Goal: Task Accomplishment & Management: Complete application form

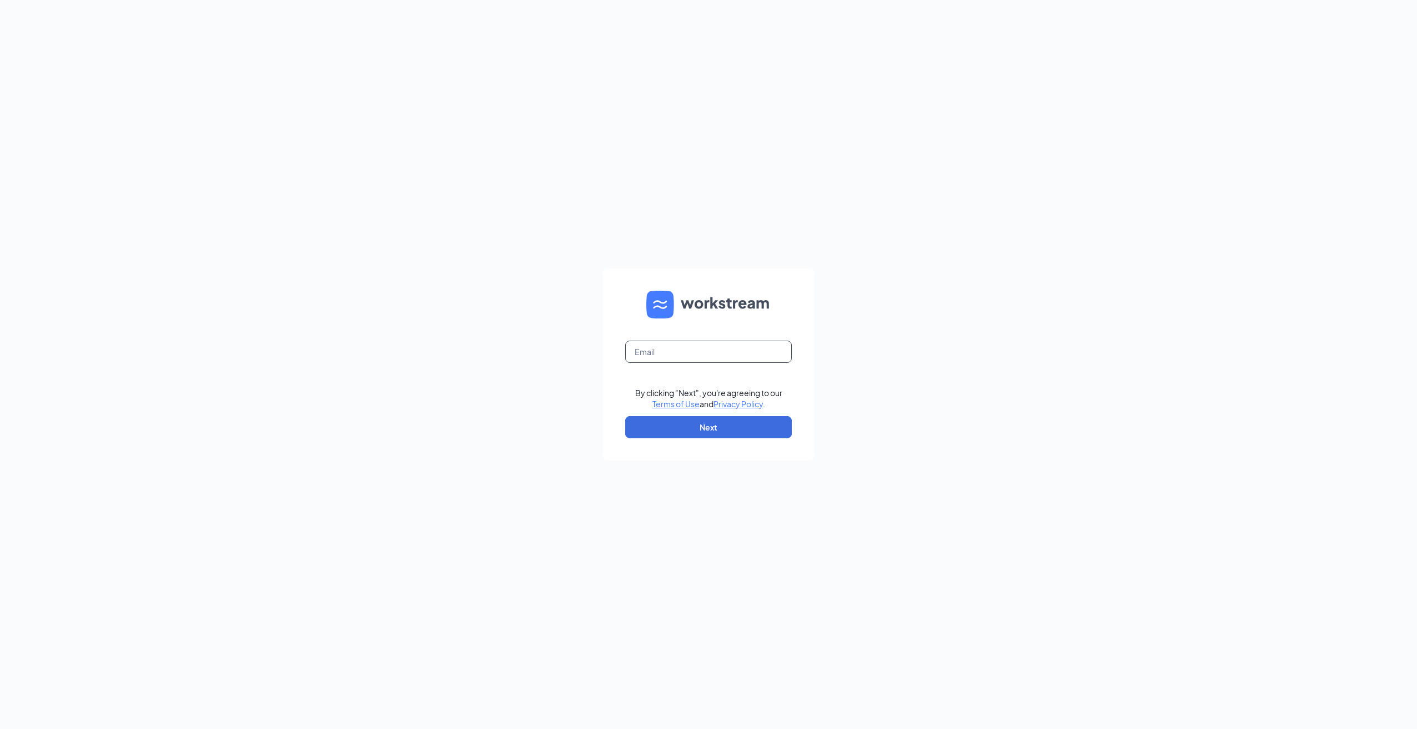
click at [740, 361] on input "text" at bounding box center [708, 352] width 167 height 22
type input "richvandervort76@gmail.com"
click at [680, 427] on button "Next" at bounding box center [708, 427] width 167 height 22
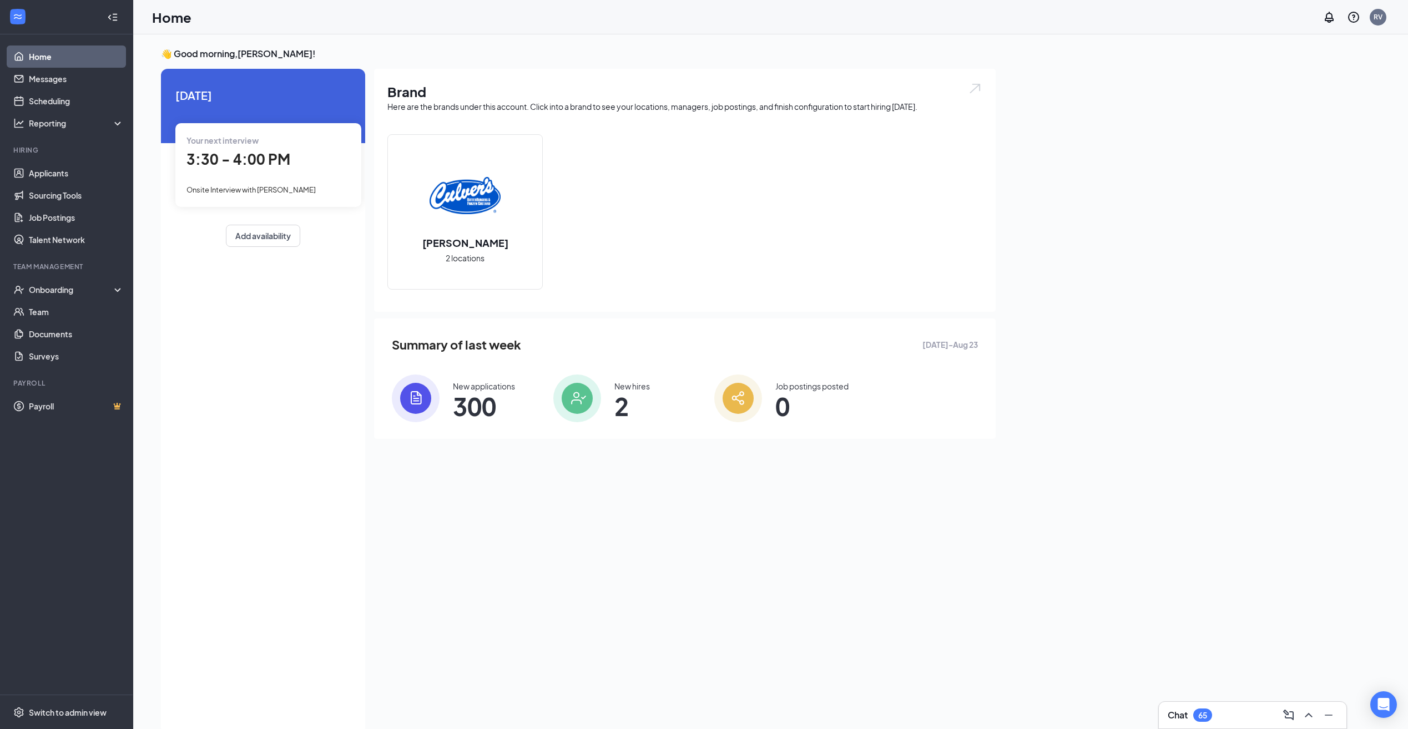
click at [261, 164] on span "3:30 - 4:00 PM" at bounding box center [239, 159] width 104 height 18
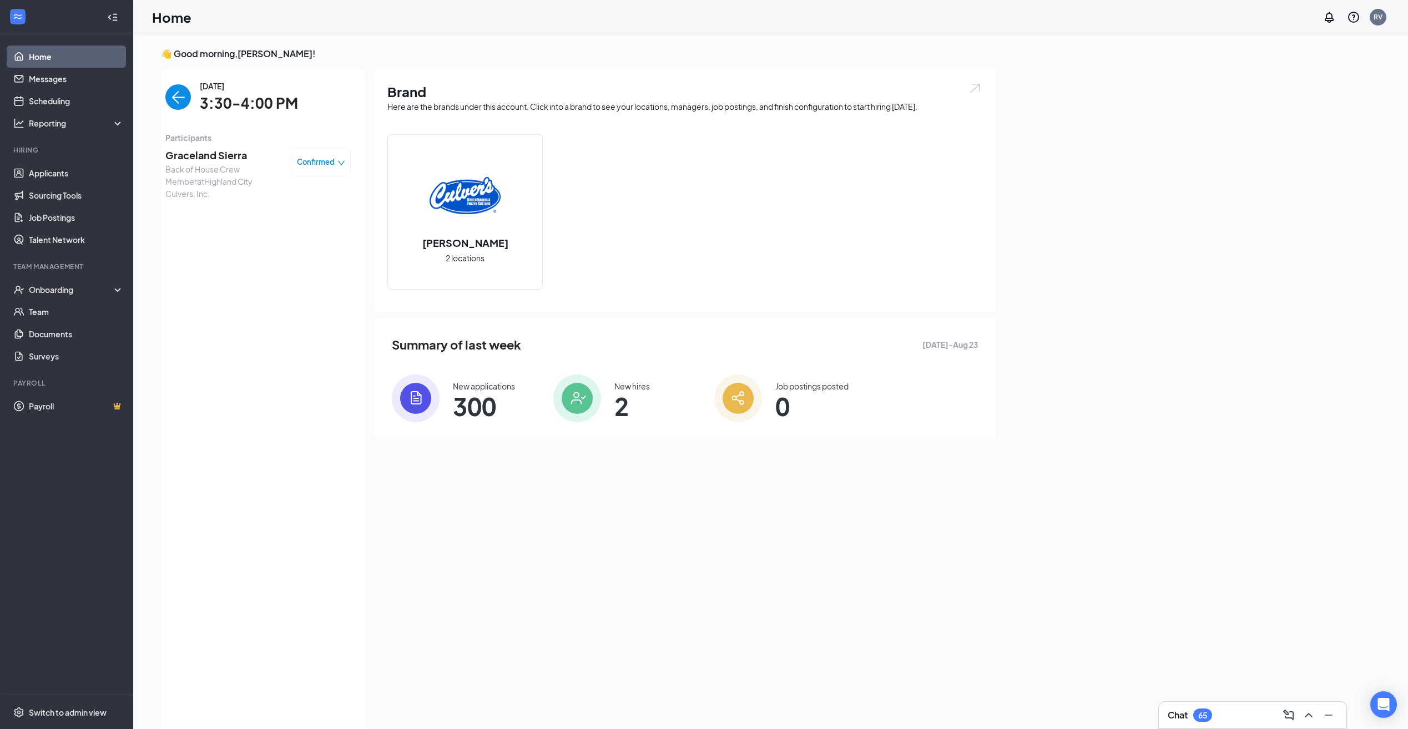
scroll to position [4, 0]
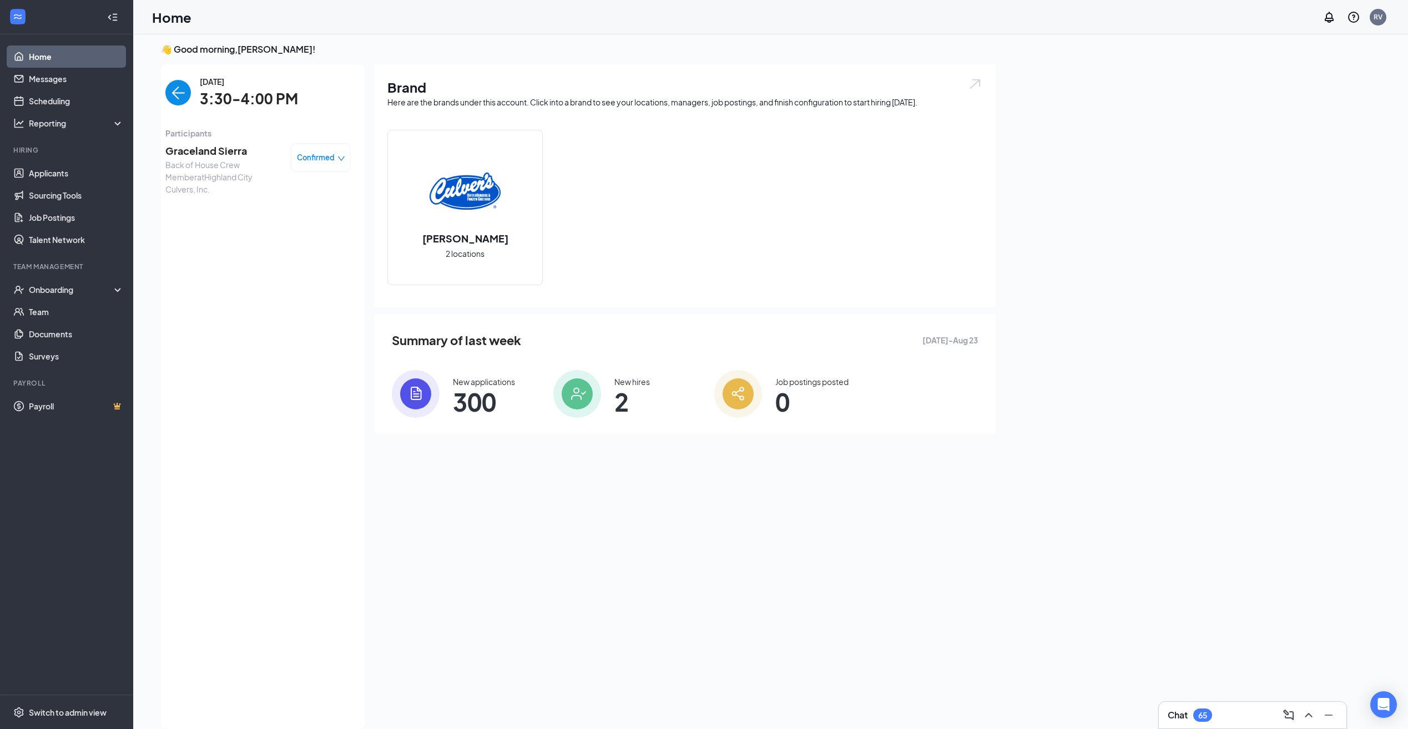
click at [1236, 713] on div "Chat 65" at bounding box center [1253, 716] width 170 height 18
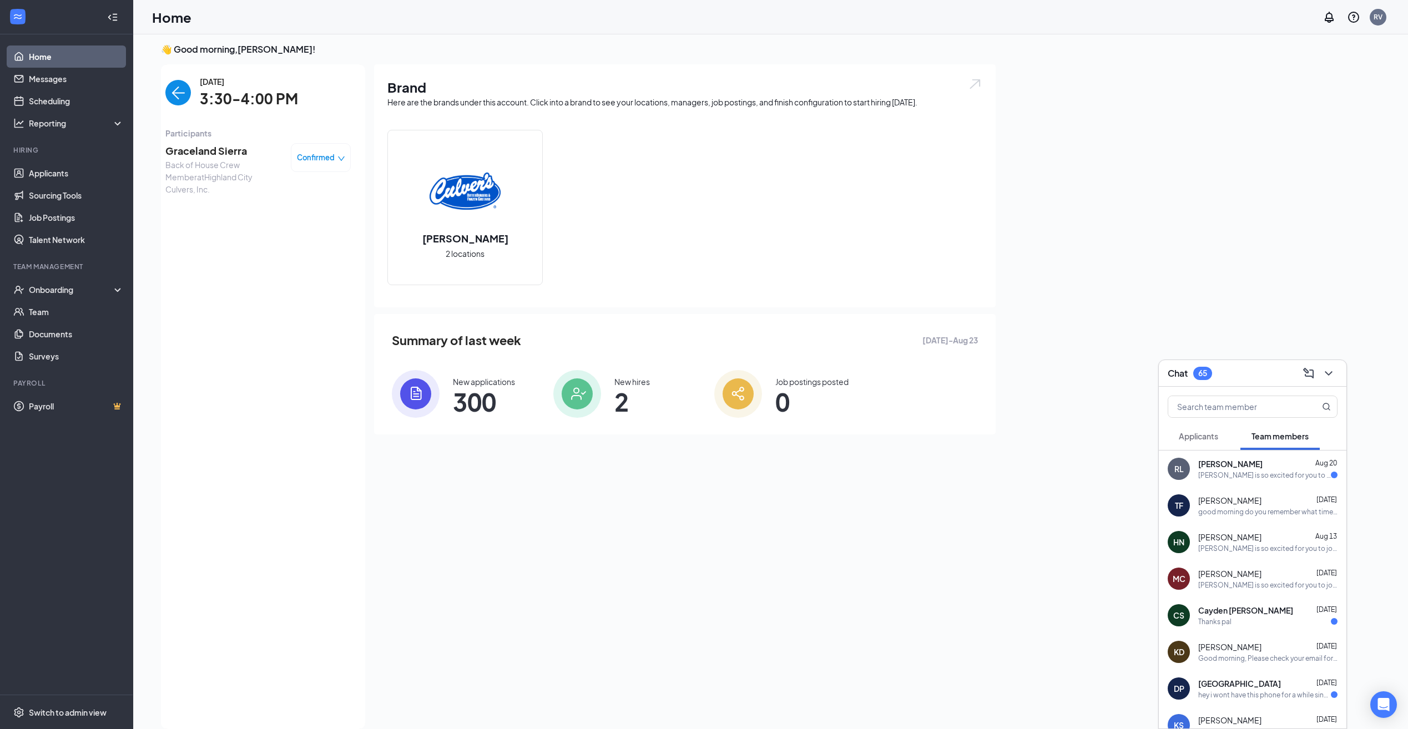
click at [1232, 619] on div "Thanks pal" at bounding box center [1268, 621] width 139 height 9
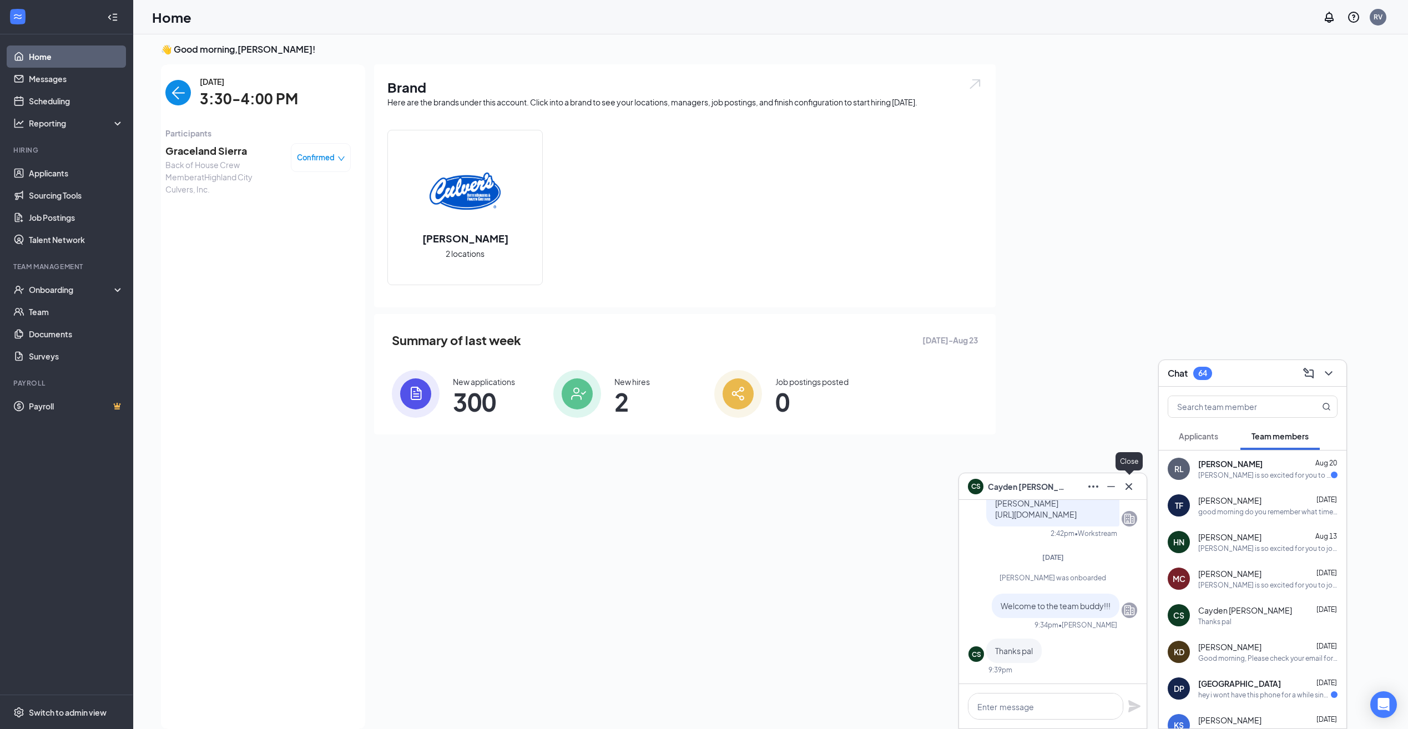
click at [1133, 485] on icon "Cross" at bounding box center [1129, 486] width 13 height 13
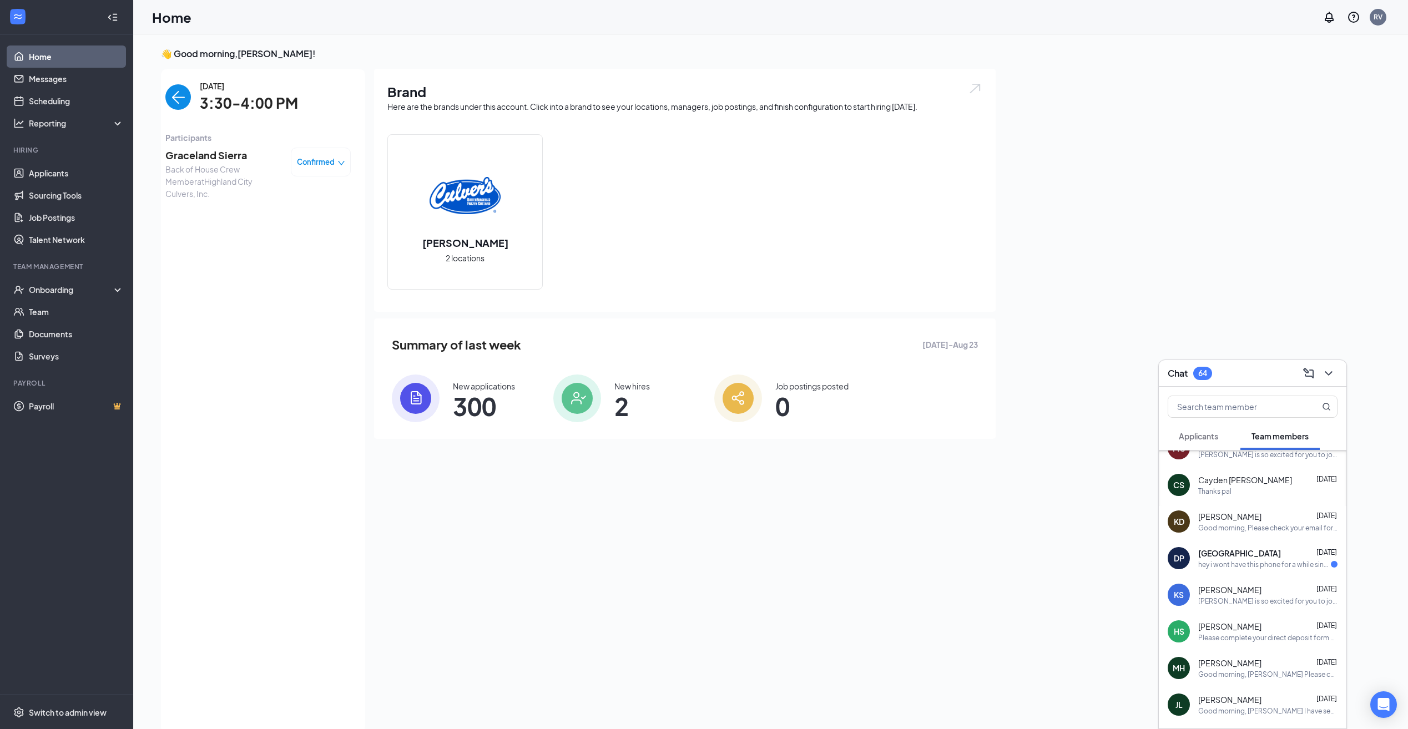
scroll to position [0, 0]
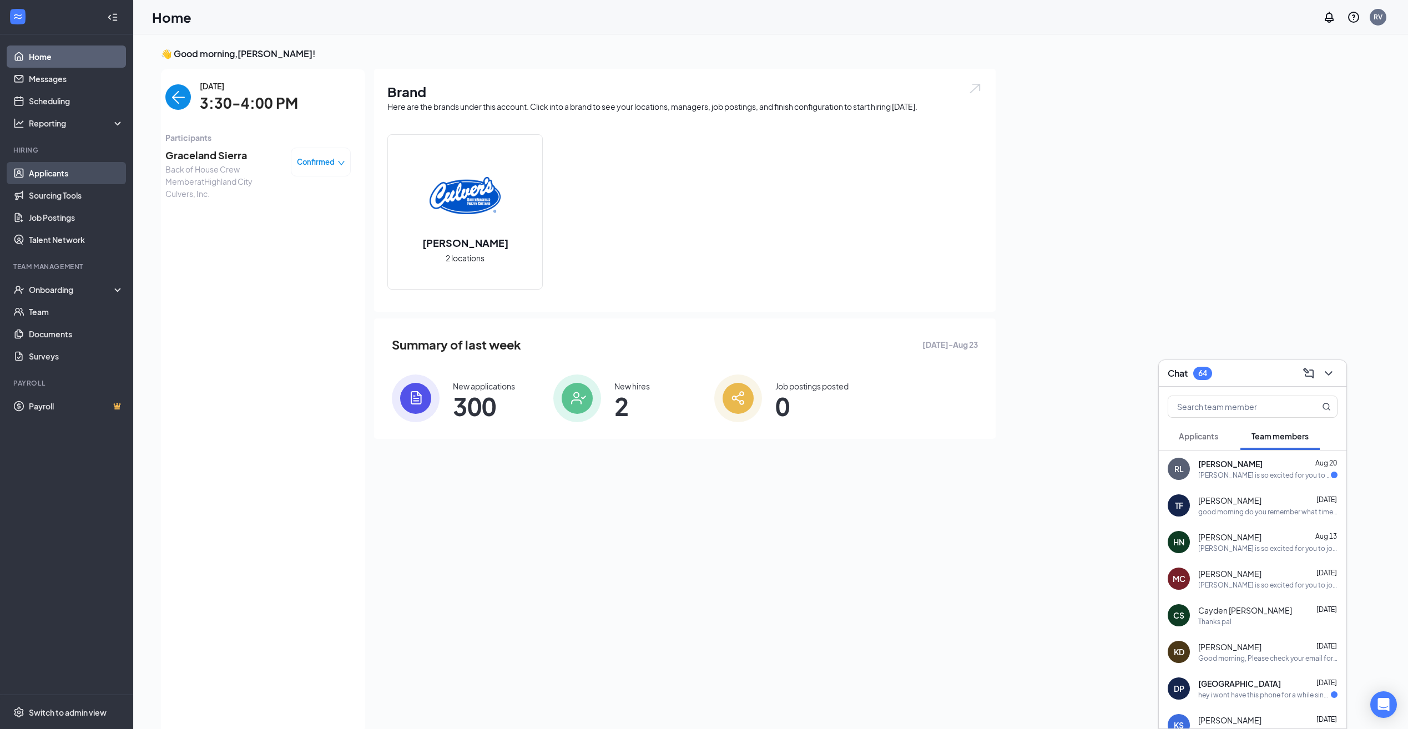
click at [64, 173] on link "Applicants" at bounding box center [76, 173] width 95 height 22
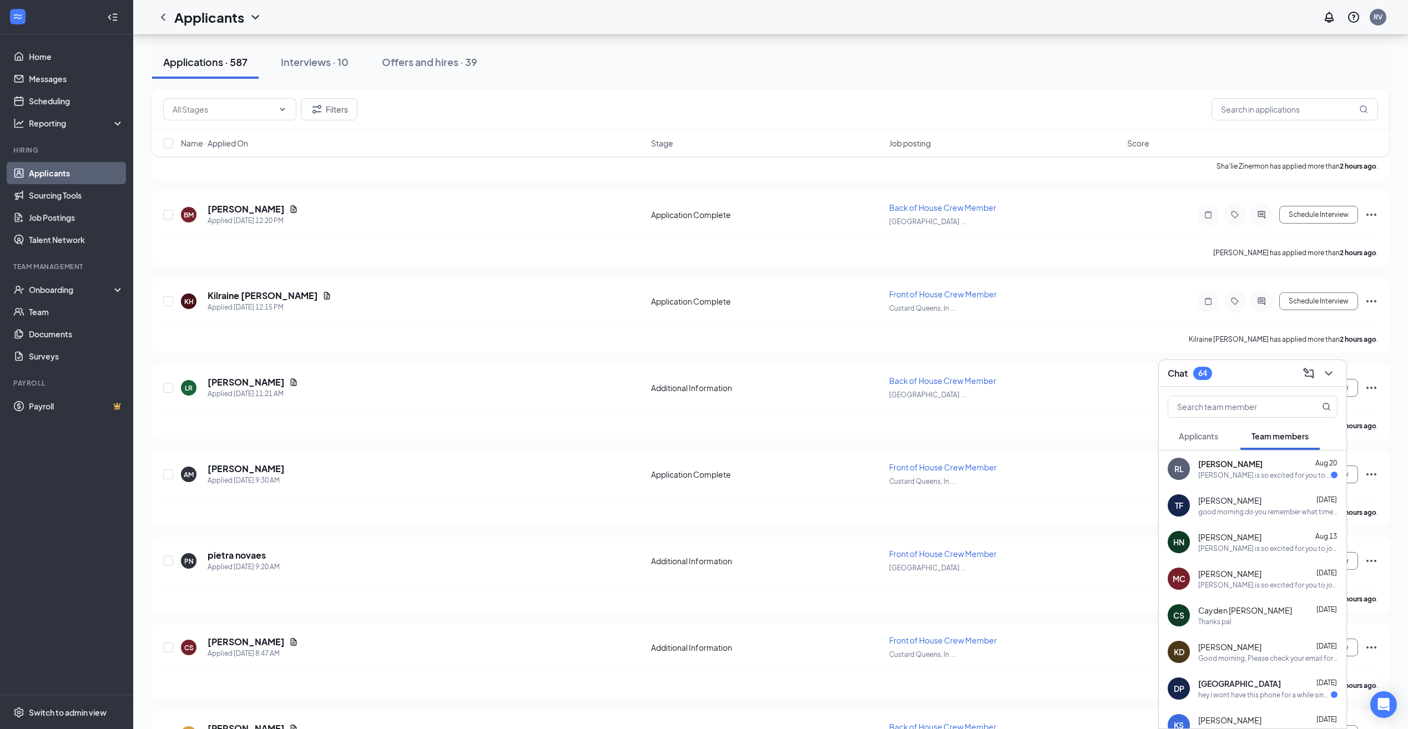
scroll to position [555, 0]
drag, startPoint x: 123, startPoint y: 361, endPoint x: 942, endPoint y: 27, distance: 884.5
click at [123, 361] on link "Surveys" at bounding box center [76, 356] width 95 height 22
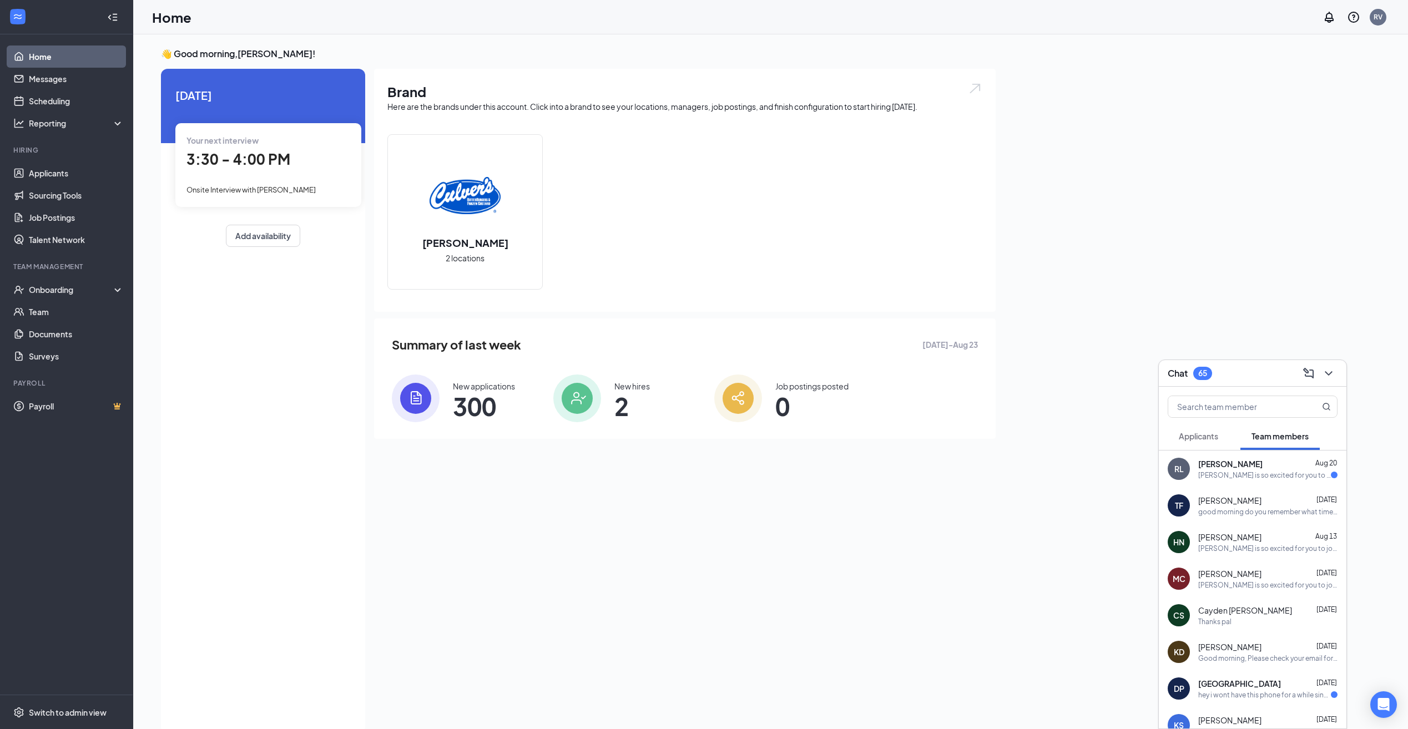
click at [41, 53] on link "Home" at bounding box center [76, 57] width 95 height 22
click at [38, 177] on link "Applicants" at bounding box center [76, 173] width 95 height 22
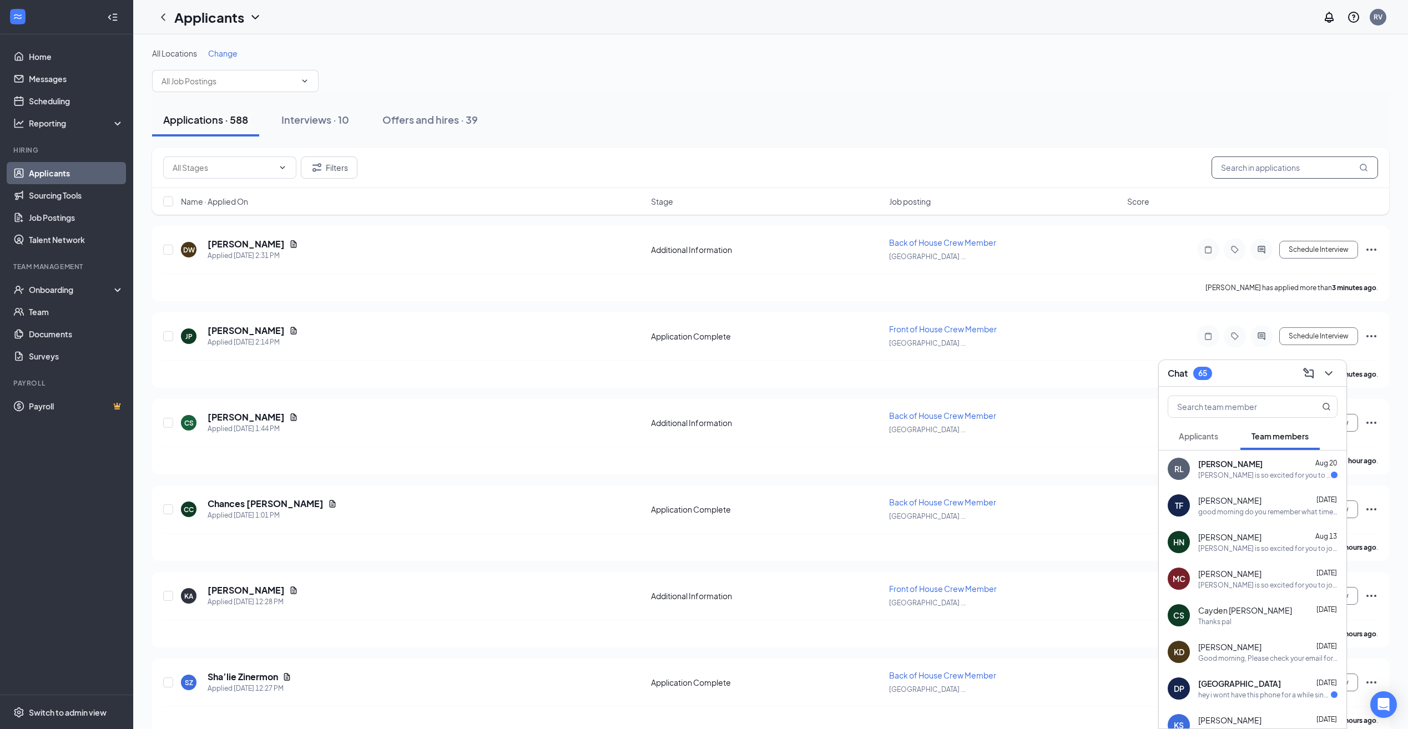
click at [1293, 162] on input "text" at bounding box center [1295, 168] width 167 height 22
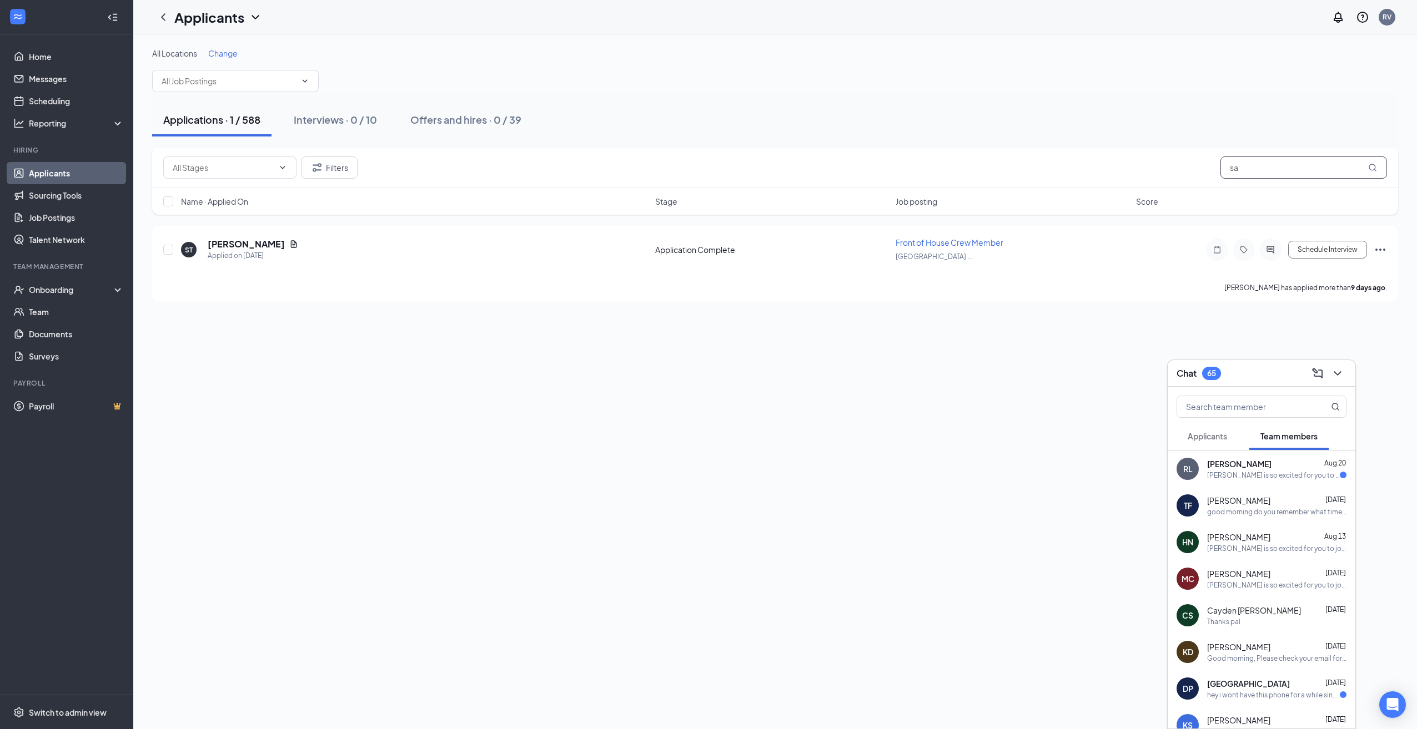
type input "s"
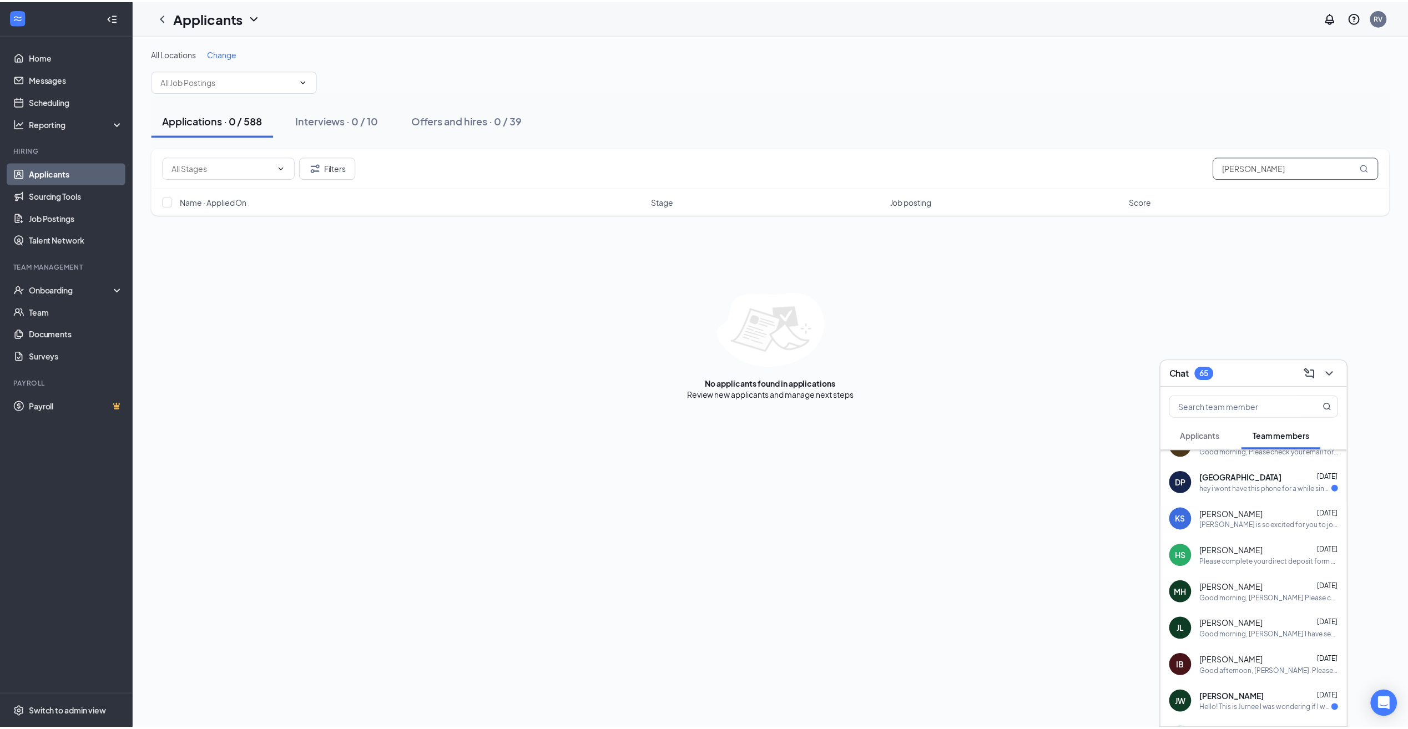
scroll to position [222, 0]
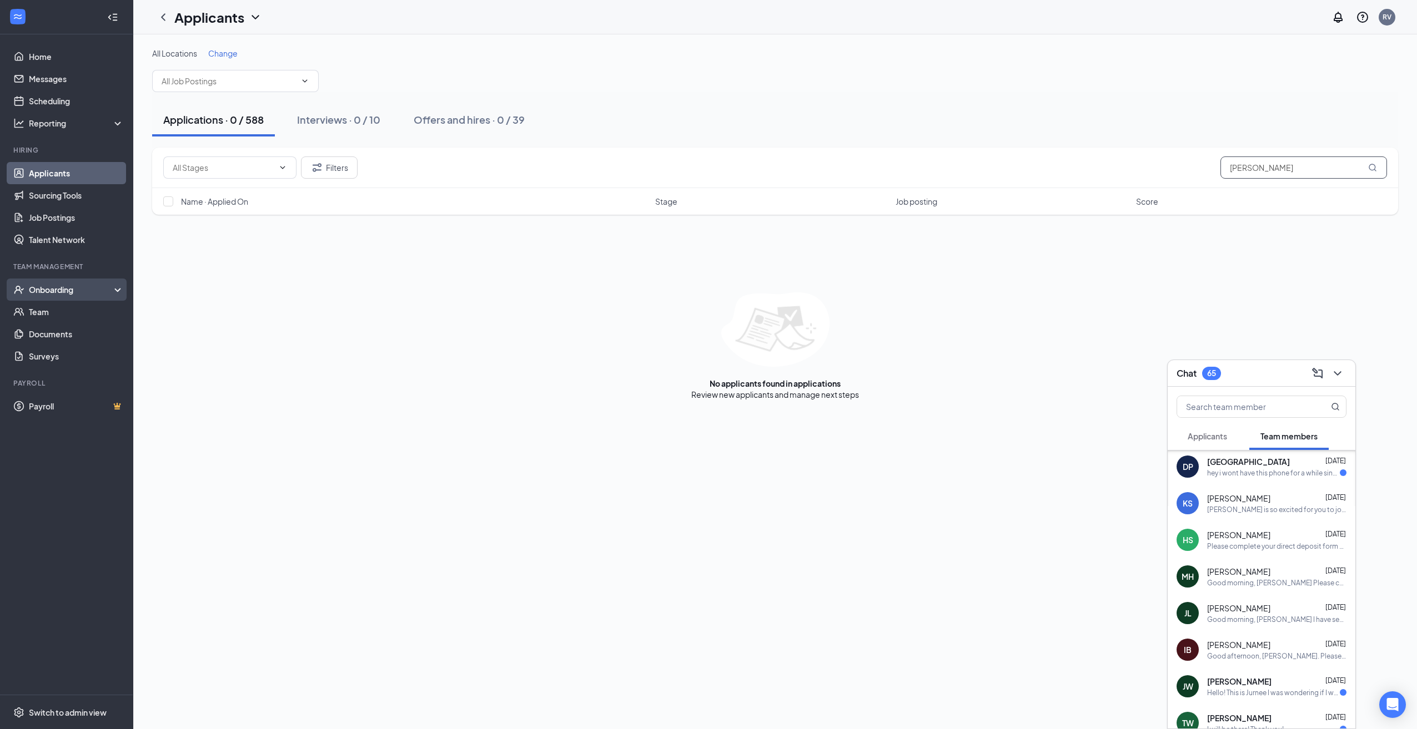
type input "[PERSON_NAME]"
click at [51, 290] on div "Onboarding" at bounding box center [71, 289] width 85 height 11
click at [63, 296] on div "Onboarding" at bounding box center [66, 290] width 133 height 22
click at [62, 292] on div "Onboarding" at bounding box center [71, 289] width 85 height 11
click at [52, 309] on link "Overview" at bounding box center [76, 312] width 95 height 22
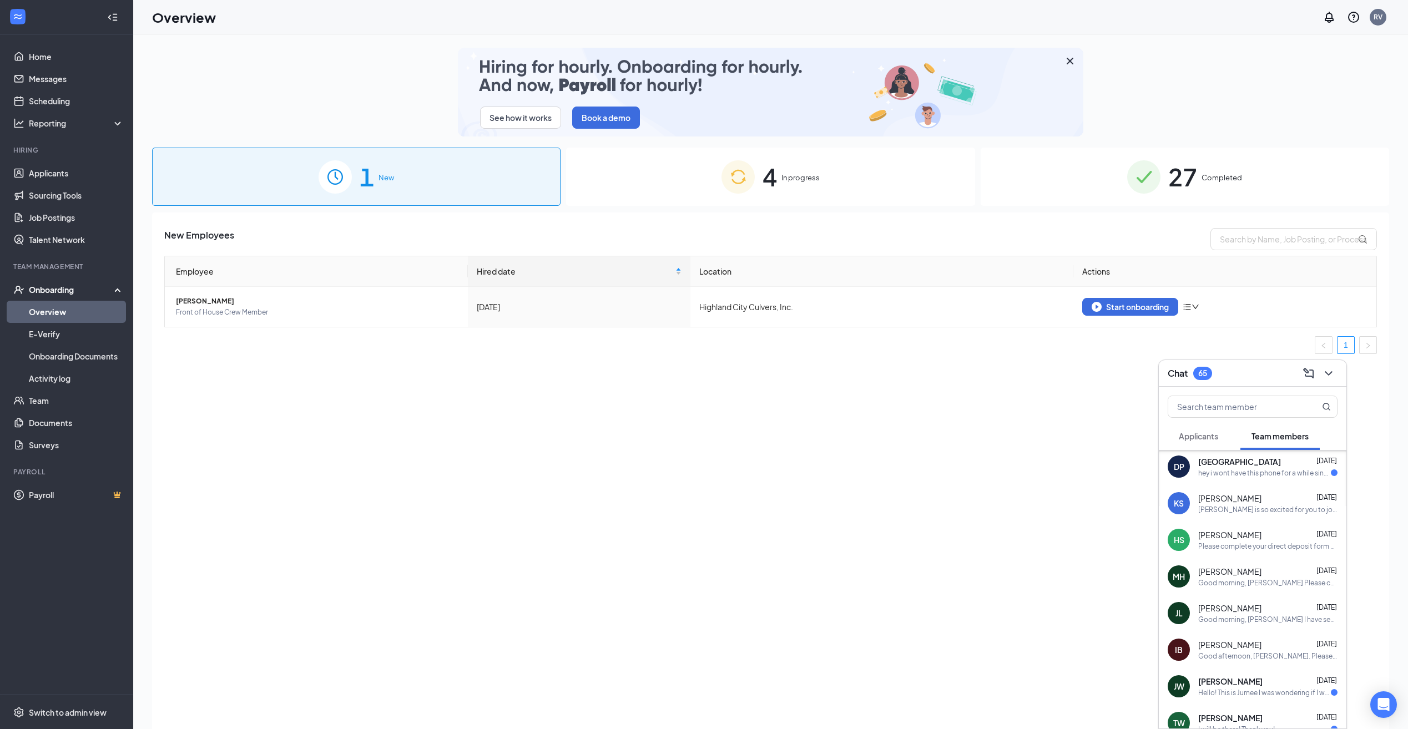
click at [796, 179] on span "In progress" at bounding box center [801, 177] width 38 height 11
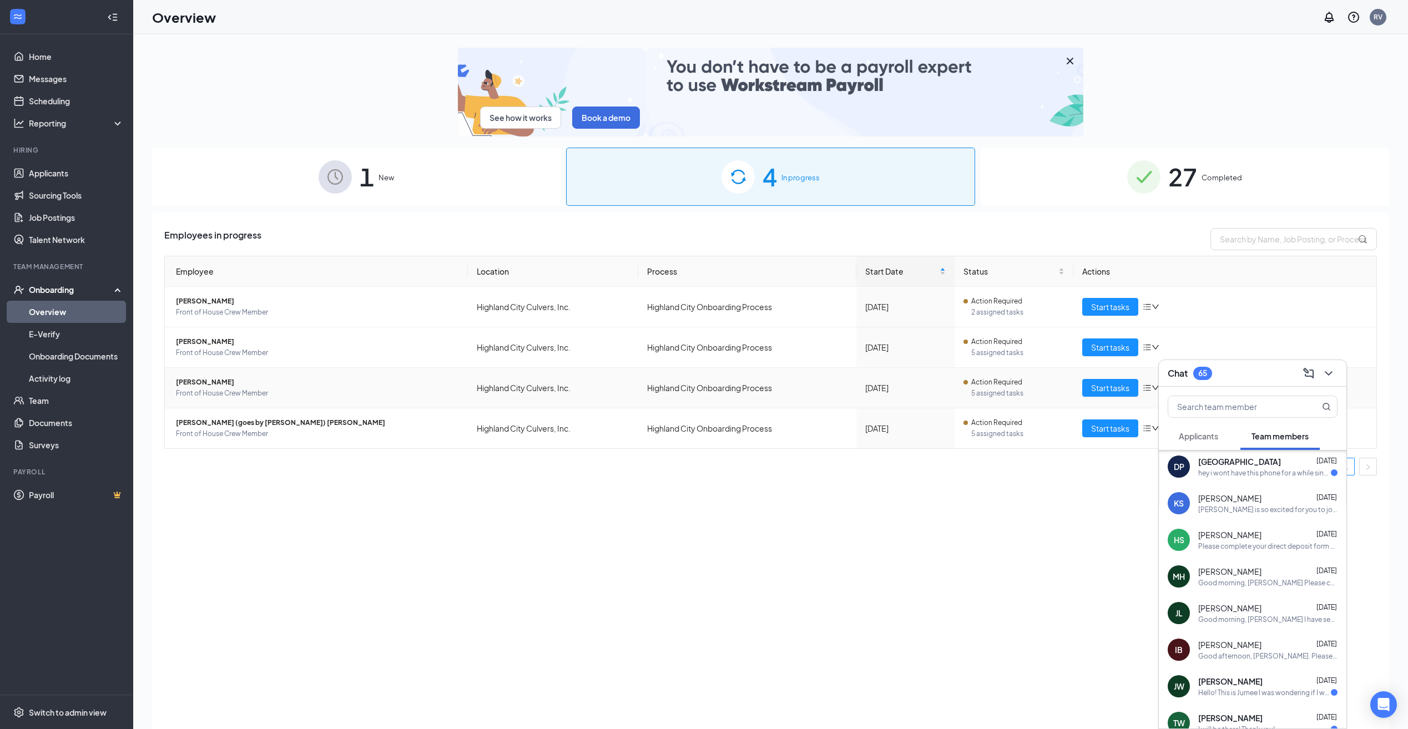
click at [247, 384] on span "[PERSON_NAME]" at bounding box center [317, 382] width 283 height 11
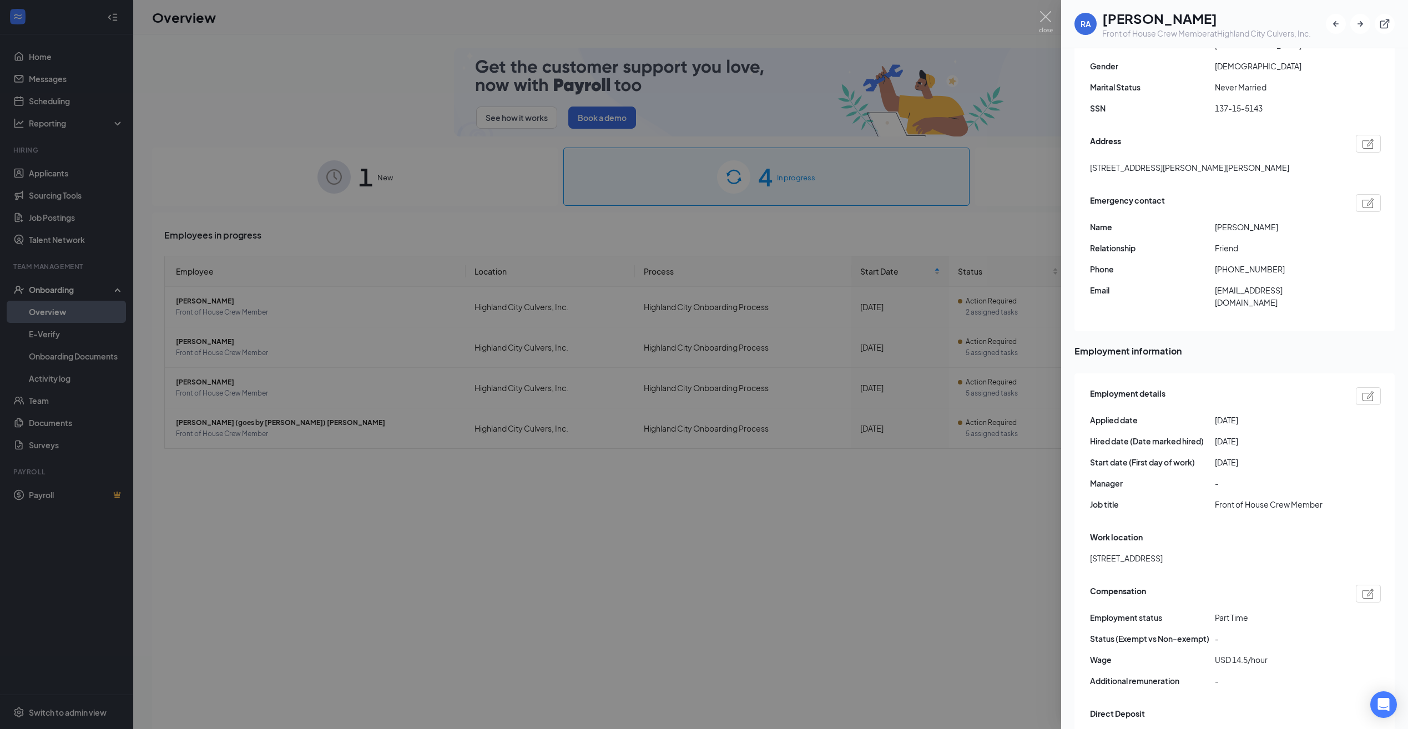
scroll to position [122, 0]
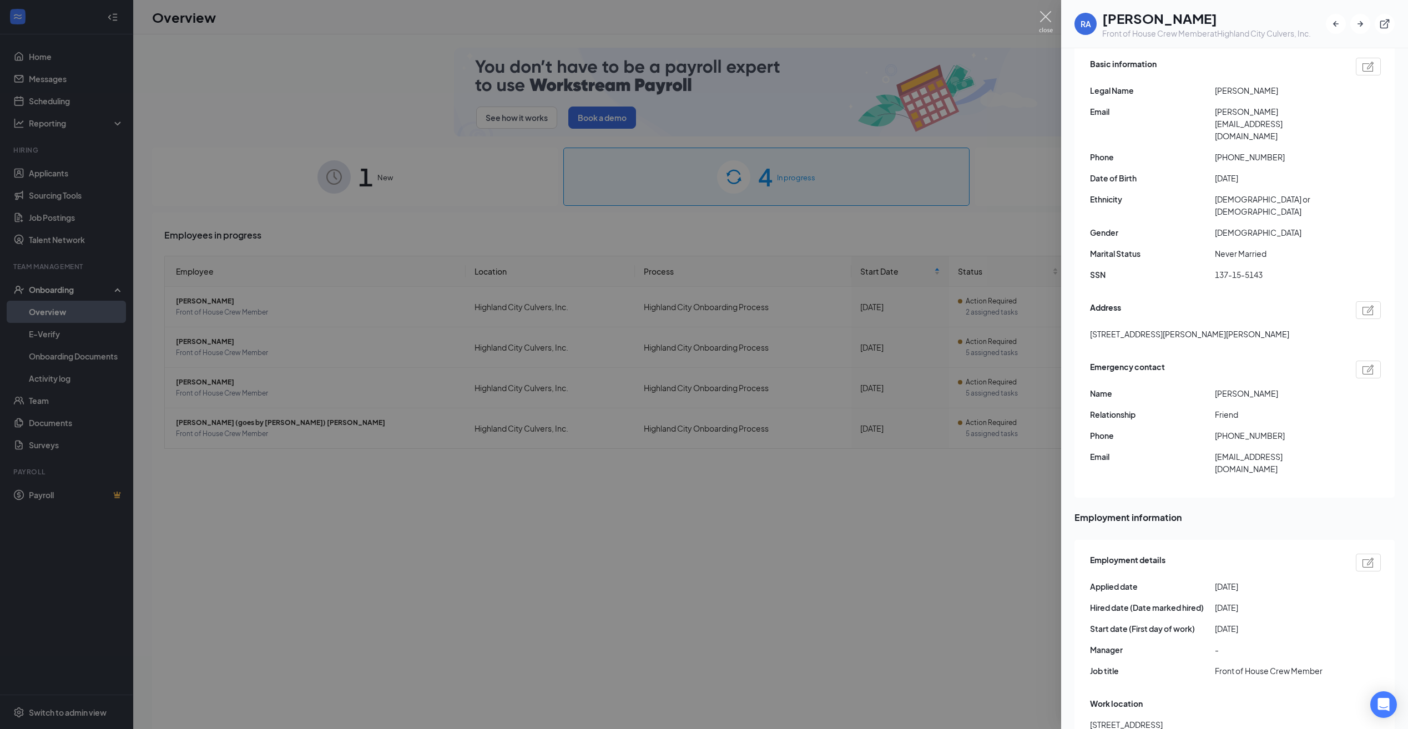
click at [1044, 27] on img at bounding box center [1046, 22] width 14 height 22
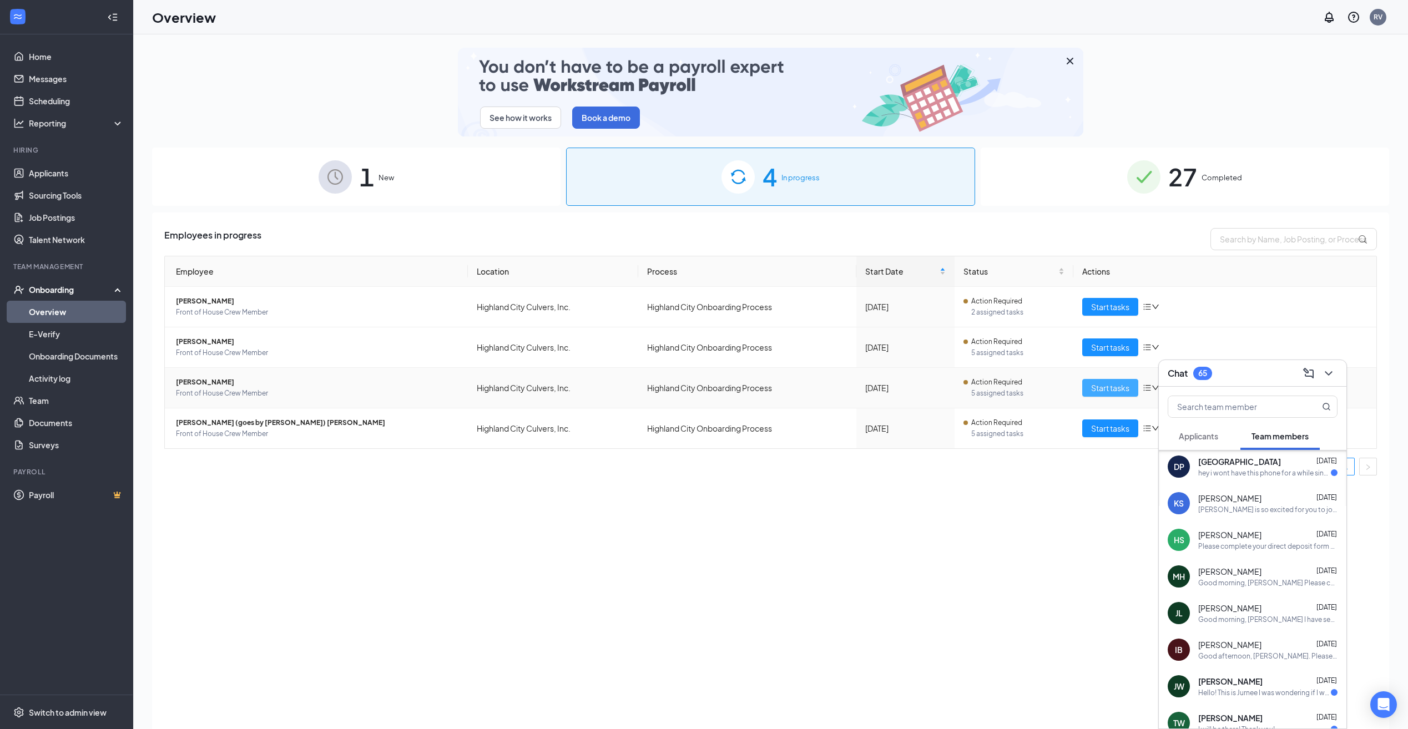
click at [1093, 392] on span "Start tasks" at bounding box center [1110, 388] width 38 height 12
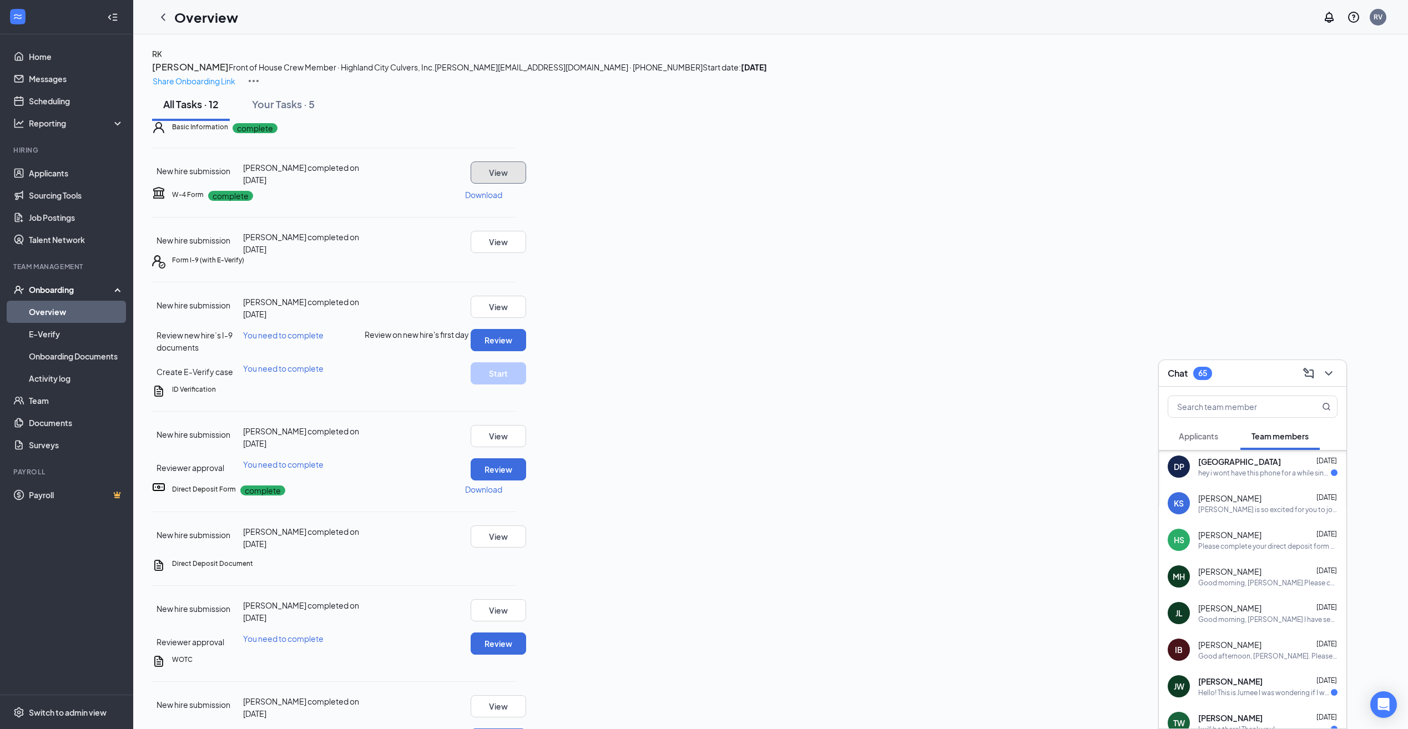
click at [526, 184] on button "View" at bounding box center [499, 173] width 56 height 22
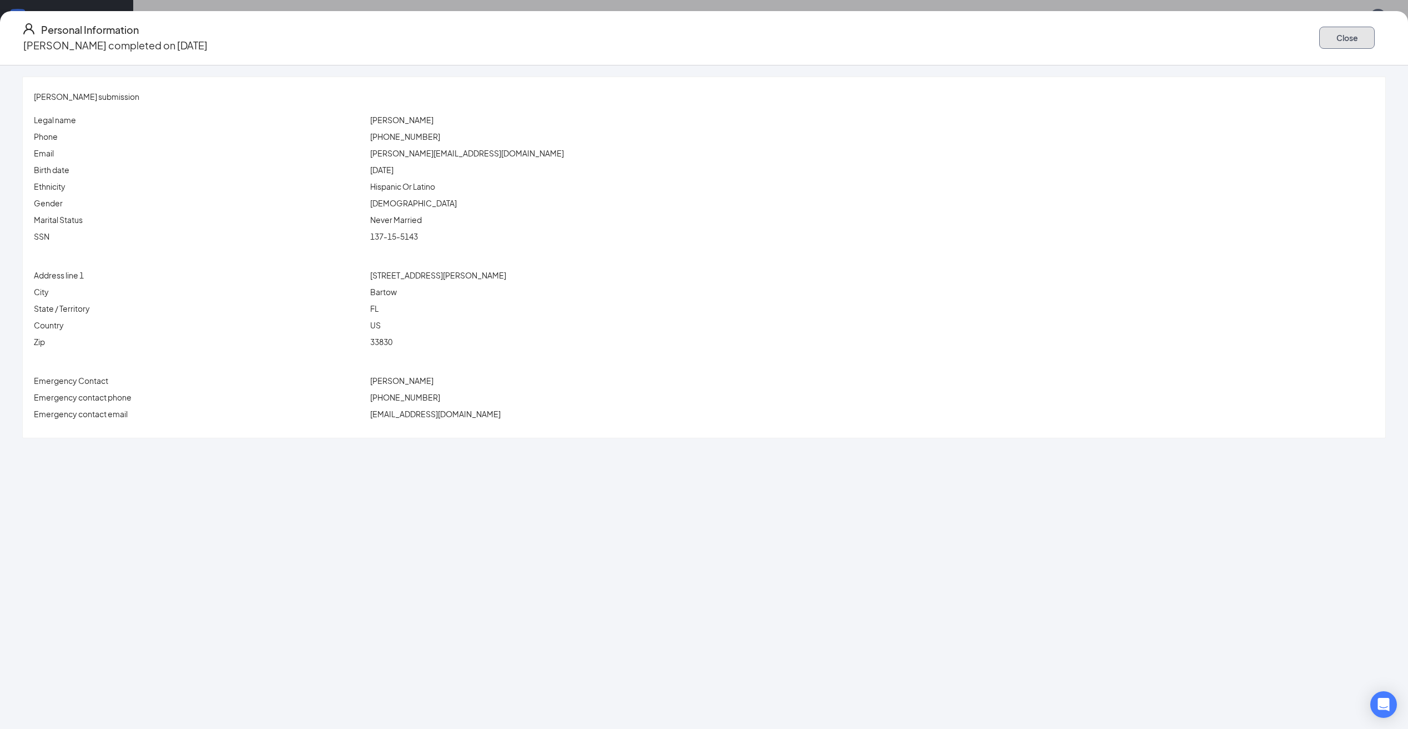
click at [1320, 36] on button "Close" at bounding box center [1348, 38] width 56 height 22
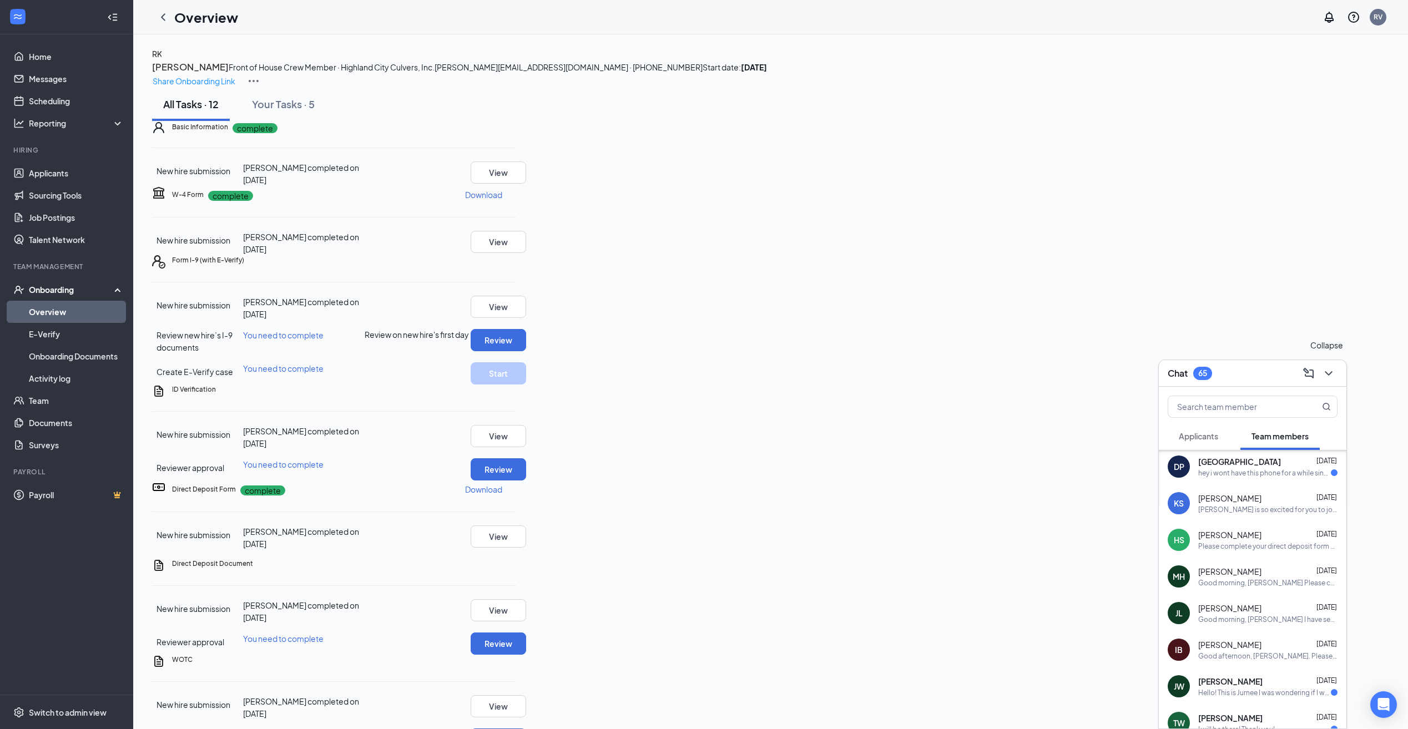
click at [1333, 367] on icon "ChevronDown" at bounding box center [1328, 373] width 13 height 13
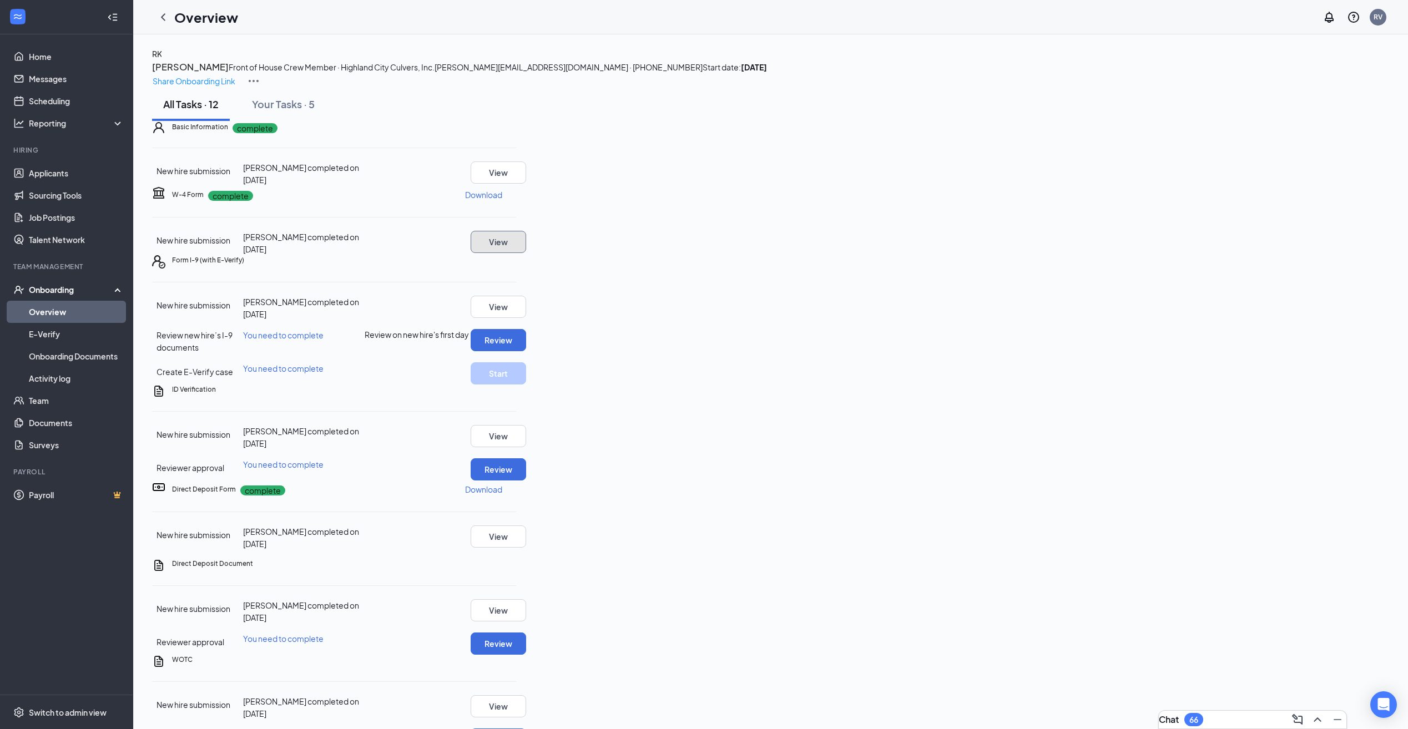
click at [526, 253] on button "View" at bounding box center [499, 242] width 56 height 22
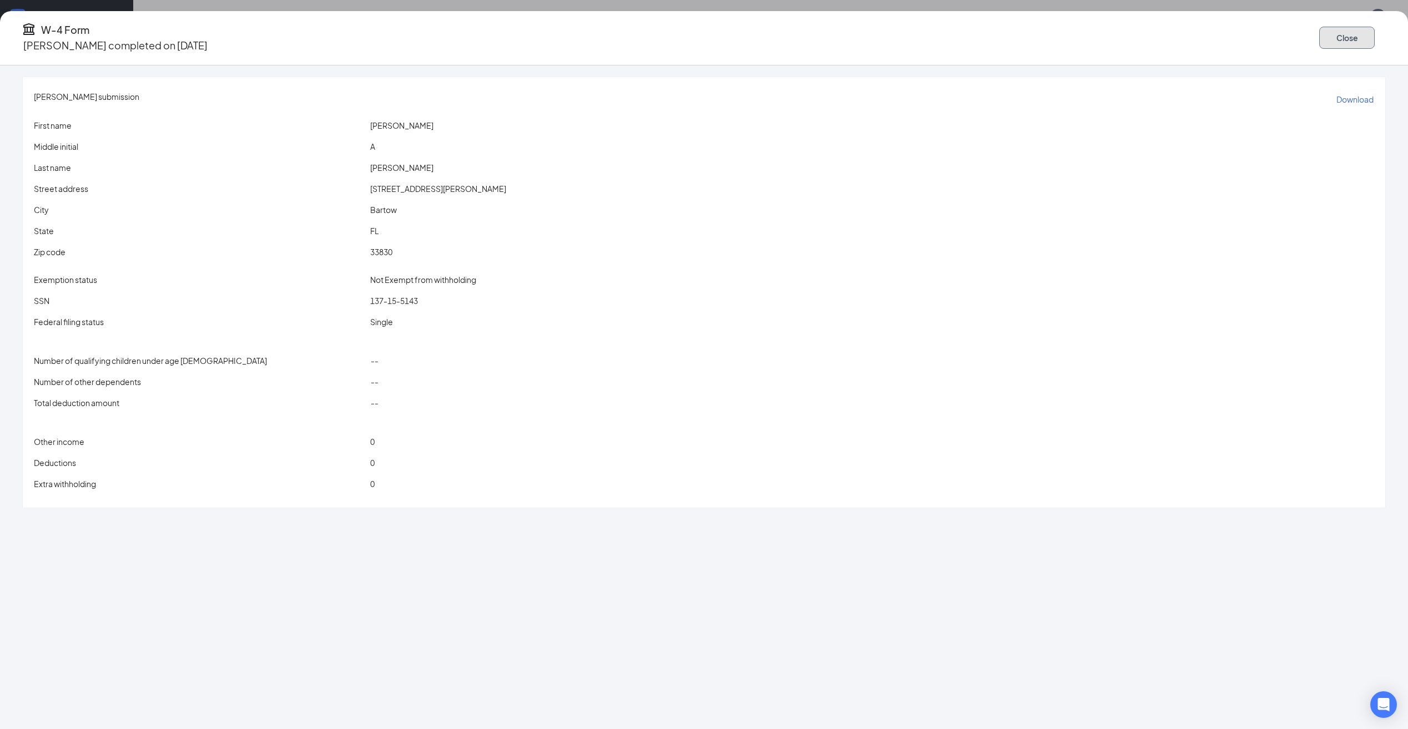
click at [1320, 36] on button "Close" at bounding box center [1348, 38] width 56 height 22
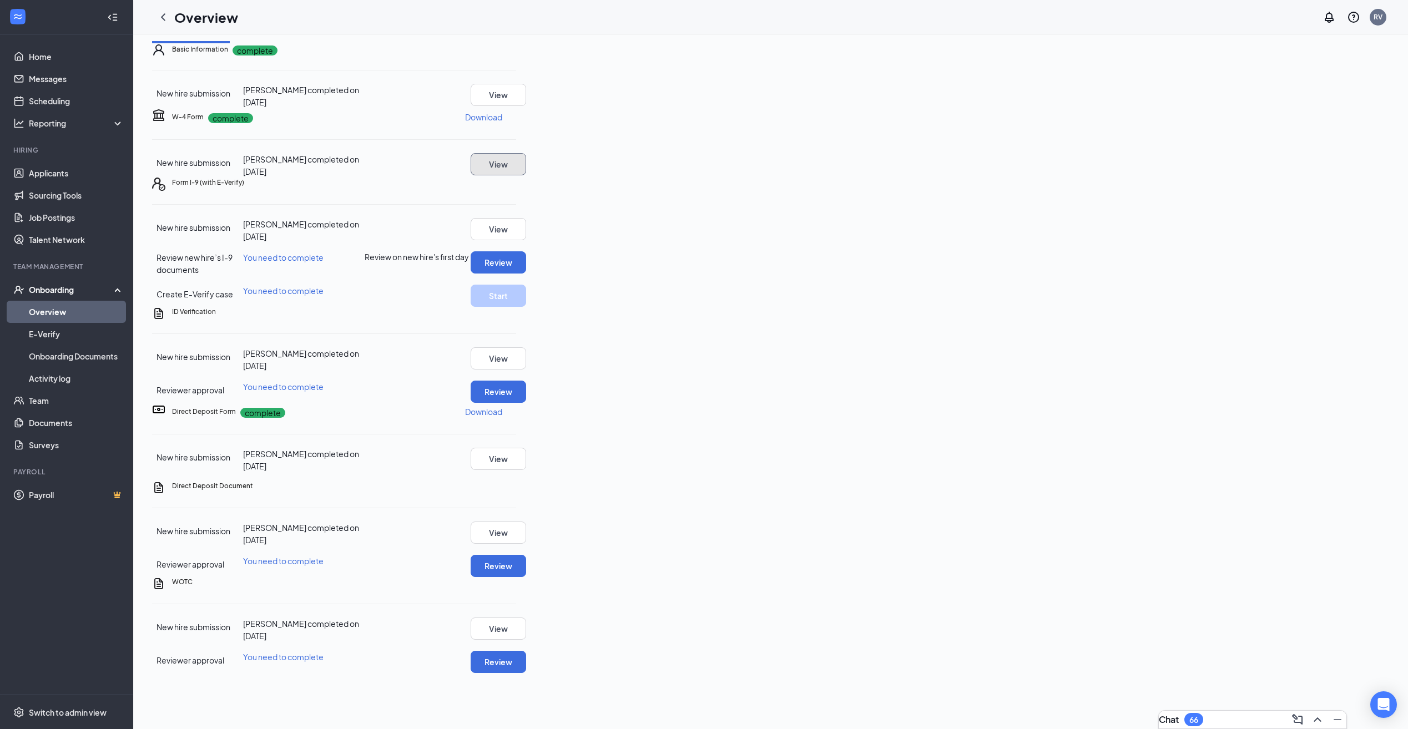
scroll to position [167, 0]
click at [526, 403] on button "Review" at bounding box center [499, 392] width 56 height 22
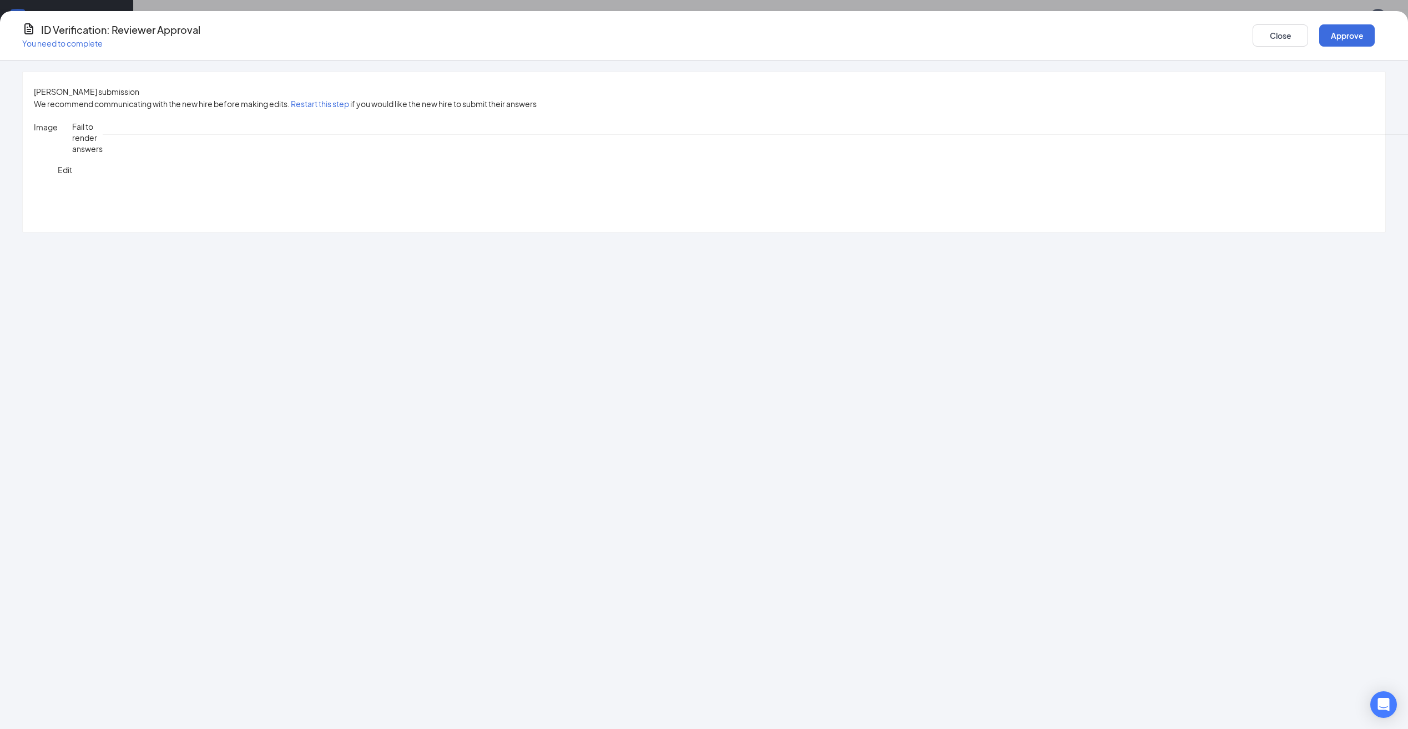
click at [1320, 37] on button "Approve" at bounding box center [1348, 35] width 56 height 22
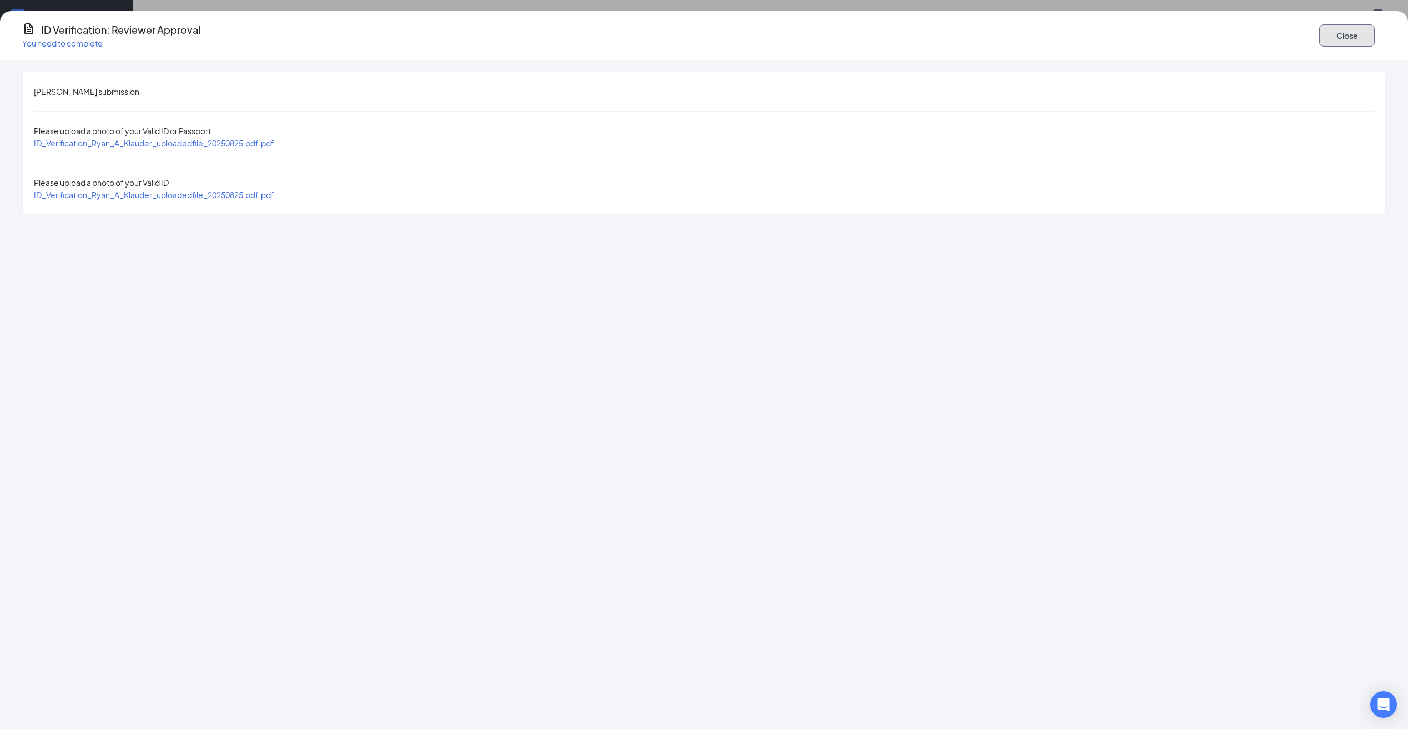
click at [1320, 28] on button "Close" at bounding box center [1348, 35] width 56 height 22
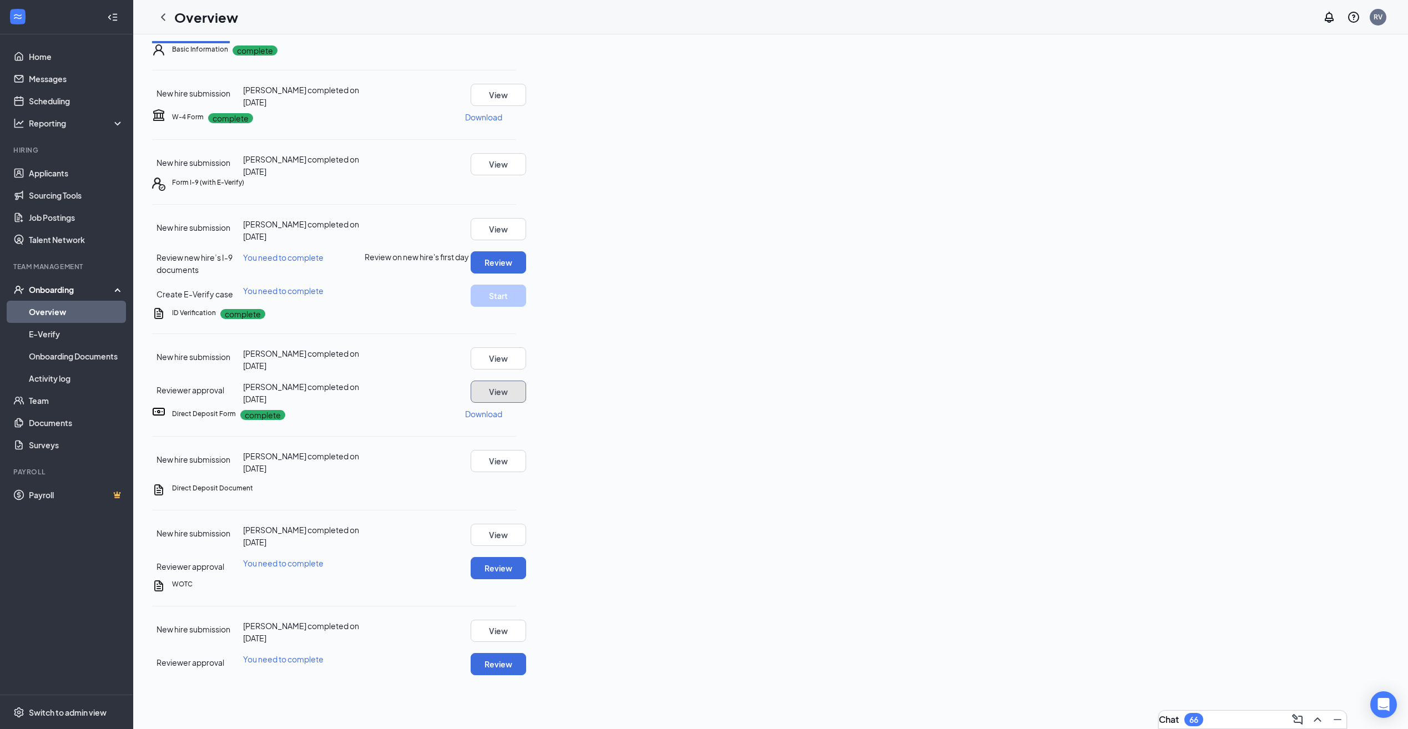
scroll to position [222, 0]
click at [526, 580] on button "Review" at bounding box center [499, 568] width 56 height 22
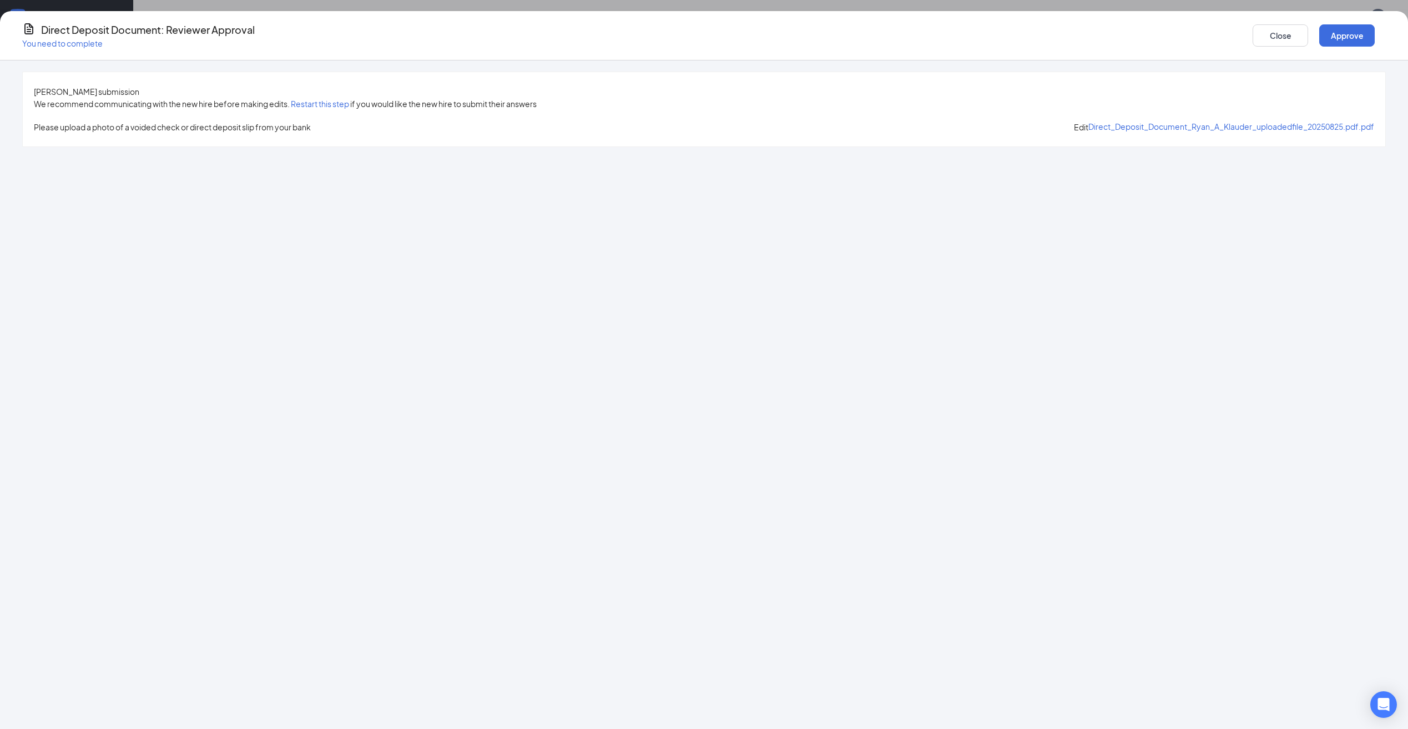
click at [1089, 132] on span "Direct_Deposit_Document_Ryan_A_Klauder_uploadedfile_20250825.pdf.pdf" at bounding box center [1232, 127] width 286 height 10
click at [1320, 26] on button "Approve" at bounding box center [1348, 35] width 56 height 22
click at [1320, 32] on button "Close" at bounding box center [1348, 35] width 56 height 22
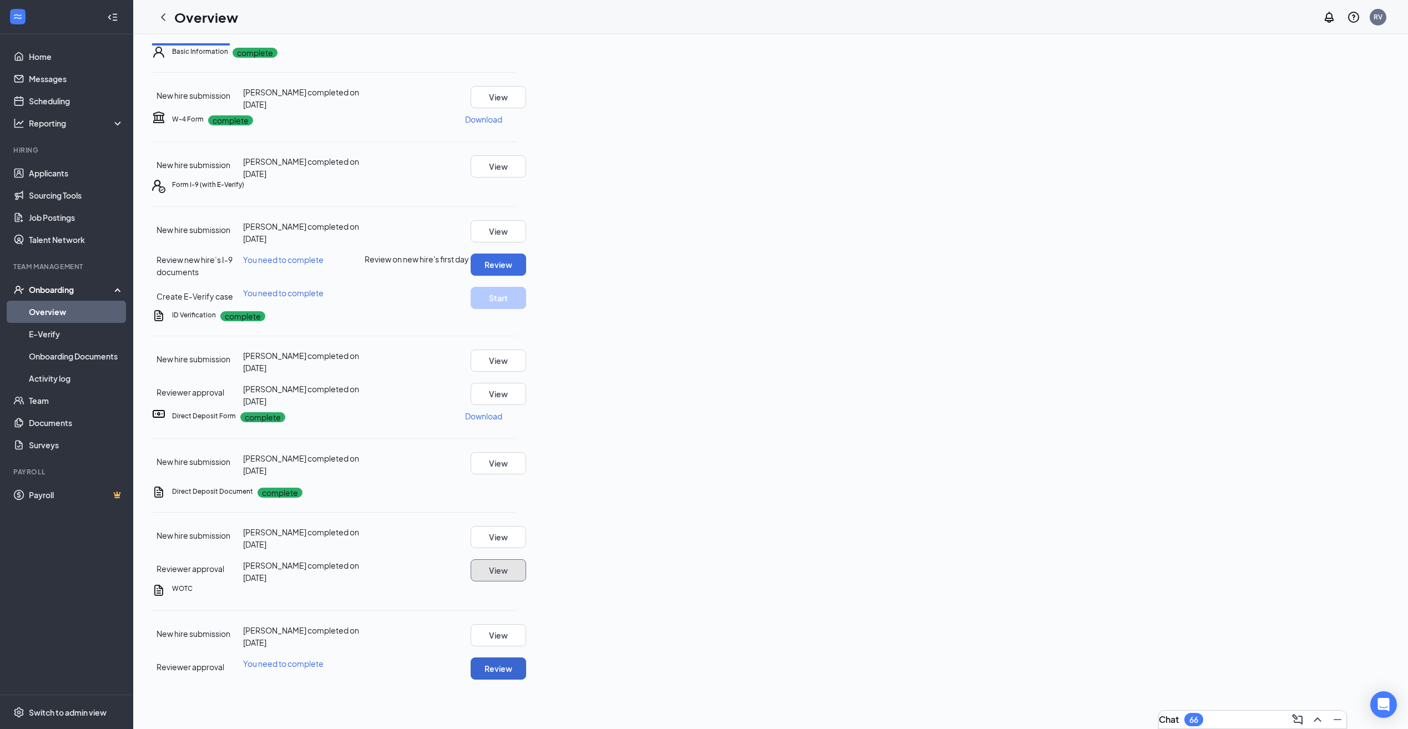
scroll to position [333, 0]
click at [526, 658] on button "Review" at bounding box center [499, 669] width 56 height 22
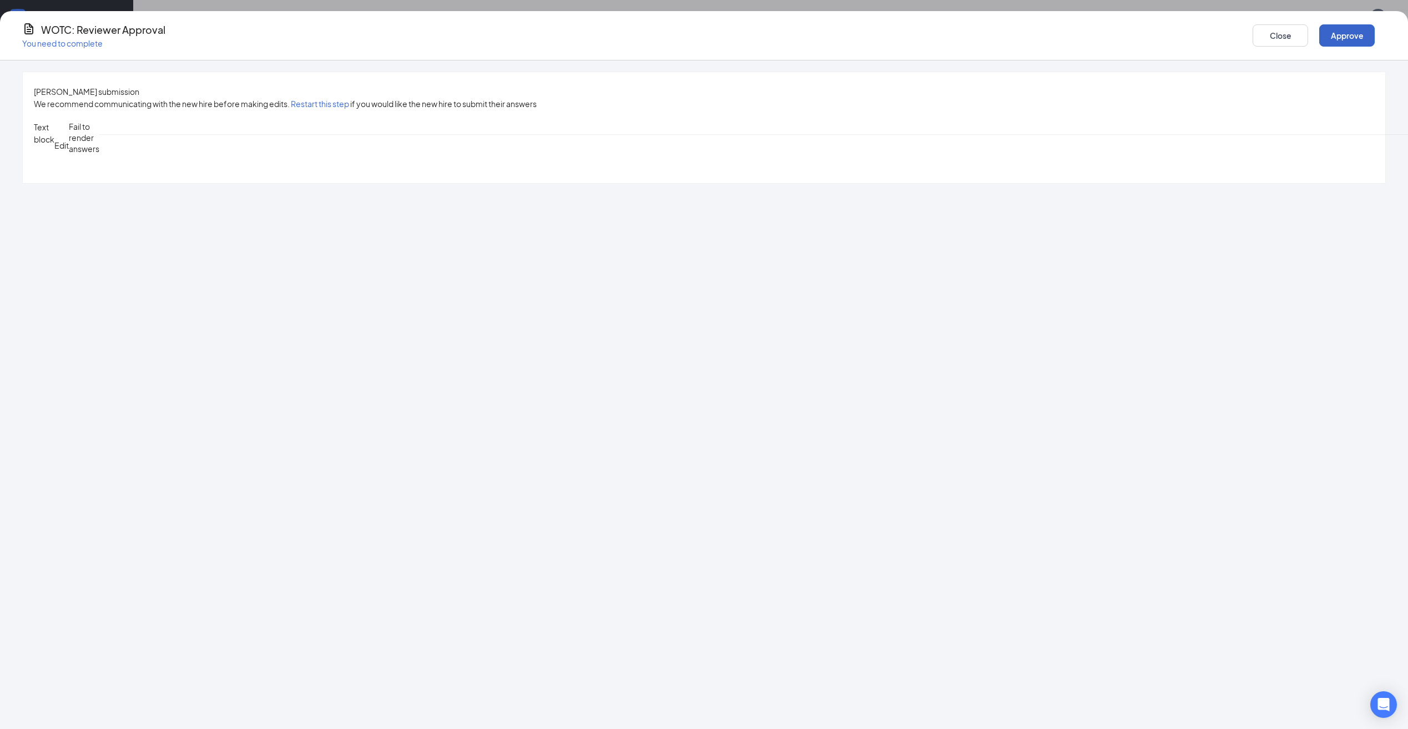
click at [1320, 30] on button "Approve" at bounding box center [1348, 35] width 56 height 22
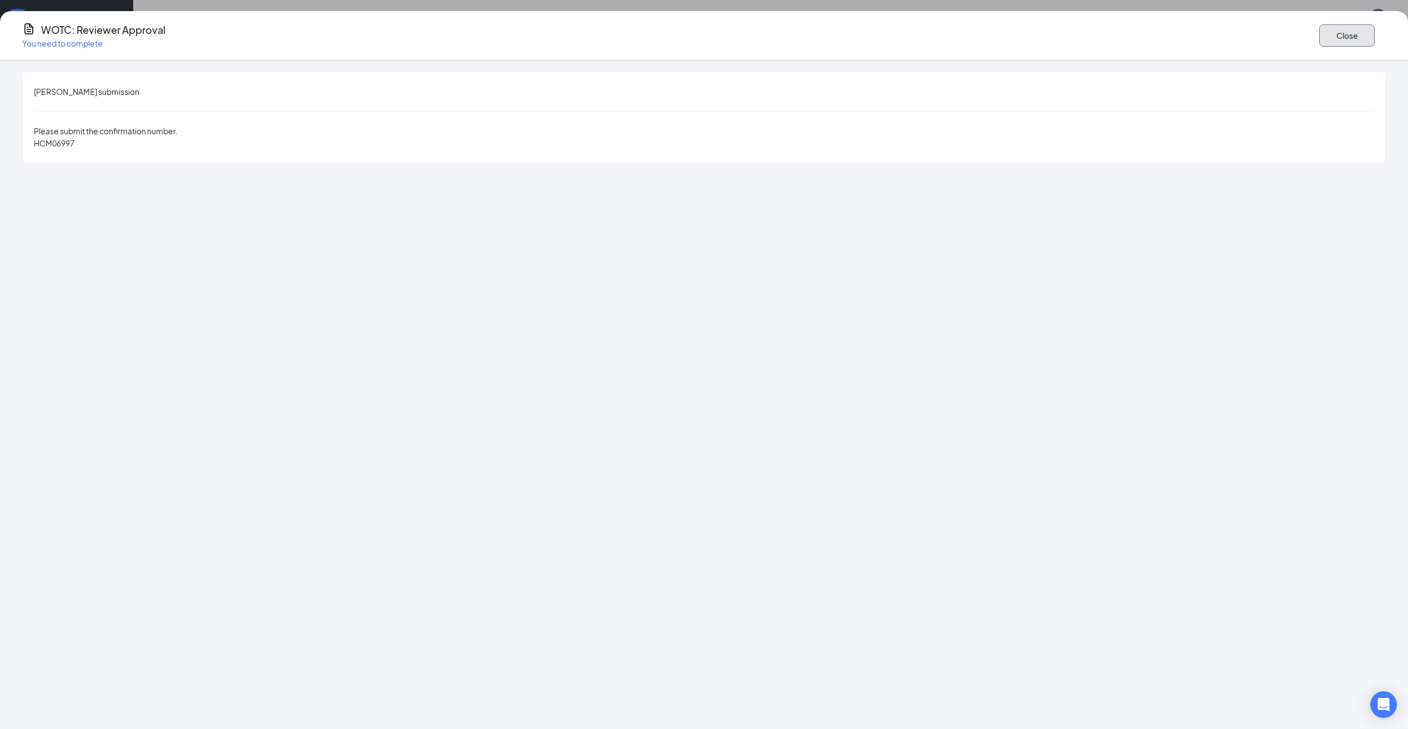
click at [1320, 31] on button "Close" at bounding box center [1348, 35] width 56 height 22
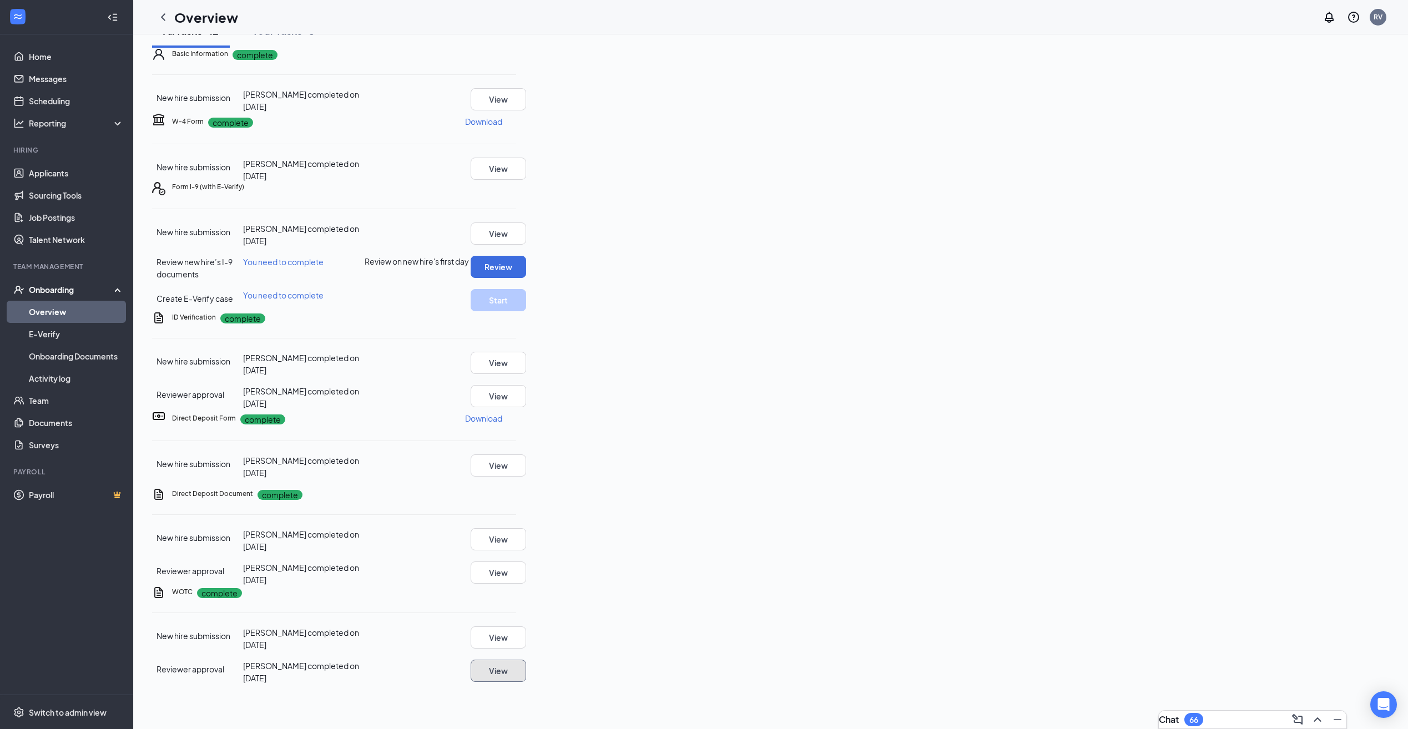
scroll to position [167, 0]
click at [526, 278] on button "Review" at bounding box center [499, 267] width 56 height 22
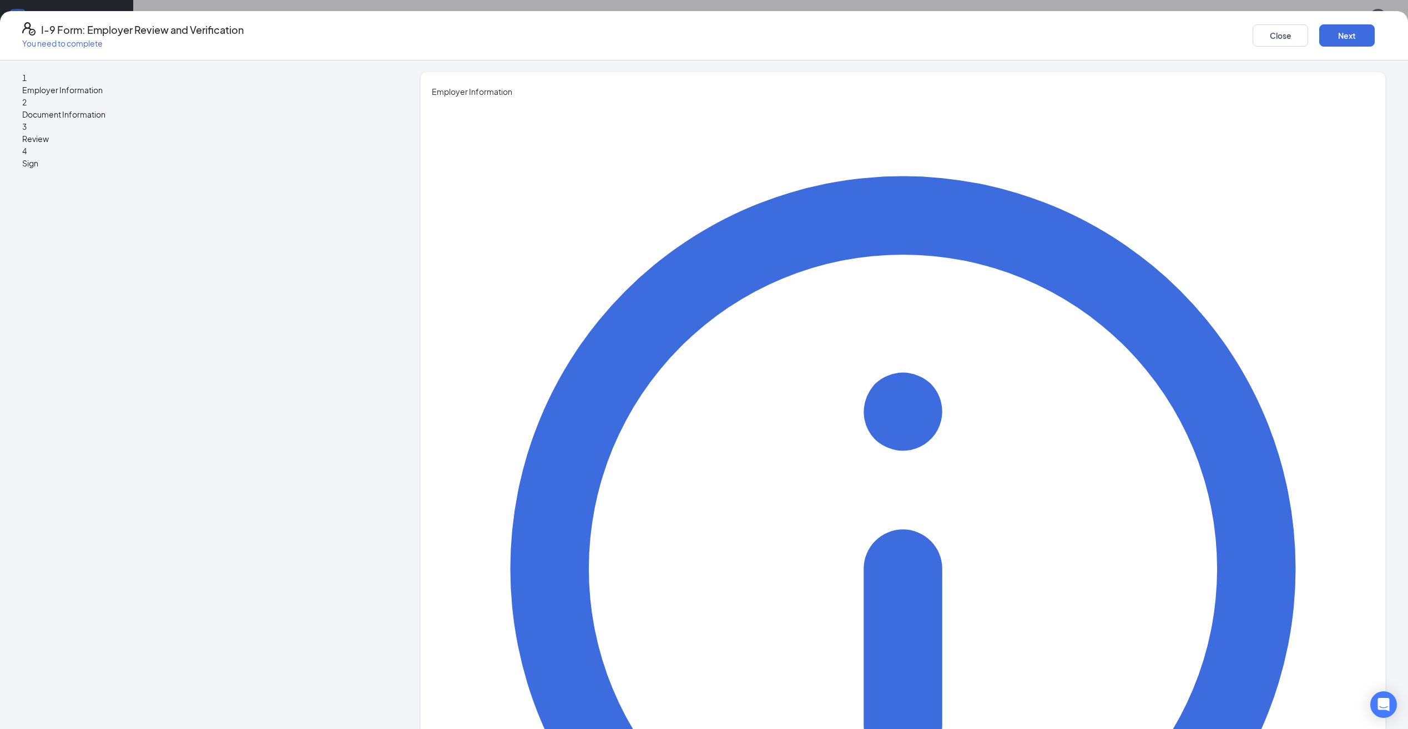
type input "Rich"
type input "[PERSON_NAME]"
type input "[EMAIL_ADDRESS][DOMAIN_NAME]"
type input "8639379127"
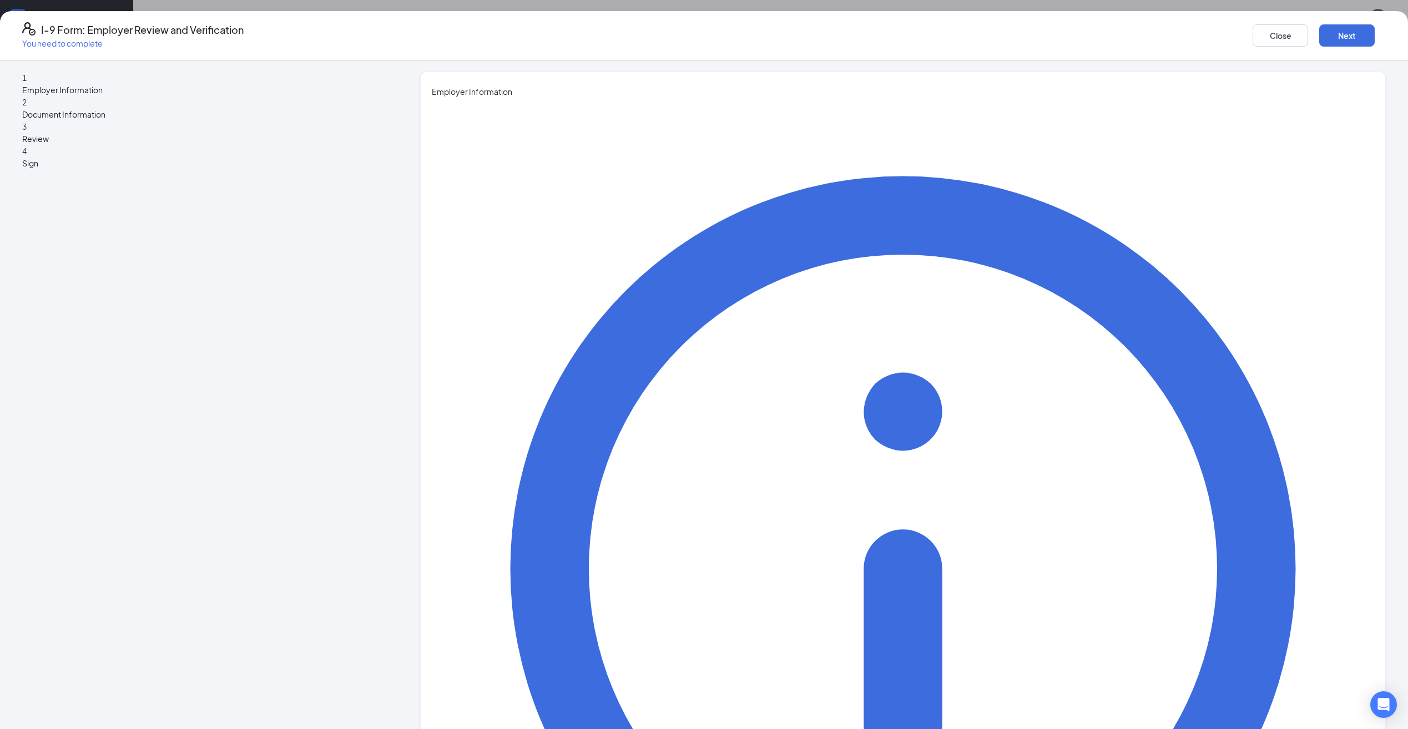
type input "GM"
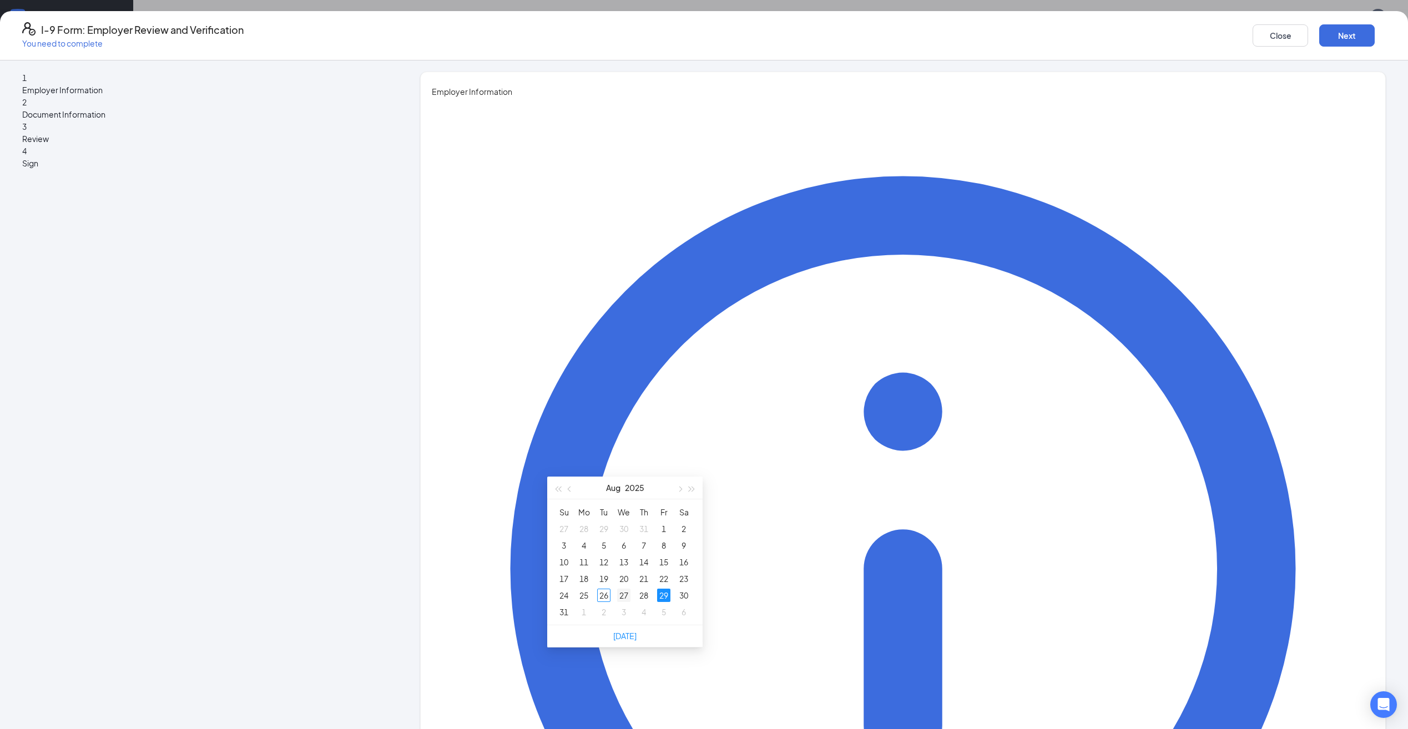
type input "[DATE]"
click at [622, 598] on div "27" at bounding box center [623, 595] width 13 height 13
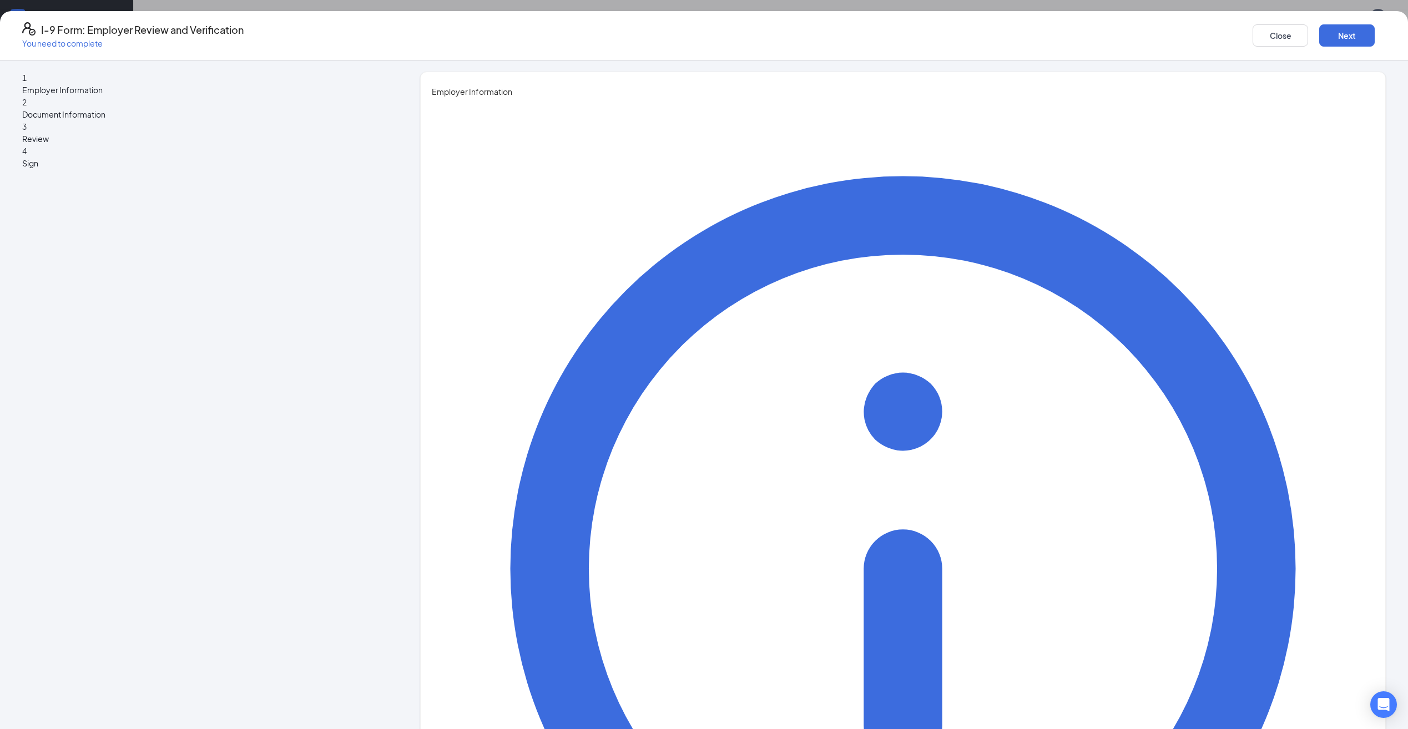
click at [1320, 34] on button "Next" at bounding box center [1348, 35] width 56 height 22
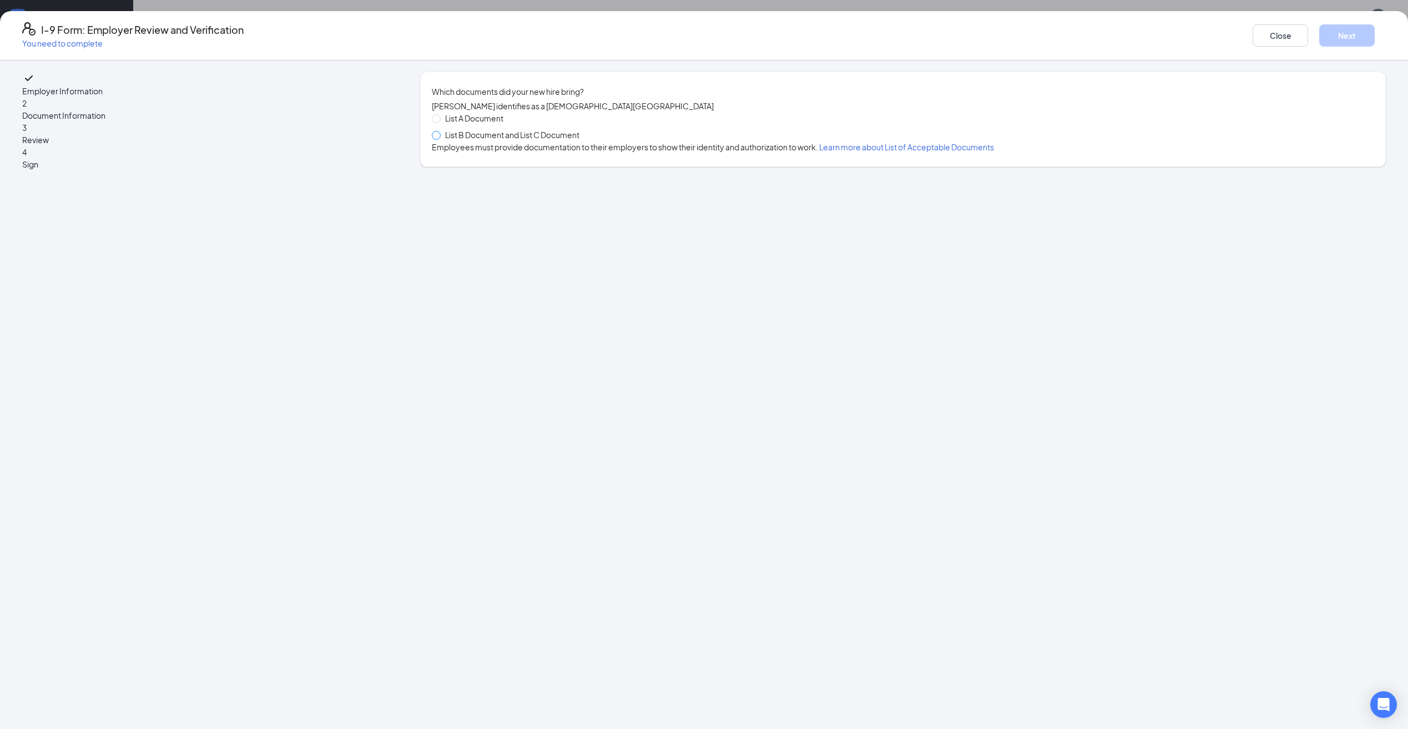
click at [441, 140] on span at bounding box center [436, 135] width 9 height 9
click at [440, 139] on input "List B Document and List C Document" at bounding box center [436, 135] width 8 height 8
radio input "true"
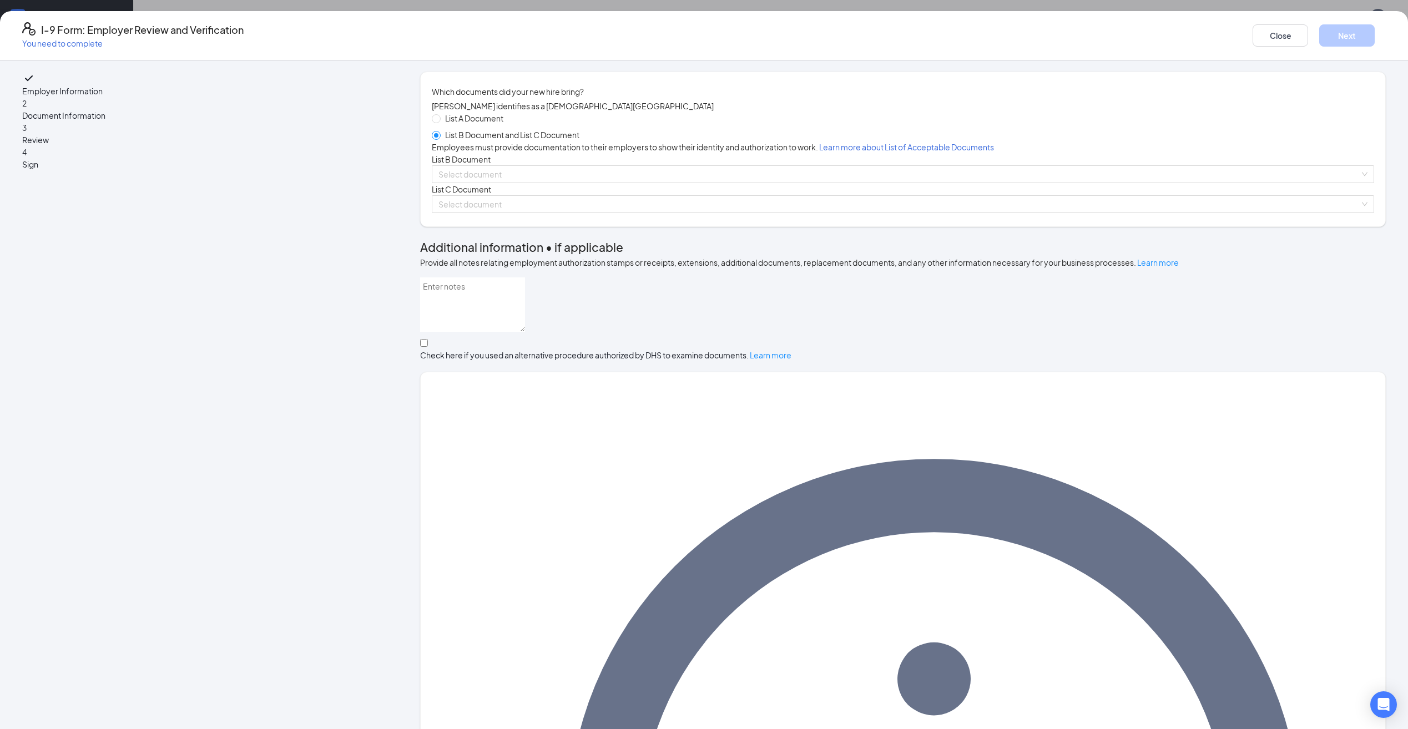
click at [566, 213] on div "List A Document List B Document and List C Document Employees must provide docu…" at bounding box center [903, 162] width 943 height 101
click at [566, 183] on input "search" at bounding box center [900, 174] width 922 height 17
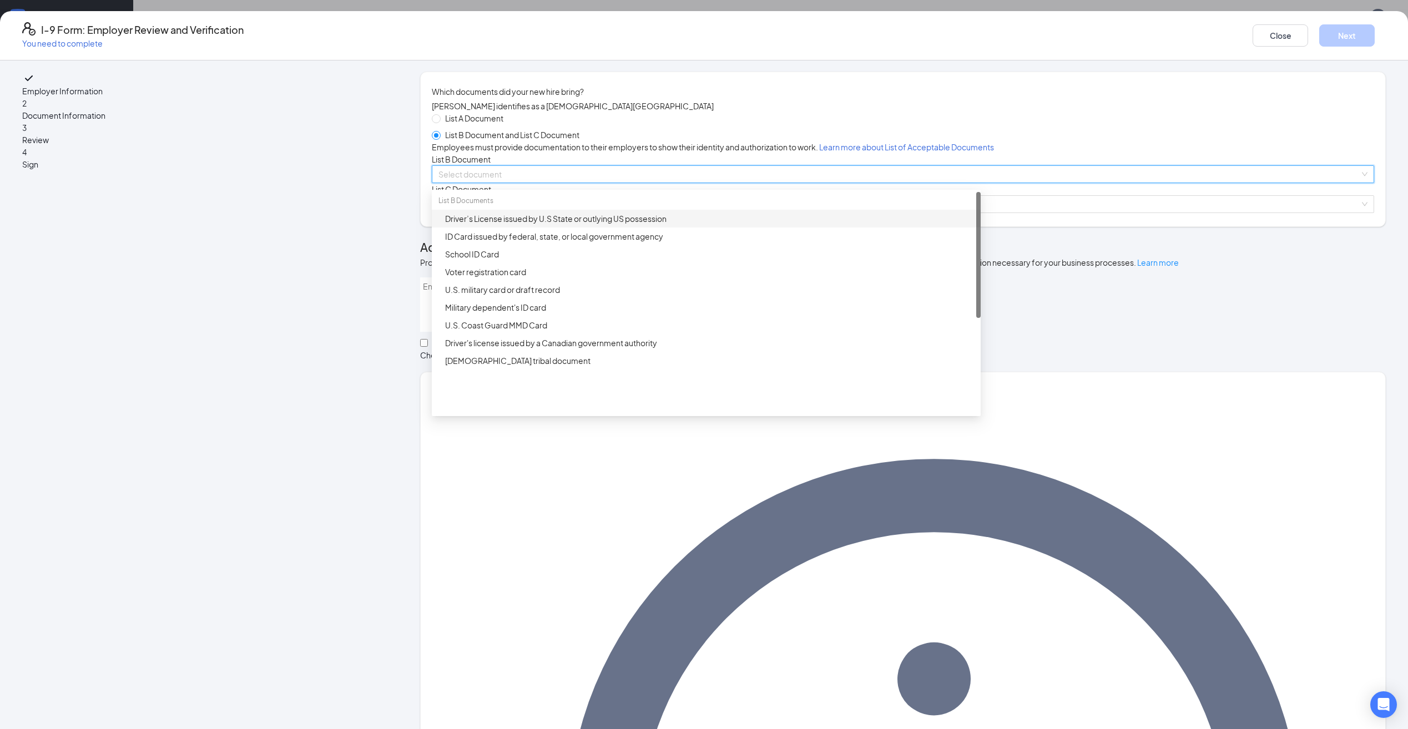
click at [619, 225] on div "Driver’s License issued by U.S State or outlying US possession" at bounding box center [709, 219] width 529 height 12
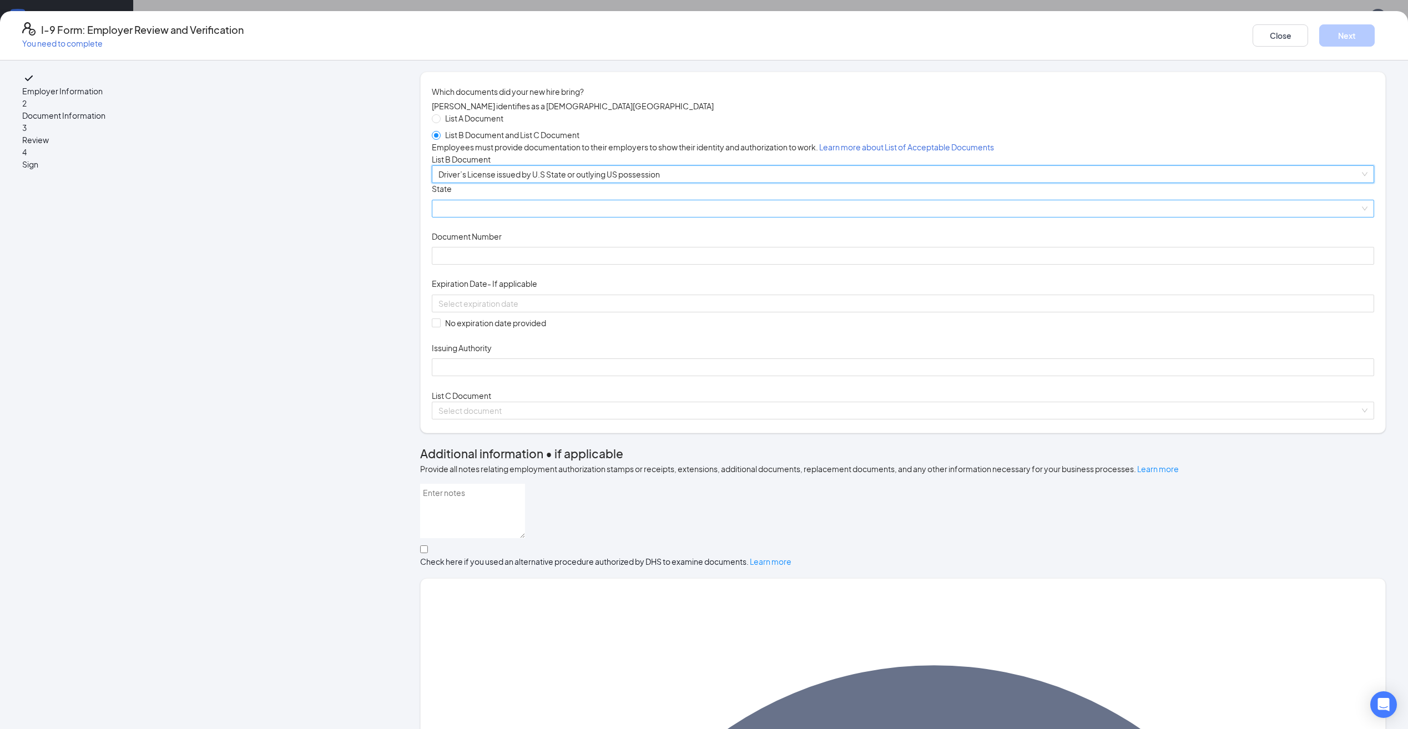
click at [615, 217] on span at bounding box center [903, 208] width 929 height 17
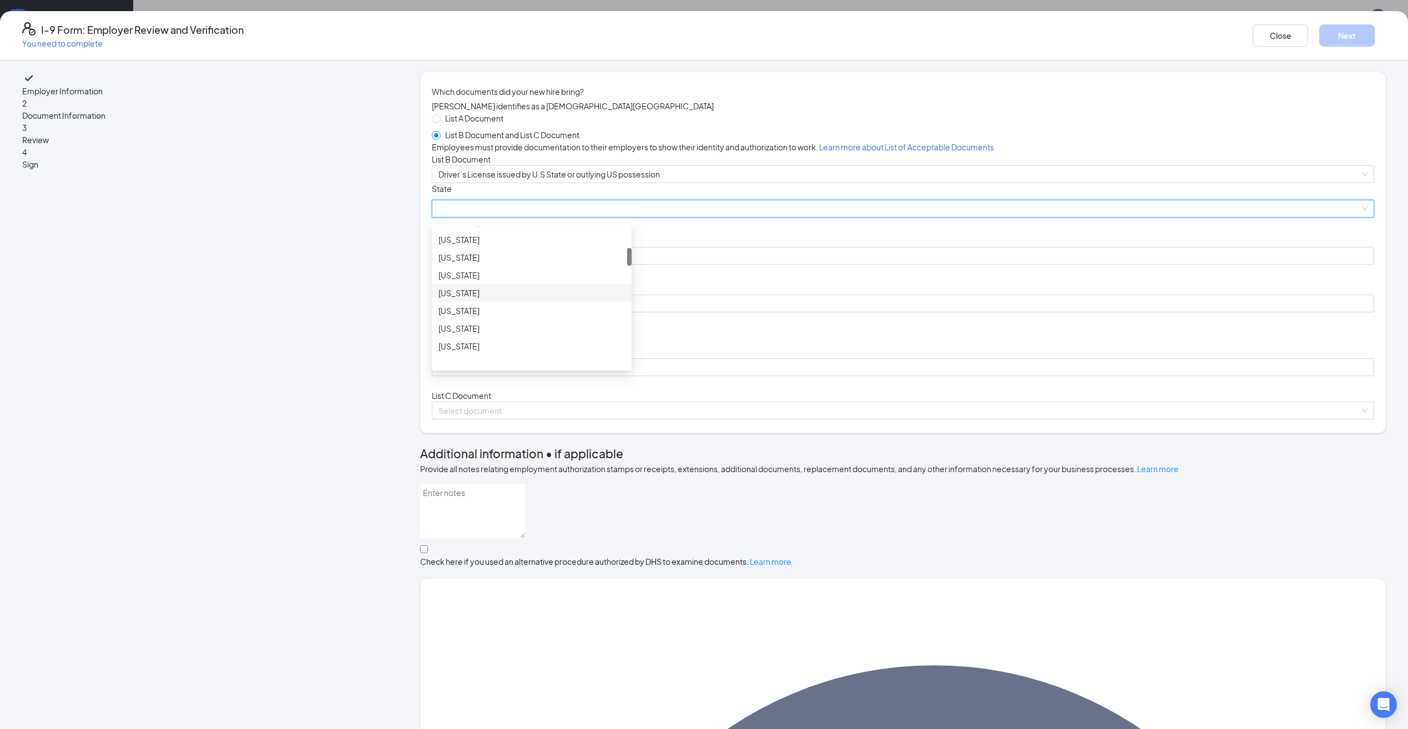
click at [584, 299] on div "[US_STATE]" at bounding box center [532, 293] width 187 height 12
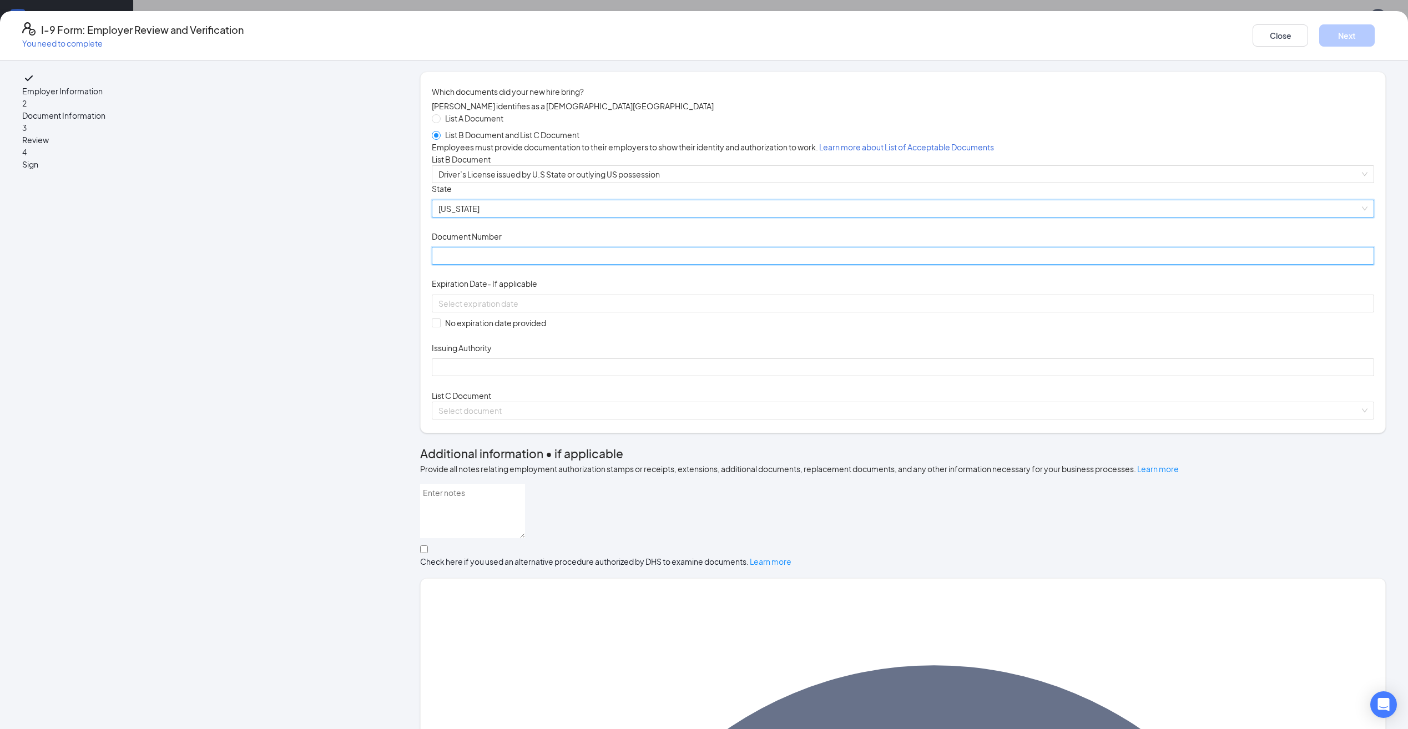
click at [591, 265] on input "Document Number" at bounding box center [903, 256] width 943 height 18
type input "k436721042880"
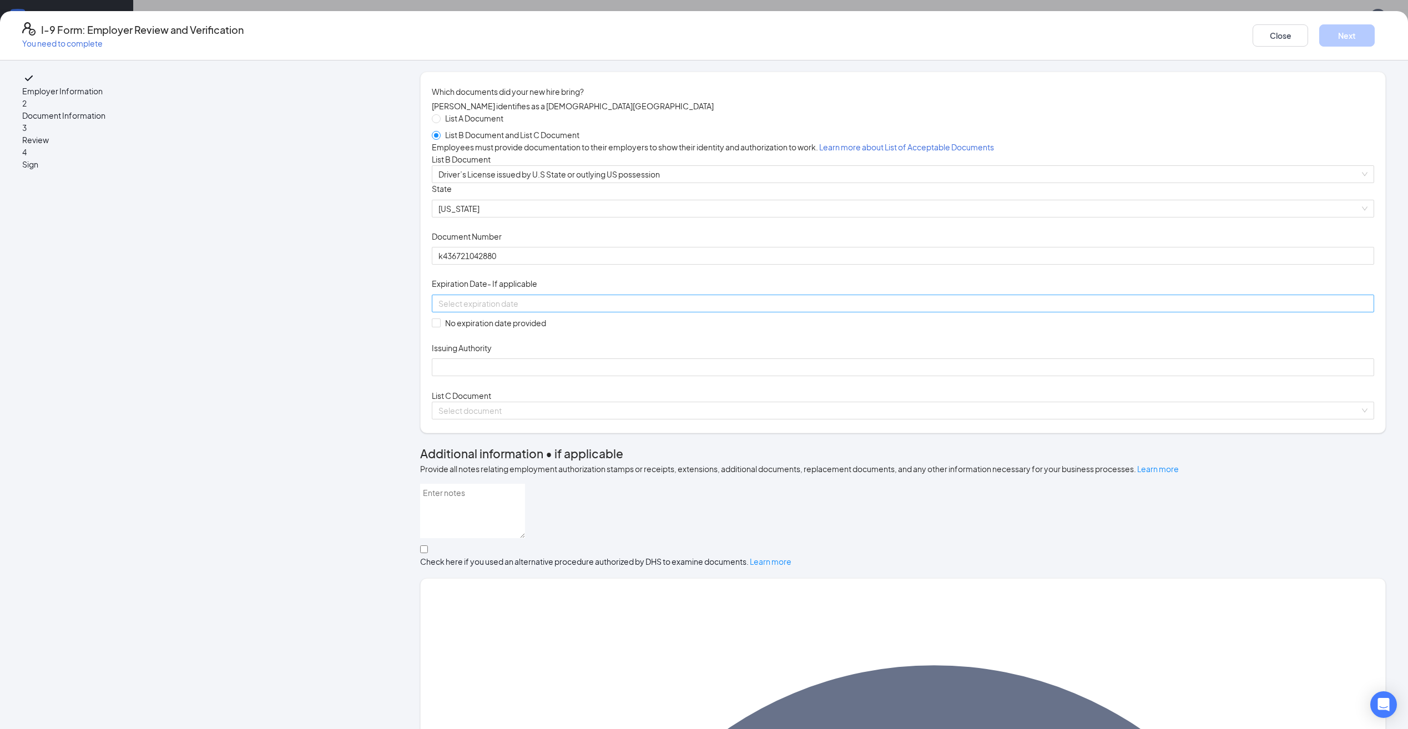
click at [615, 310] on input at bounding box center [902, 304] width 927 height 12
click at [642, 477] on div "8" at bounding box center [639, 482] width 13 height 13
type input "[DATE]"
click at [557, 376] on input "Issuing Authority" at bounding box center [903, 368] width 943 height 18
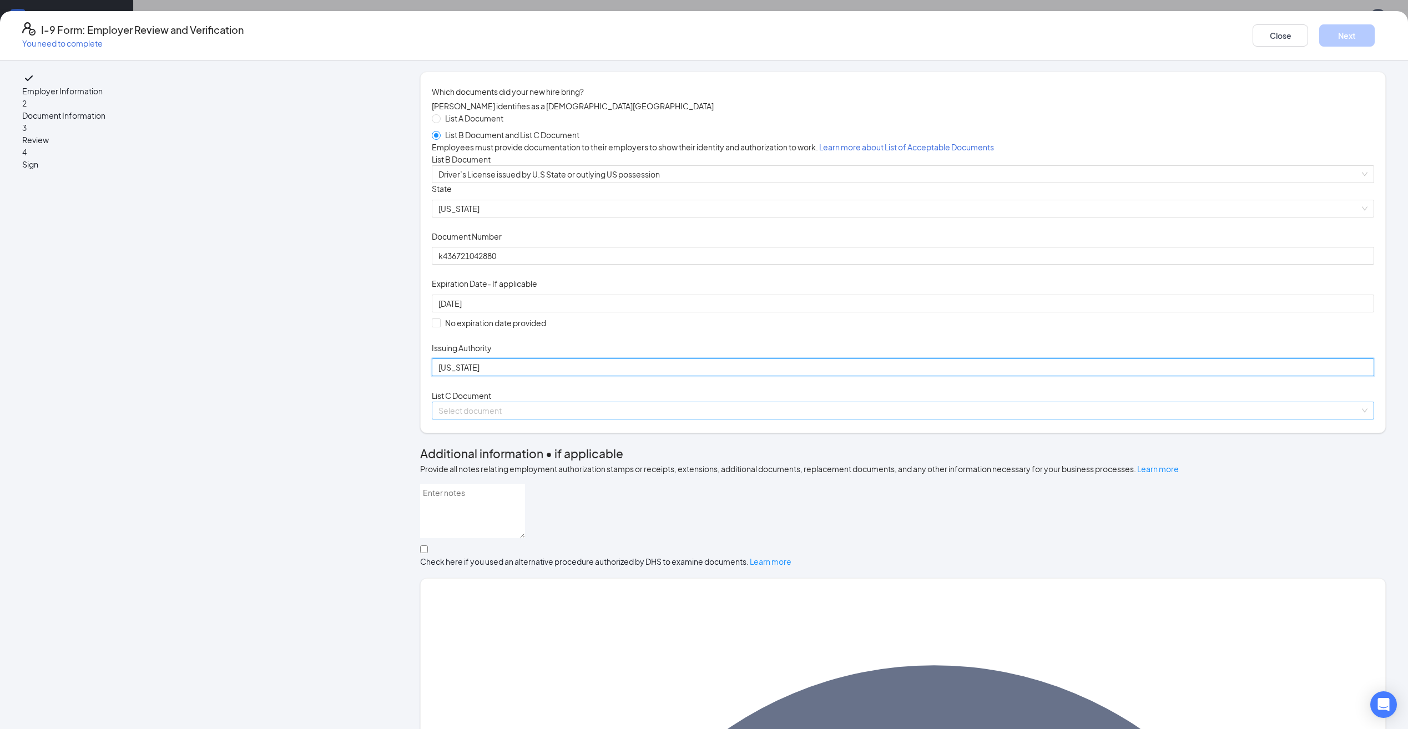
type input "FL"
click at [582, 419] on input "search" at bounding box center [900, 410] width 922 height 17
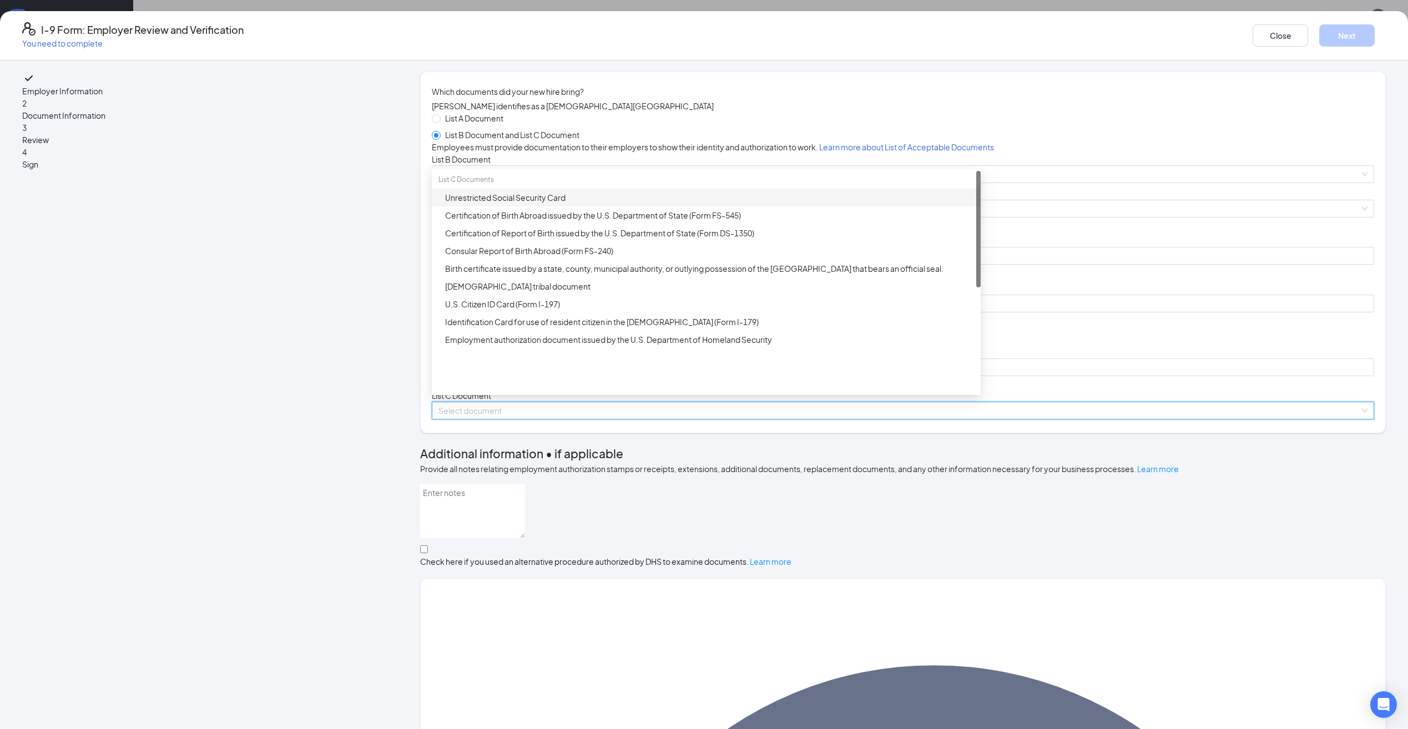
click at [600, 204] on div "Unrestricted Social Security Card" at bounding box center [709, 198] width 529 height 12
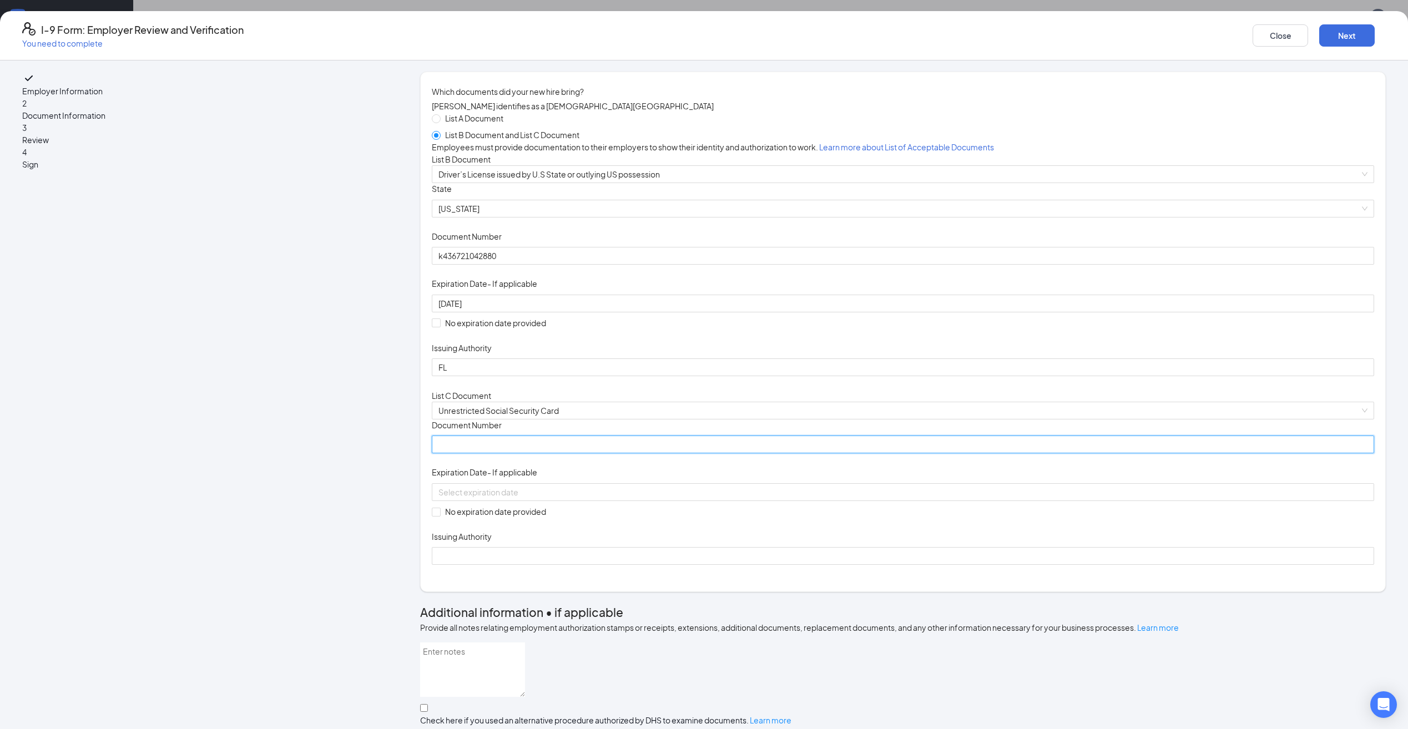
click at [606, 454] on input "Document Number" at bounding box center [903, 445] width 943 height 18
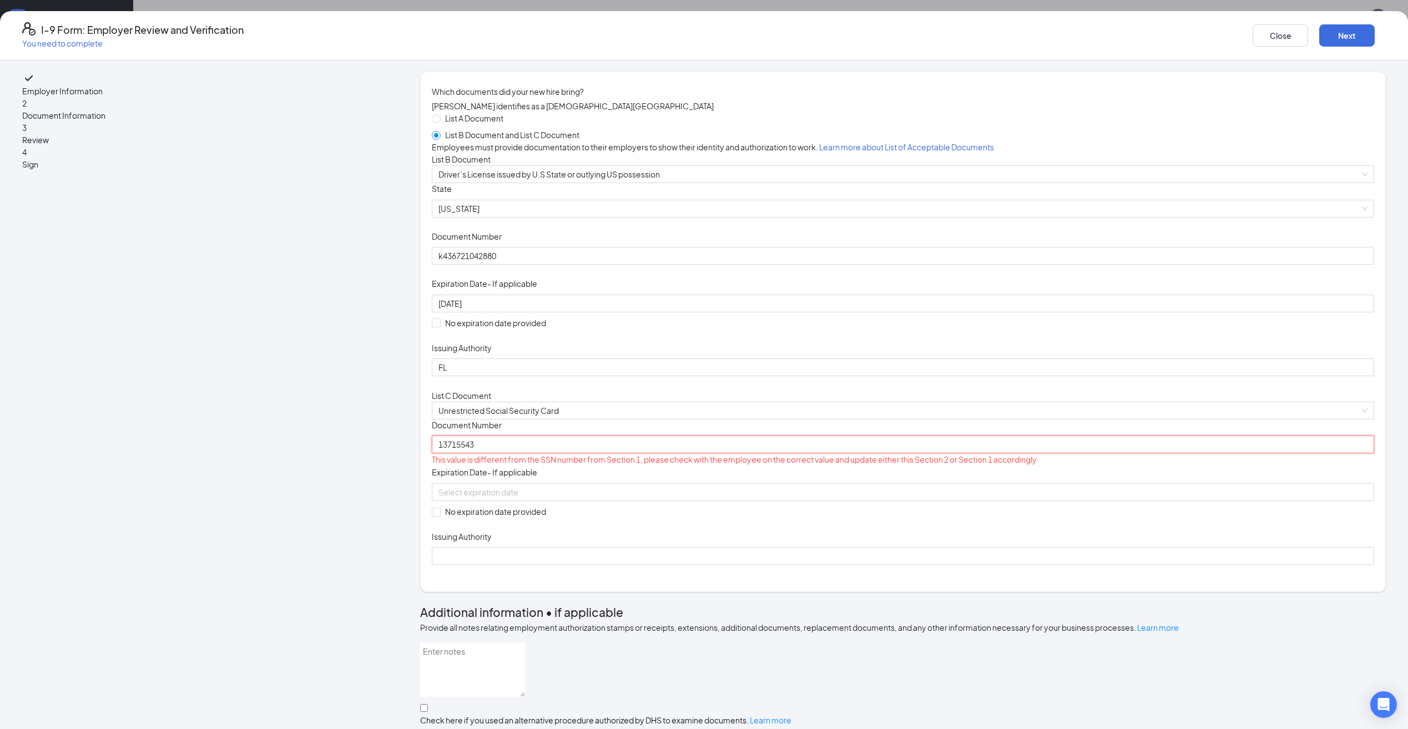
type input "13715543"
click at [818, 565] on div "Document Title Unrestricted Social Security Card Document Number 13715543 This …" at bounding box center [903, 492] width 943 height 145
click at [565, 454] on input "13715543" at bounding box center [903, 445] width 943 height 18
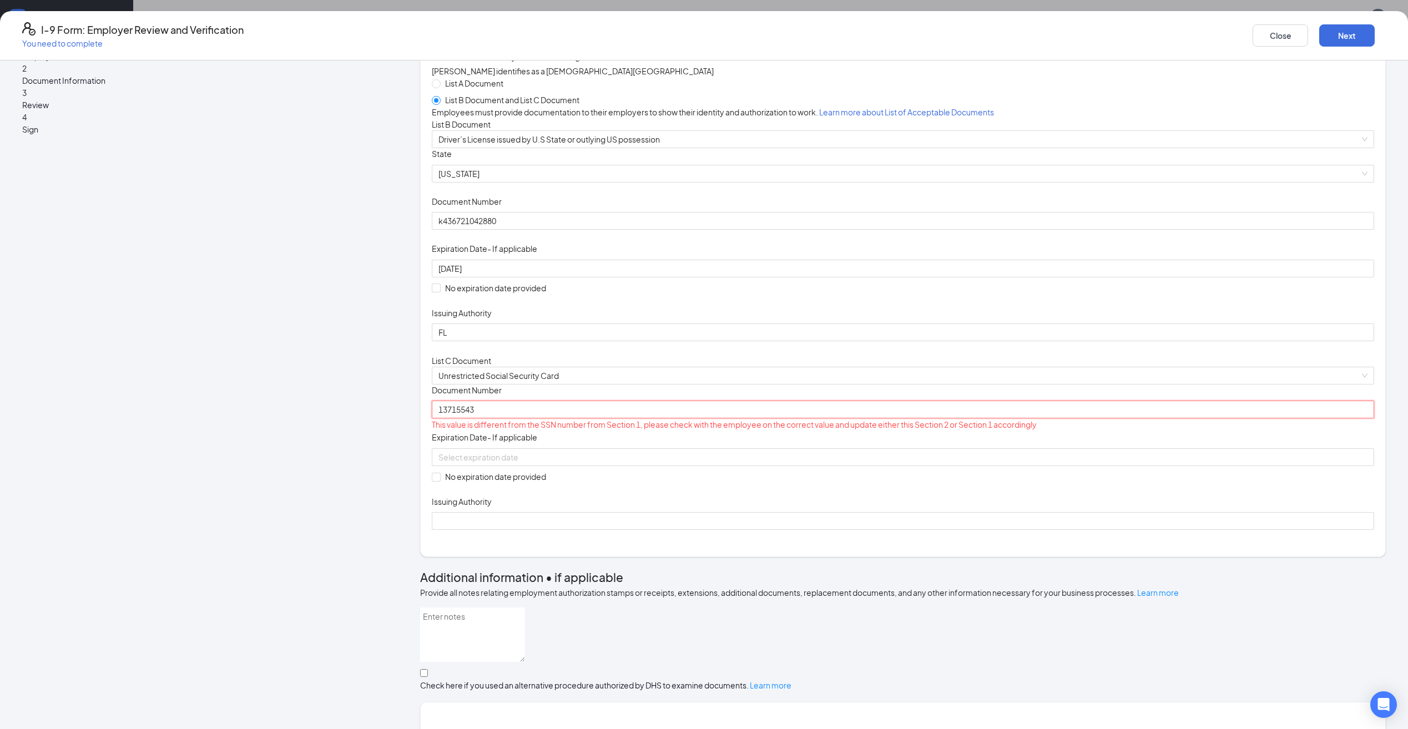
scroll to position [0, 0]
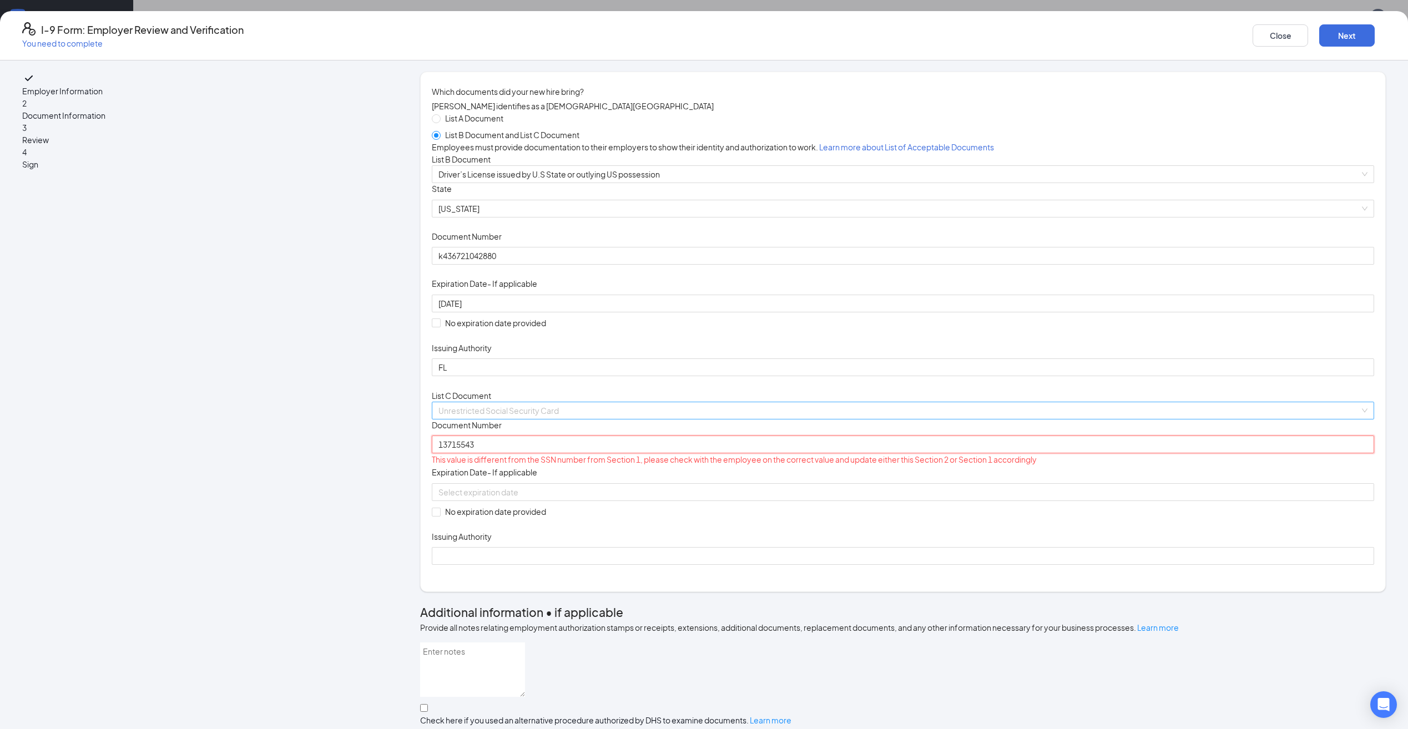
click at [708, 419] on span "Unrestricted Social Security Card" at bounding box center [903, 410] width 929 height 17
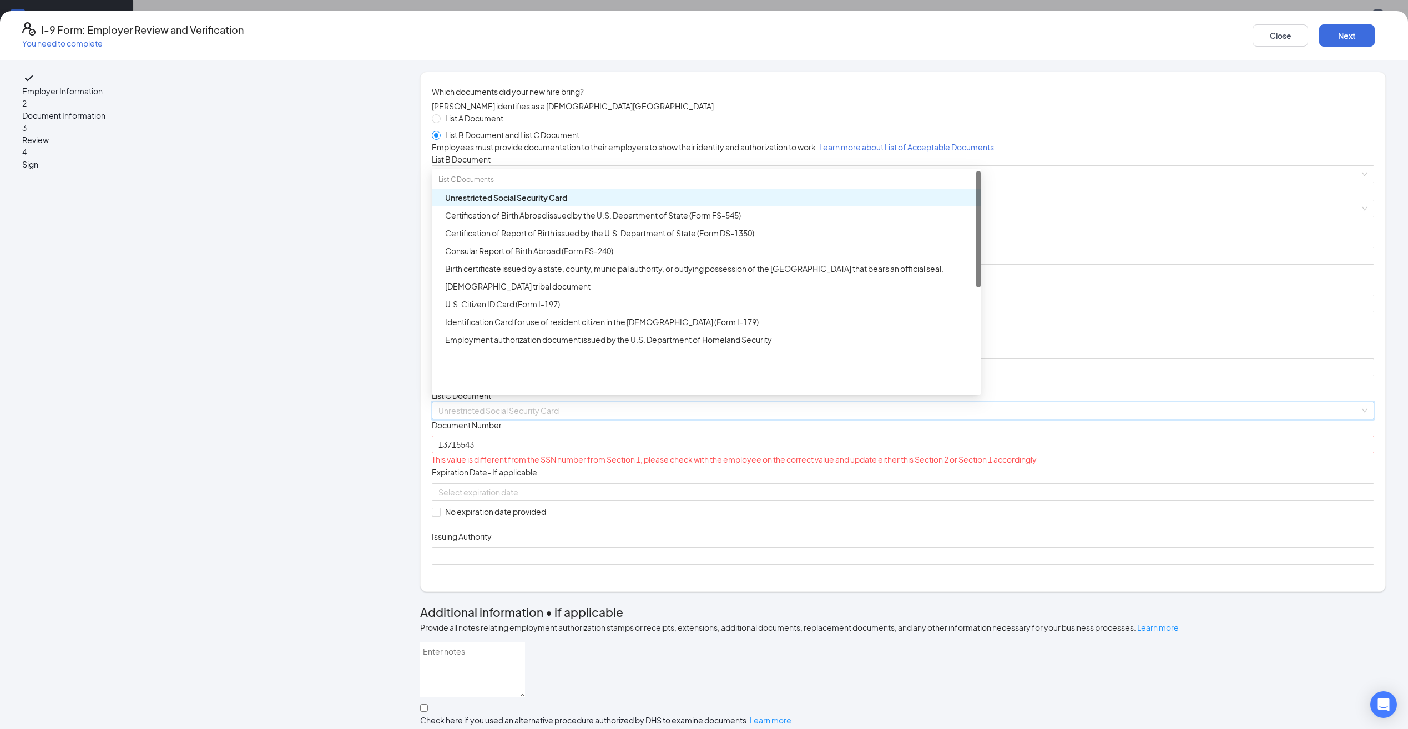
click at [600, 204] on div "Unrestricted Social Security Card" at bounding box center [709, 198] width 529 height 12
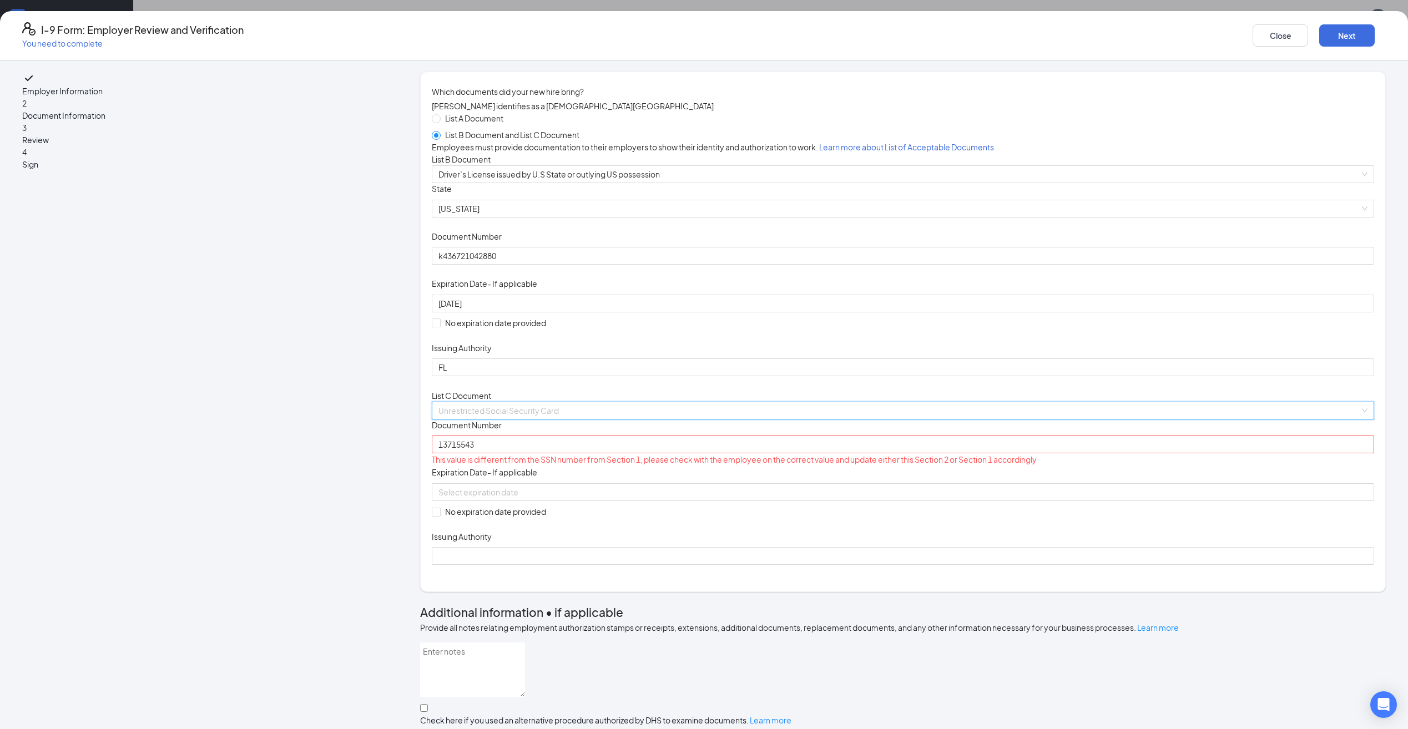
click at [586, 419] on span "Unrestricted Social Security Card" at bounding box center [903, 410] width 929 height 17
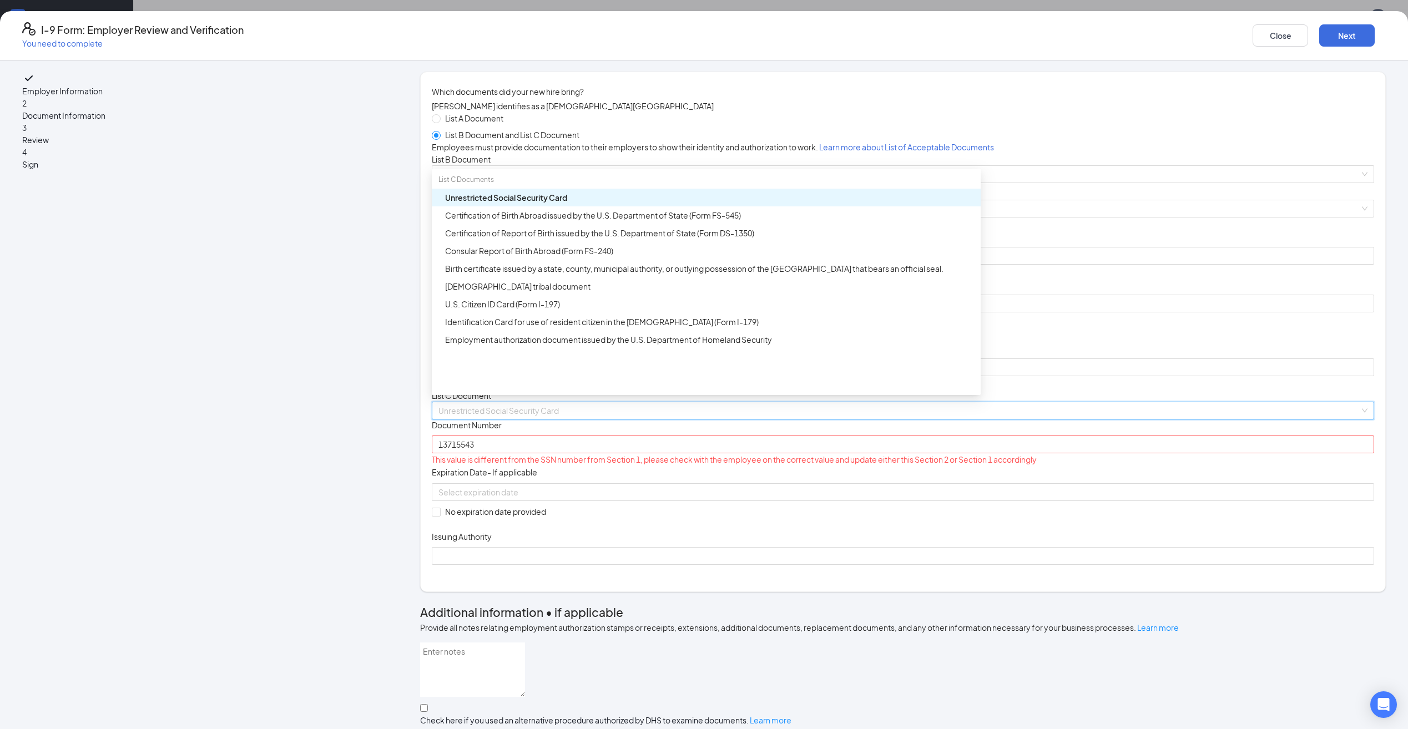
click at [656, 207] on div "Unrestricted Social Security Card" at bounding box center [706, 198] width 549 height 18
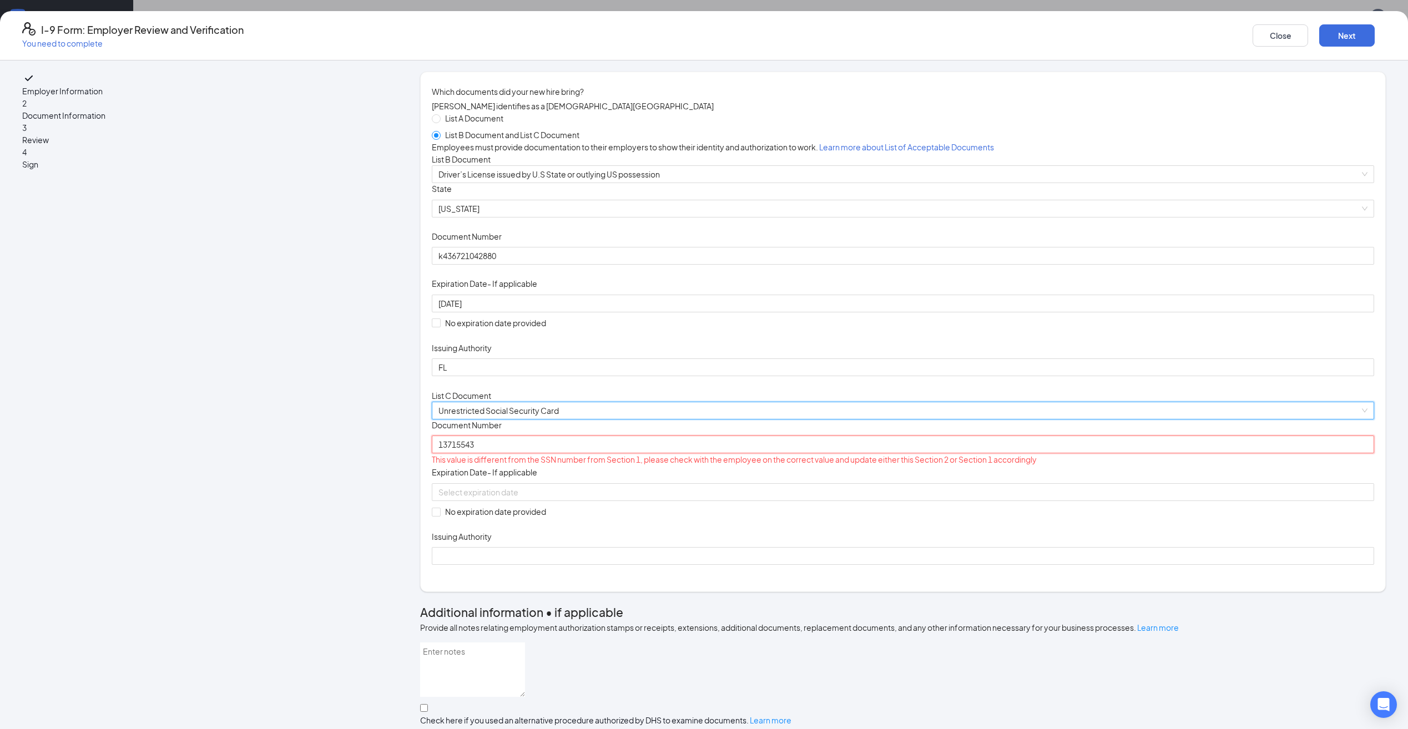
click at [614, 454] on input "13715543" at bounding box center [903, 445] width 943 height 18
drag, startPoint x: 613, startPoint y: 582, endPoint x: 491, endPoint y: 566, distance: 123.7
type input "[PHONE_NUMBER]"
click at [763, 565] on div "Document Title Unrestricted Social Security Card Document Number [PHONE_NUMBER]…" at bounding box center [903, 492] width 943 height 145
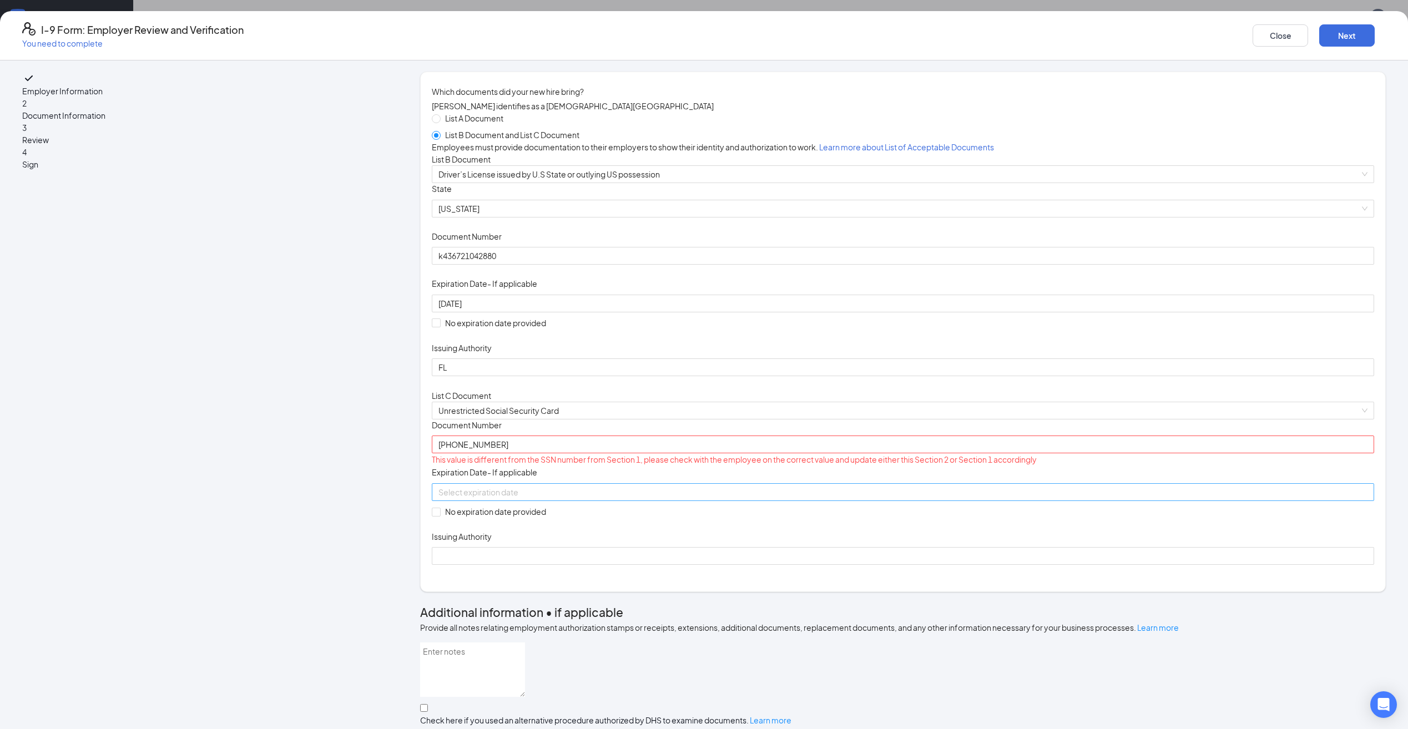
click at [612, 499] on input at bounding box center [902, 492] width 927 height 12
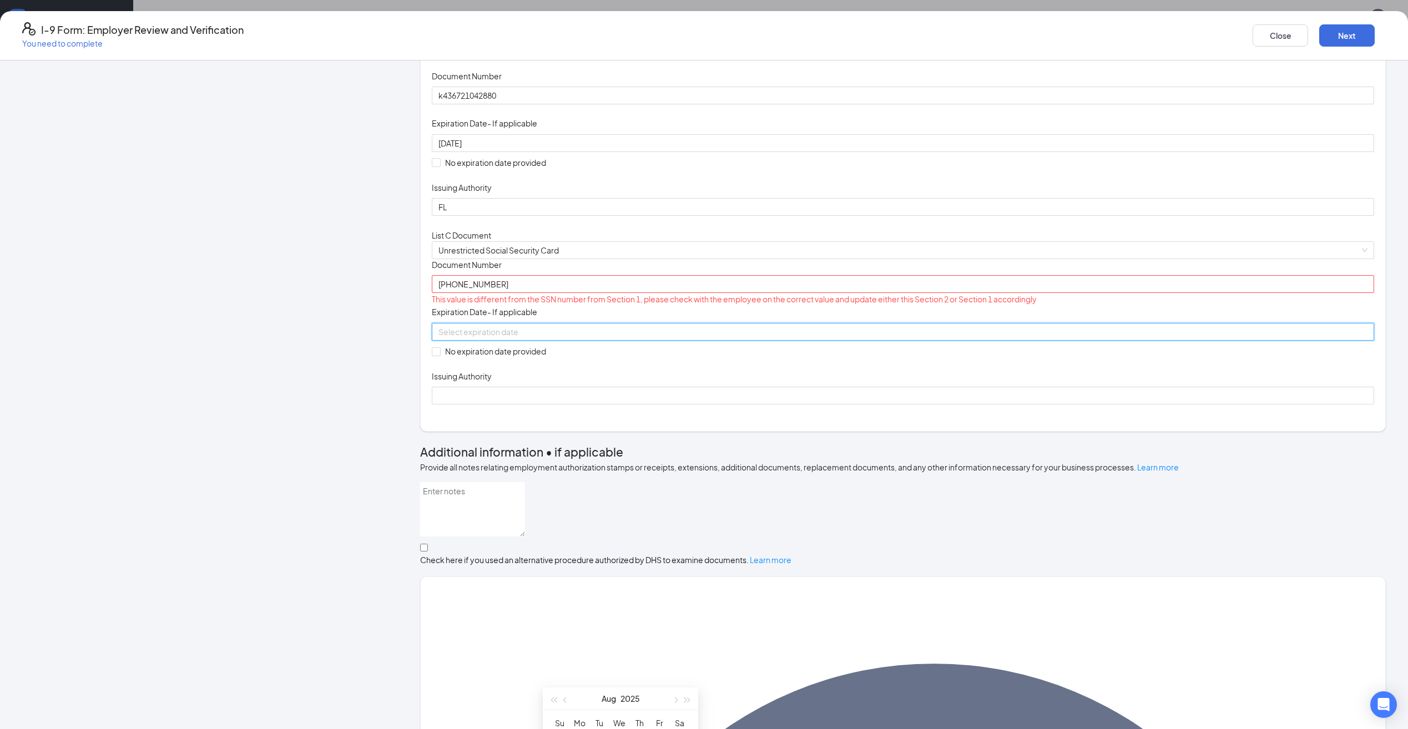
scroll to position [167, 0]
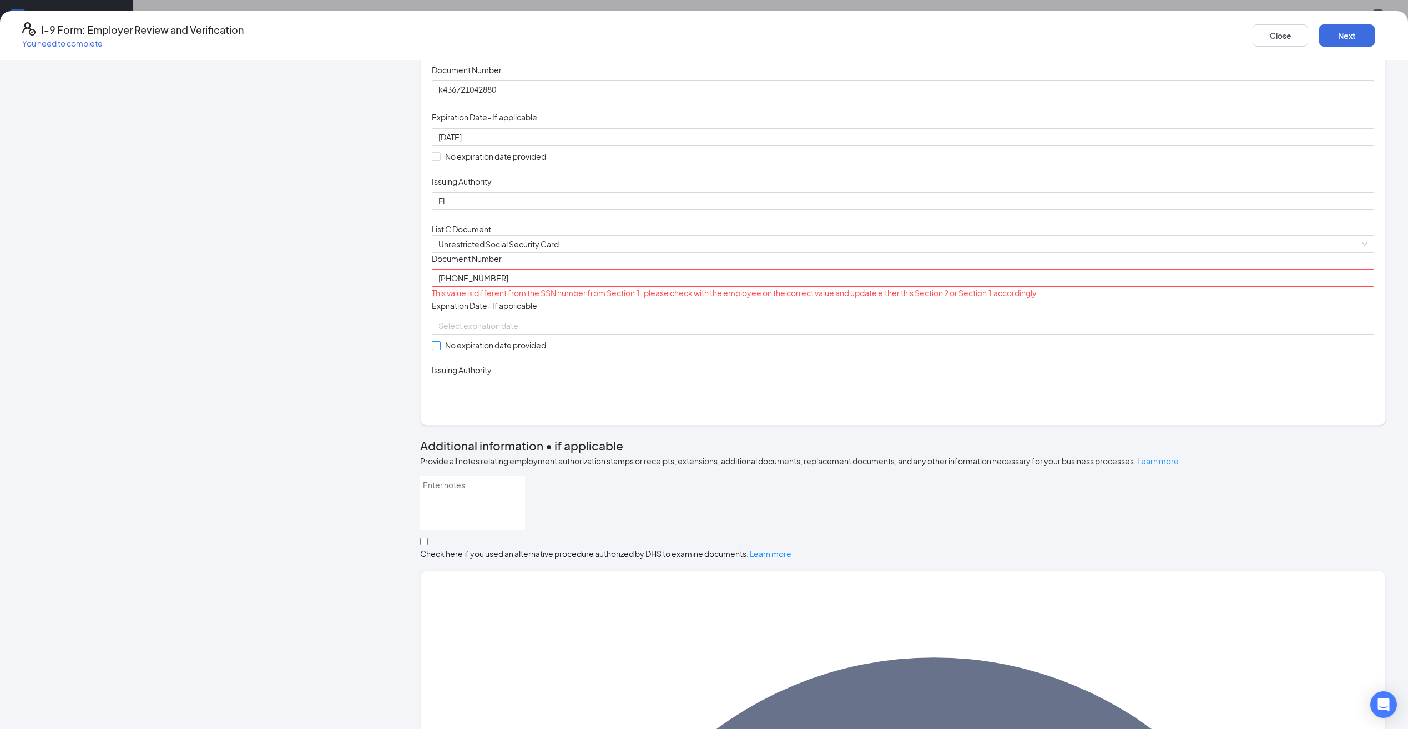
click at [440, 349] on input "No expiration date provided" at bounding box center [436, 345] width 8 height 8
checkbox input "true"
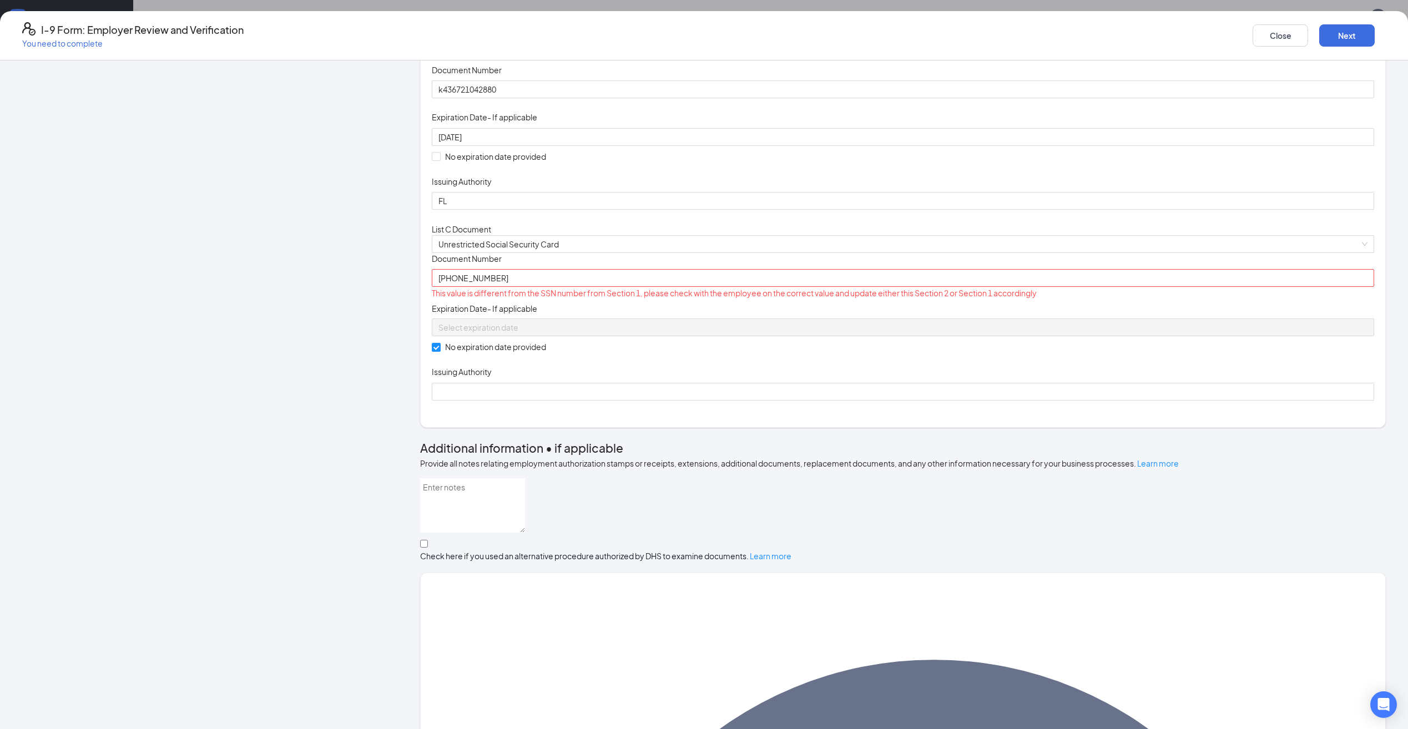
click at [363, 461] on div "Employer Information 2 Document Information 3 Review 4 Sign" at bounding box center [192, 708] width 341 height 1607
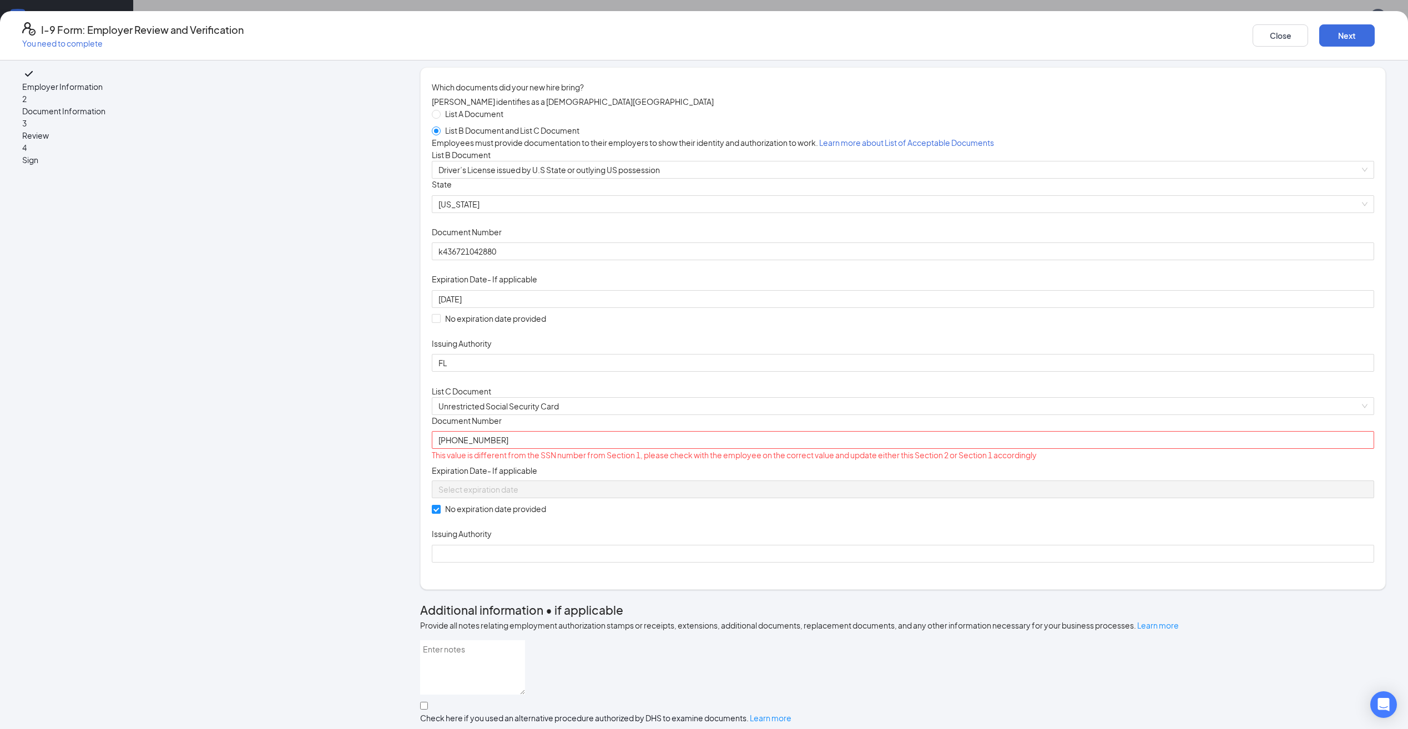
scroll to position [0, 0]
click at [1253, 38] on button "Close" at bounding box center [1281, 35] width 56 height 22
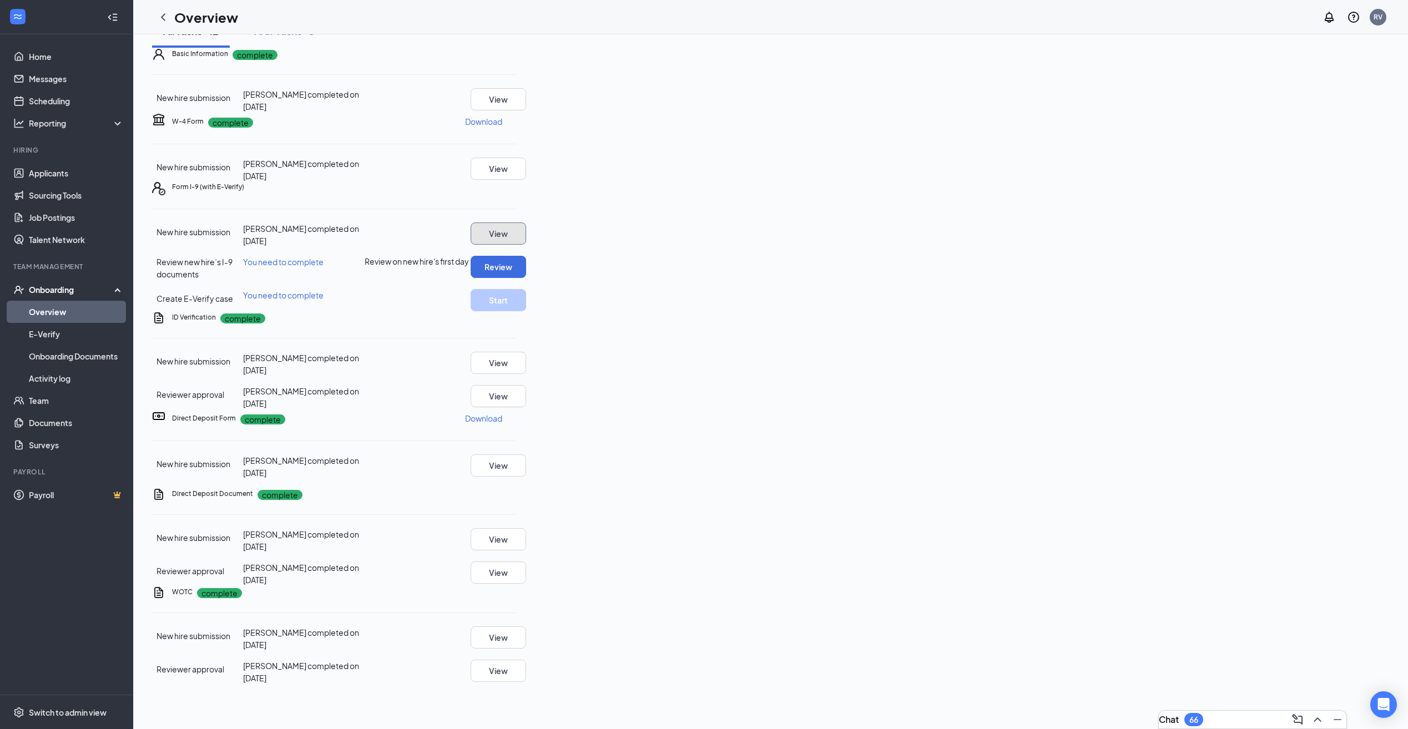
click at [526, 245] on button "View" at bounding box center [499, 234] width 56 height 22
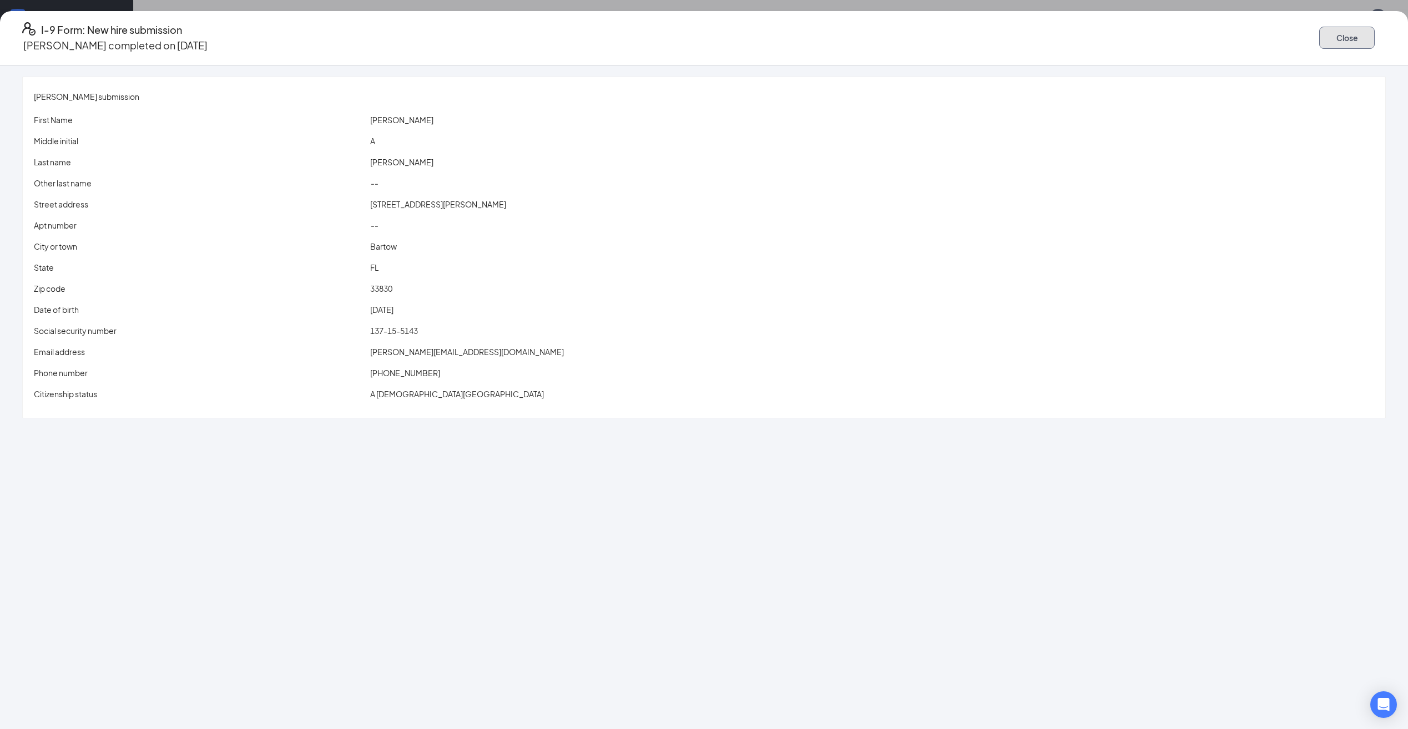
drag, startPoint x: 1079, startPoint y: 32, endPoint x: 1072, endPoint y: 33, distance: 6.8
click at [1320, 31] on button "Close" at bounding box center [1348, 38] width 56 height 22
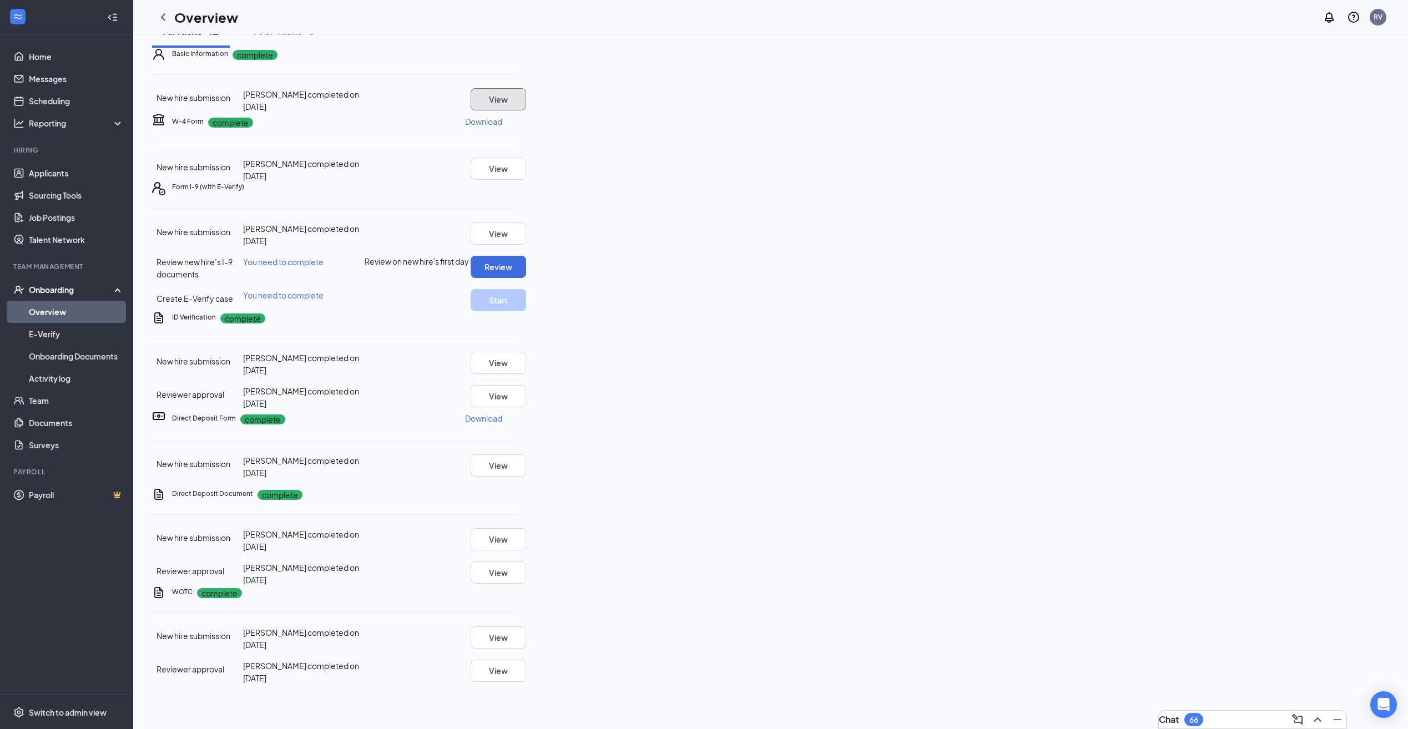
click at [526, 100] on button "View" at bounding box center [499, 99] width 56 height 22
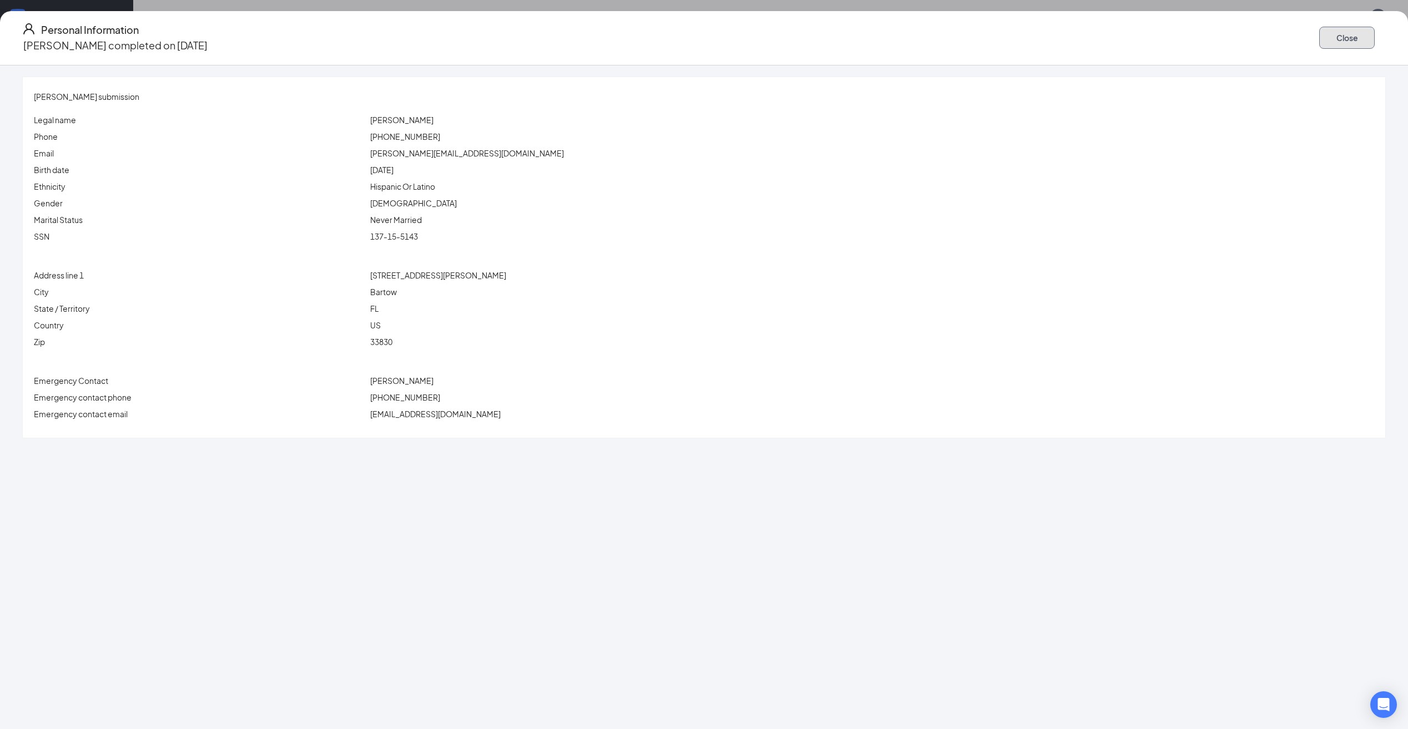
click at [1320, 41] on button "Close" at bounding box center [1348, 38] width 56 height 22
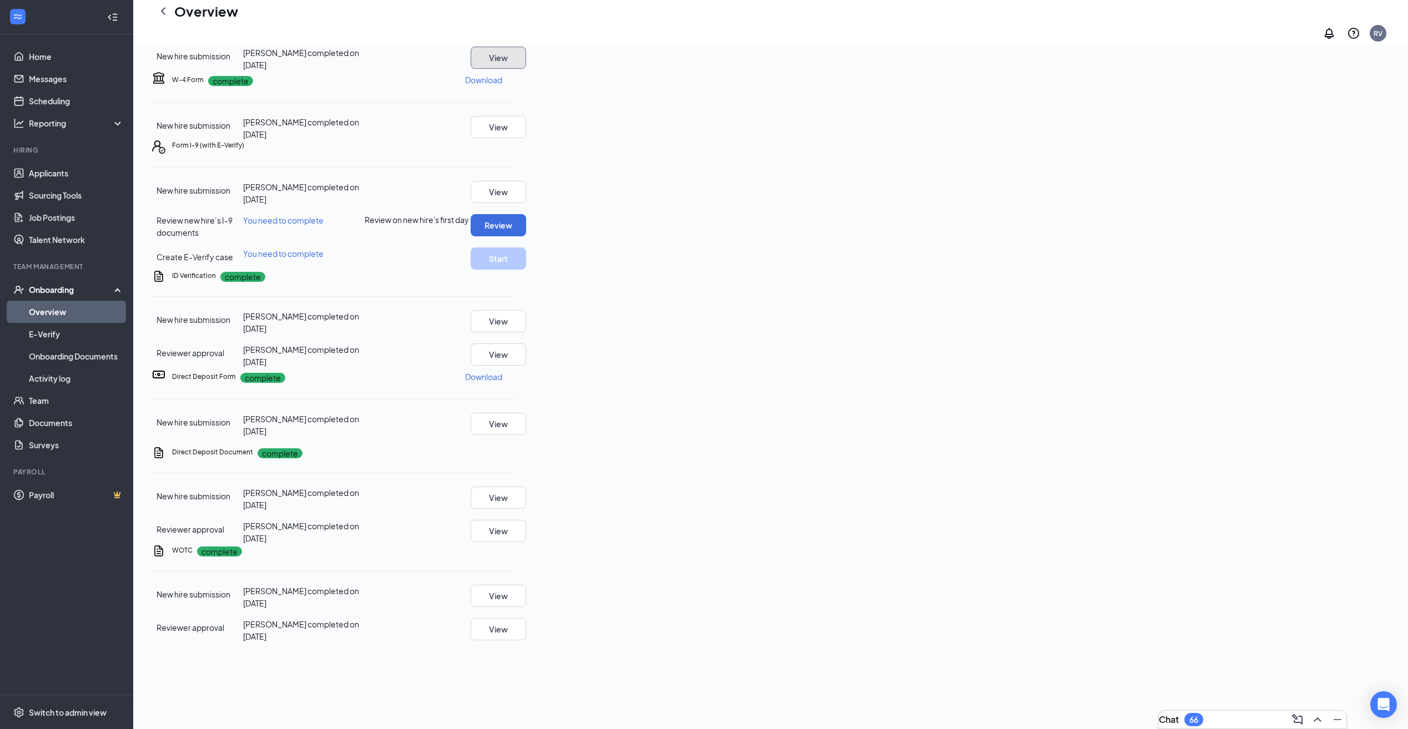
scroll to position [111, 0]
click at [526, 214] on button "Review" at bounding box center [499, 225] width 56 height 22
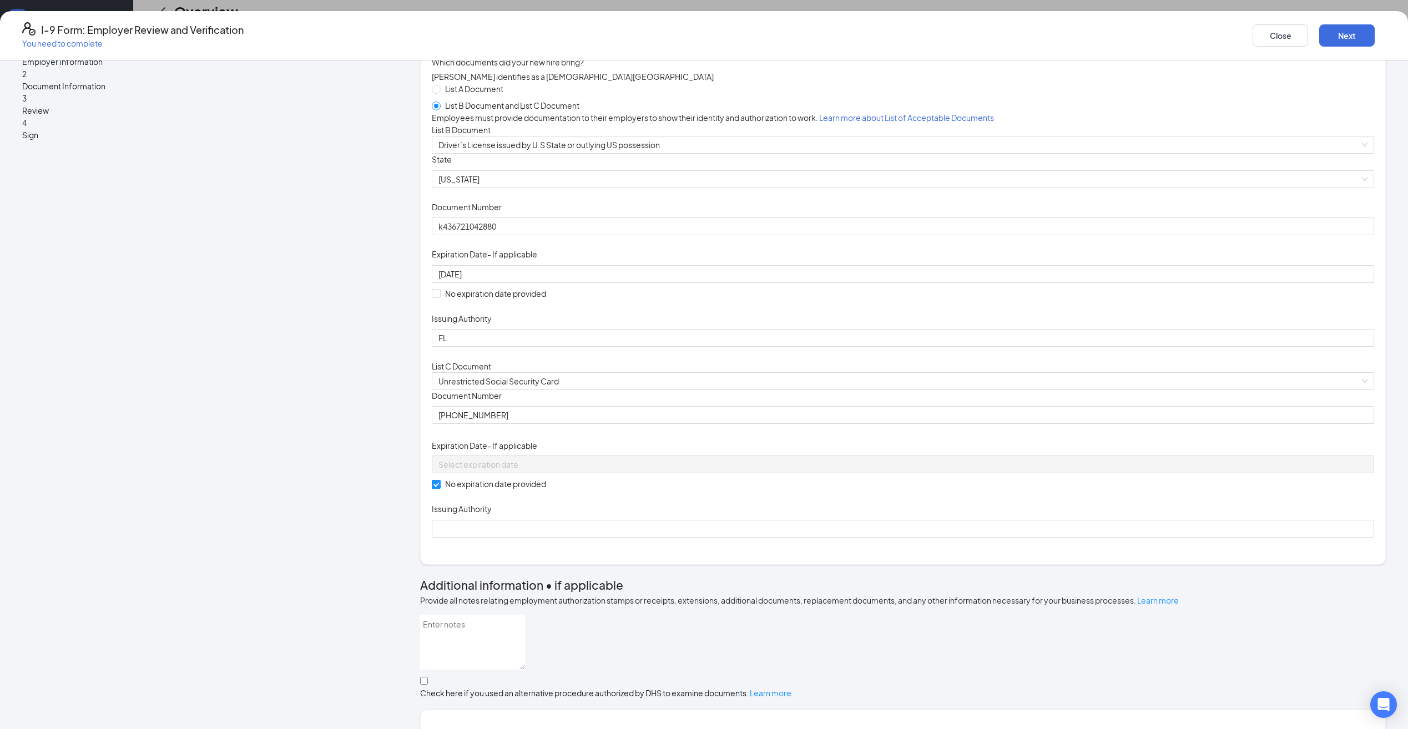
scroll to position [56, 0]
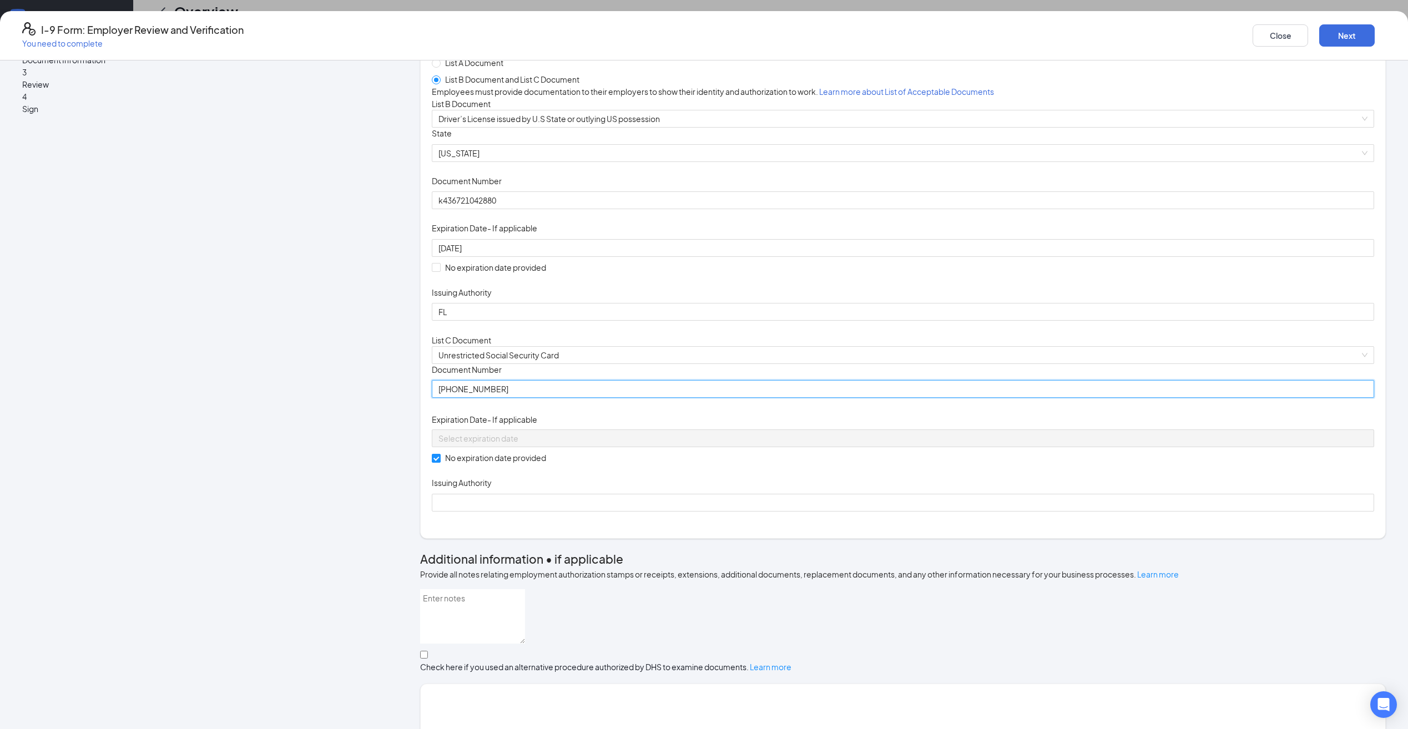
click at [585, 398] on input "[PHONE_NUMBER]" at bounding box center [903, 389] width 943 height 18
click at [823, 512] on div "Document Title Unrestricted Social Security Card Document Number 137-15-5143 Th…" at bounding box center [903, 438] width 943 height 148
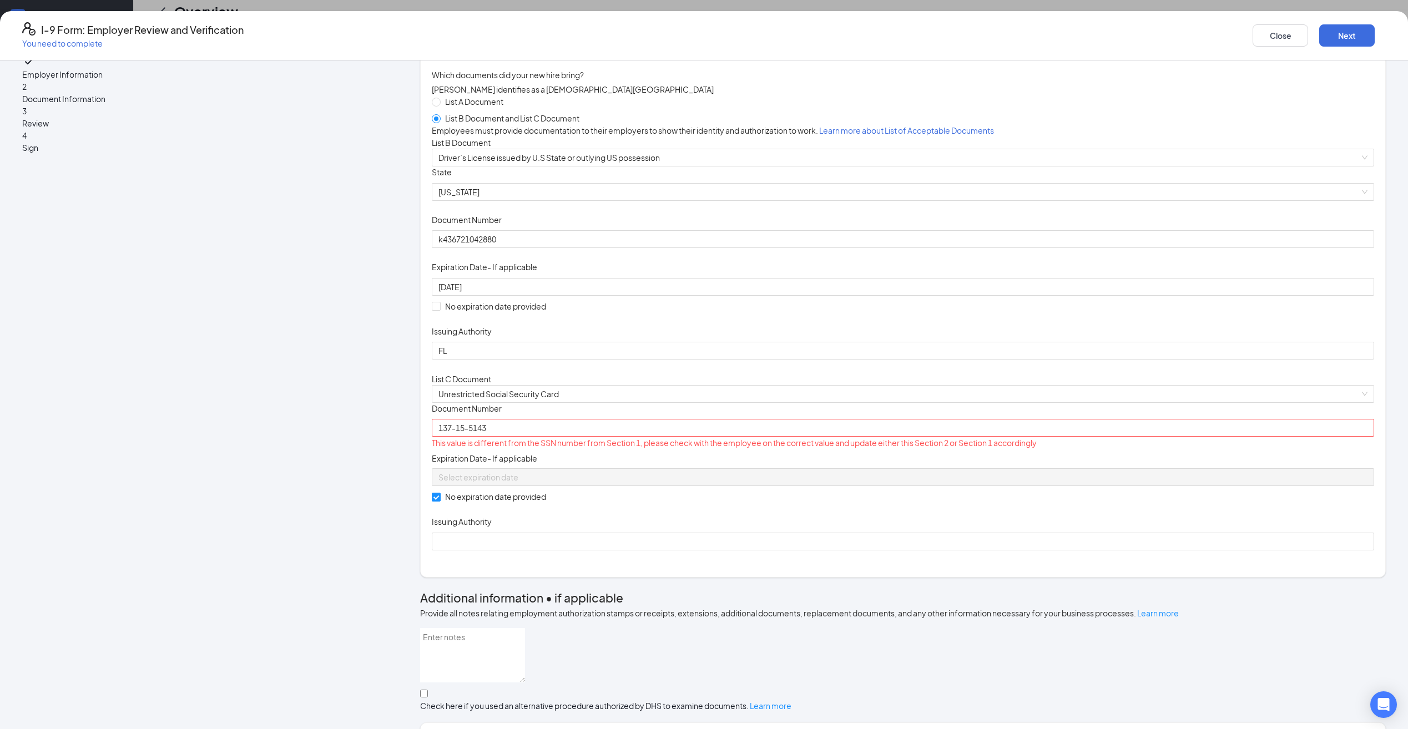
scroll to position [0, 0]
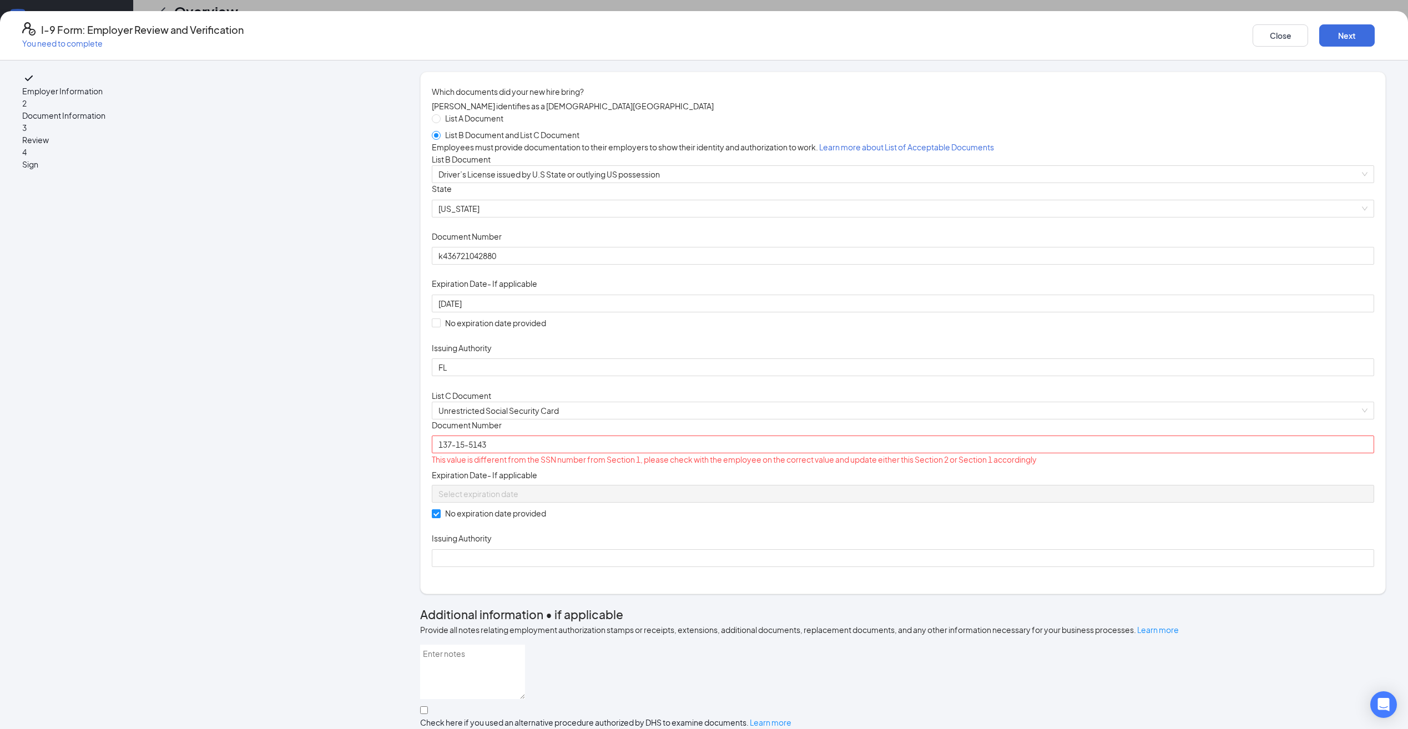
drag, startPoint x: 887, startPoint y: 602, endPoint x: 708, endPoint y: 611, distance: 179.0
click at [886, 567] on div "Document Title Unrestricted Social Security Card Document Number 137-15-5143 Th…" at bounding box center [903, 494] width 943 height 148
click at [582, 454] on input "137-15-5143" at bounding box center [903, 445] width 943 height 18
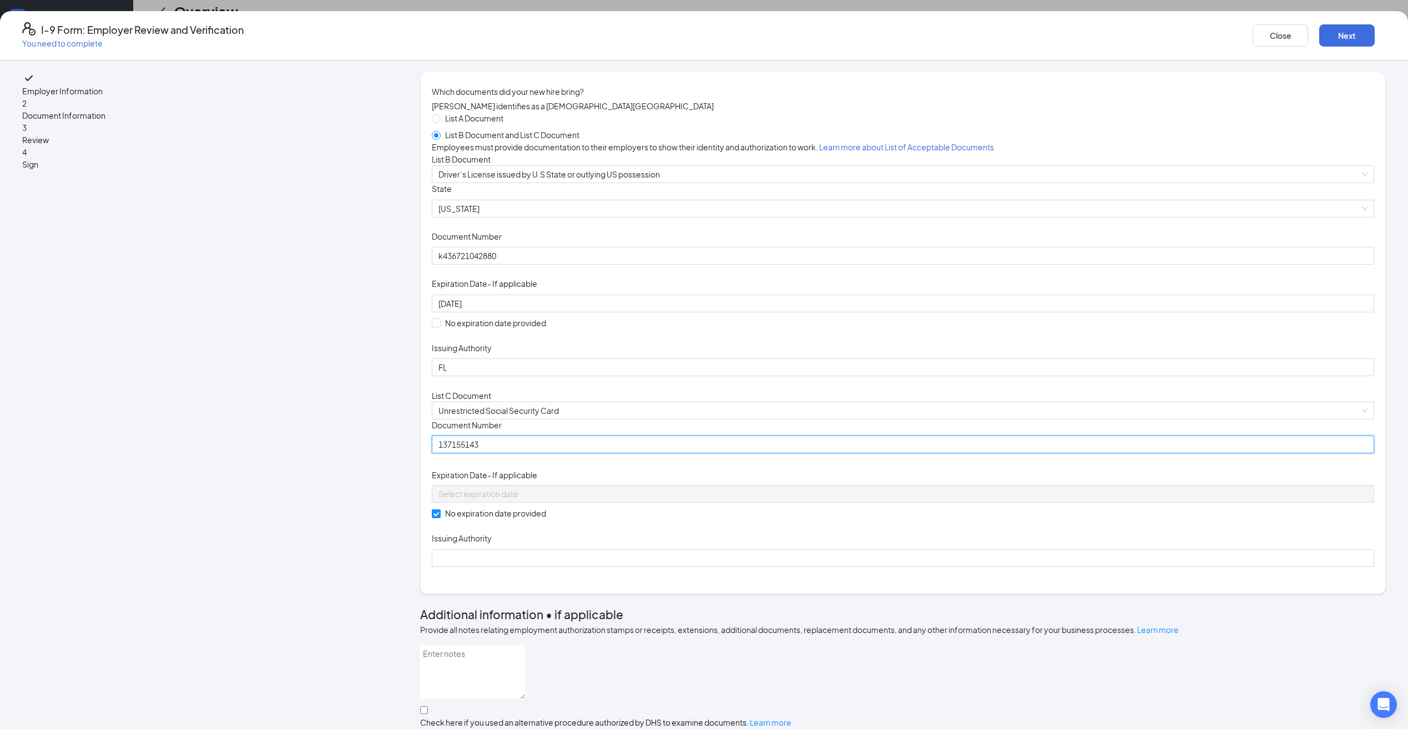
type input "137155143"
click at [868, 567] on div "Document Title Unrestricted Social Security Card Document Number 137155143 Expi…" at bounding box center [903, 494] width 943 height 148
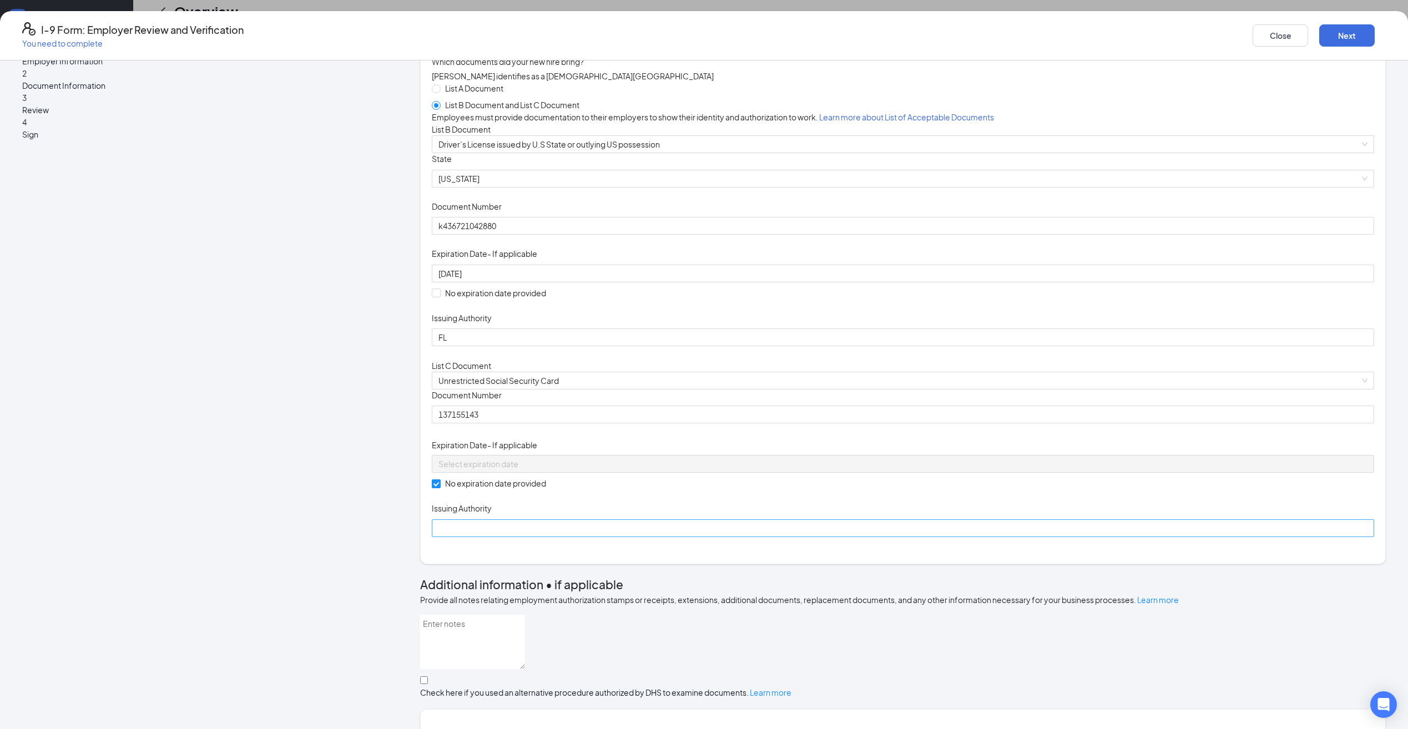
scroll to position [56, 0]
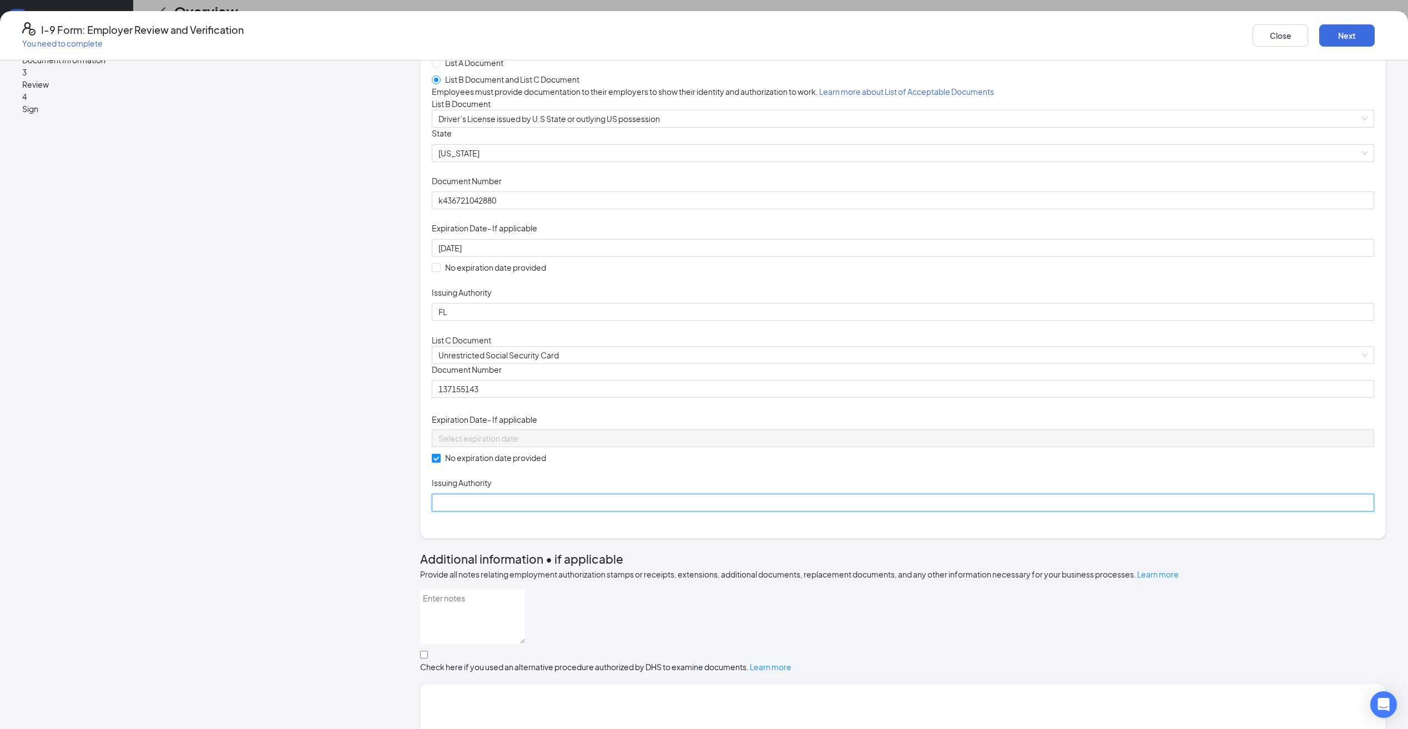
click at [620, 512] on input "Issuing Authority" at bounding box center [903, 503] width 943 height 18
type input "[GEOGRAPHIC_DATA]"
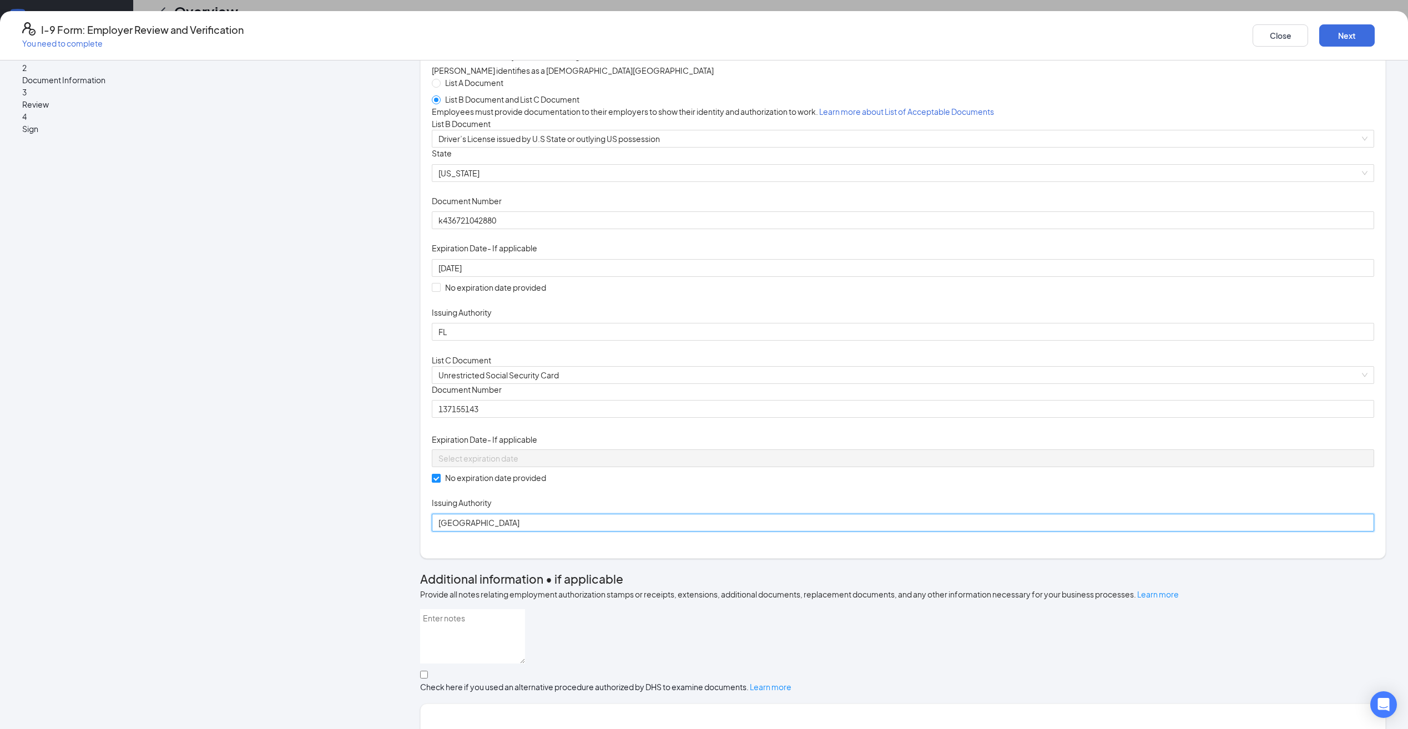
scroll to position [35, 0]
click at [1320, 40] on button "Next" at bounding box center [1348, 35] width 56 height 22
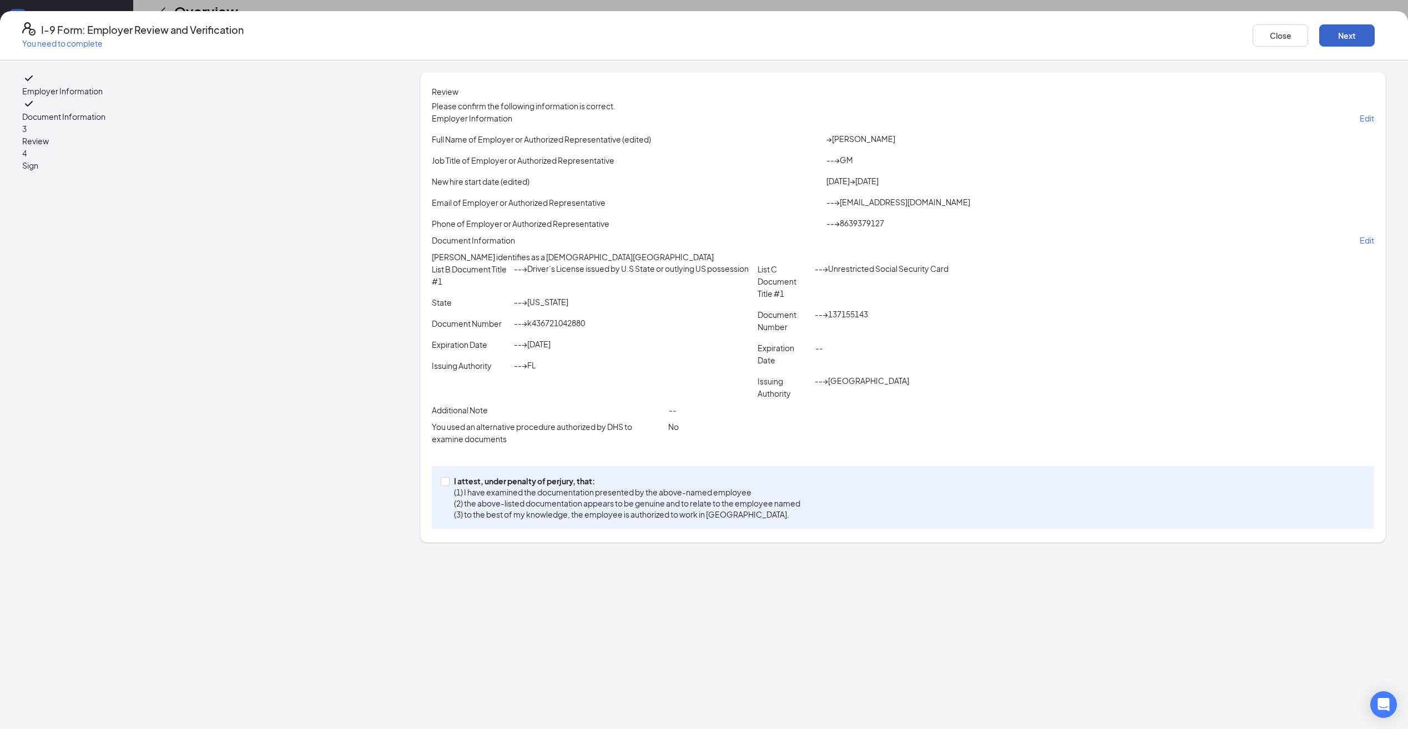
scroll to position [0, 0]
drag, startPoint x: 561, startPoint y: 573, endPoint x: 595, endPoint y: 553, distance: 39.1
click at [449, 485] on input "I attest, under penalty of [PERSON_NAME], that: (1) I have examined the documen…" at bounding box center [445, 481] width 8 height 8
checkbox input "true"
click at [1320, 33] on button "Next" at bounding box center [1348, 35] width 56 height 22
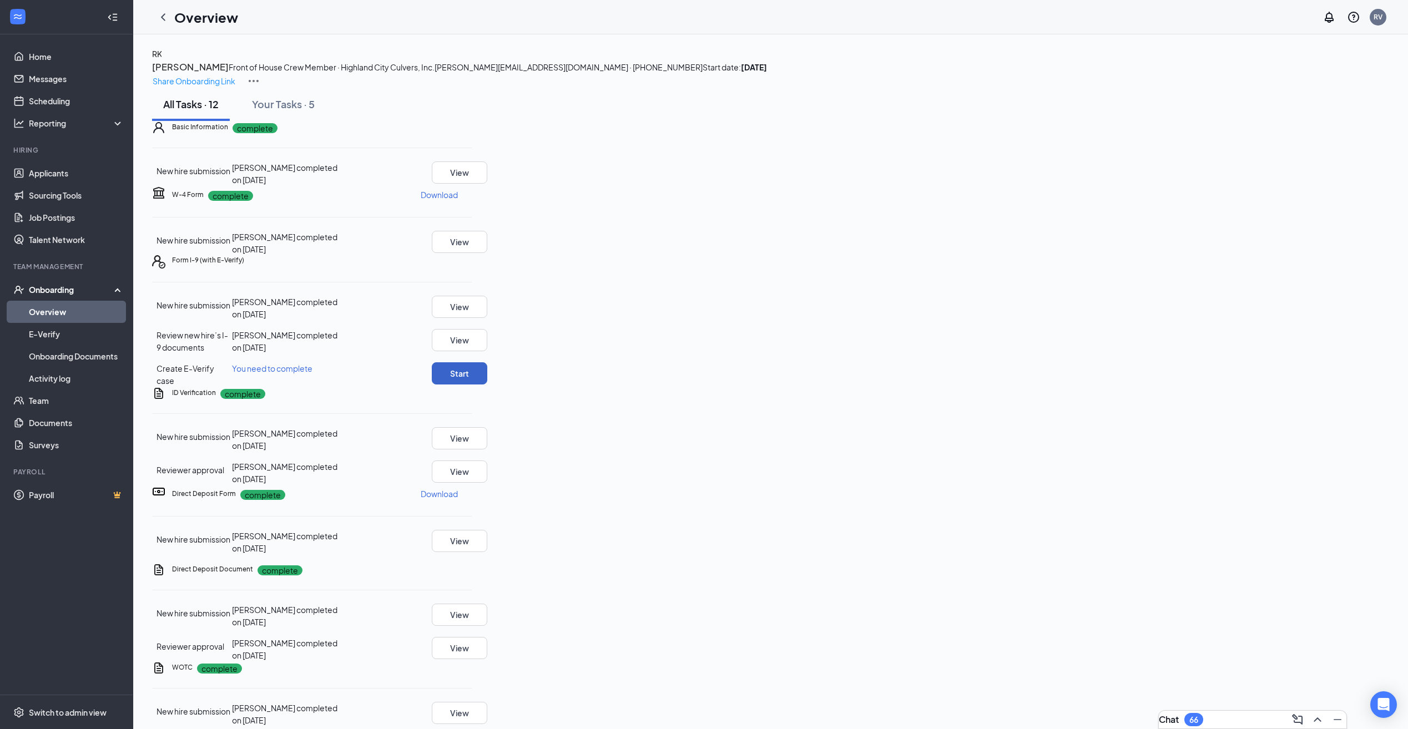
click at [487, 385] on button "Start" at bounding box center [460, 374] width 56 height 22
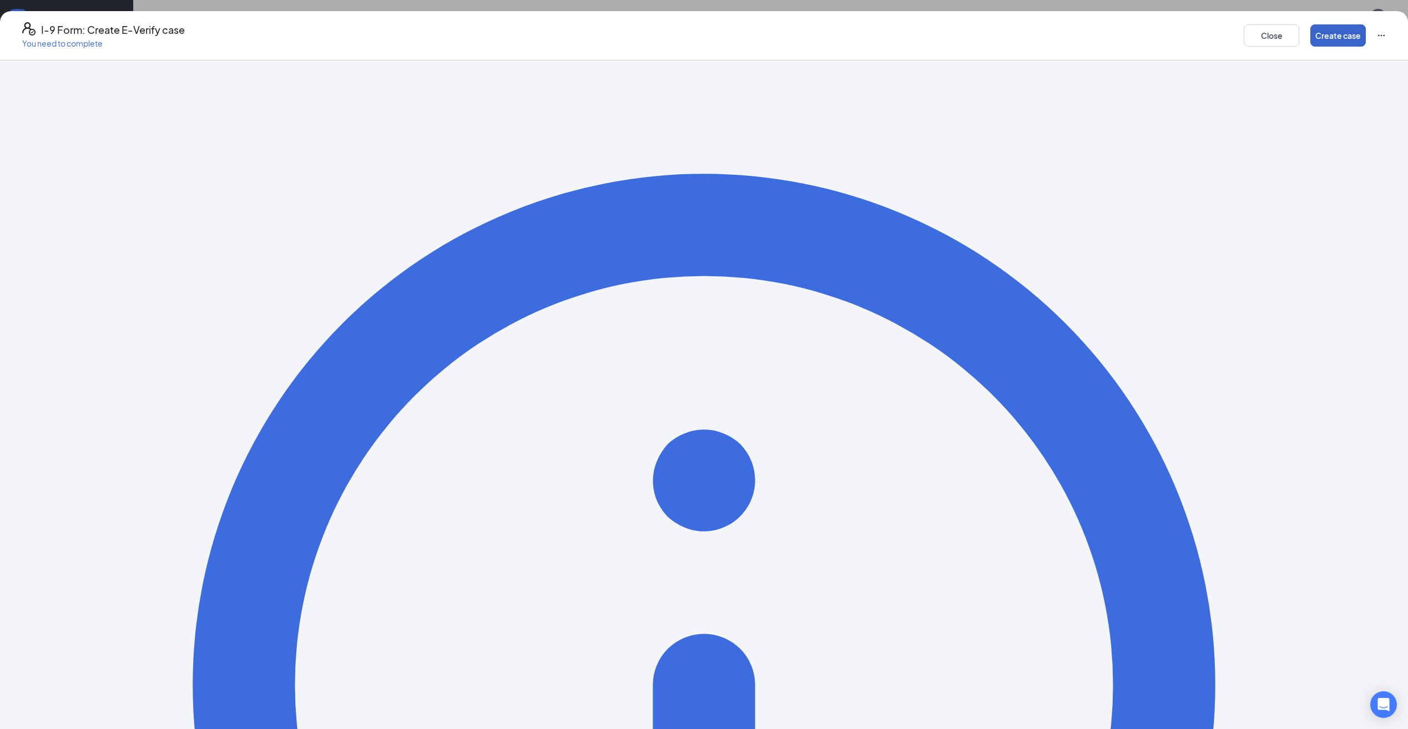
click at [1311, 34] on button "Create case" at bounding box center [1339, 35] width 56 height 22
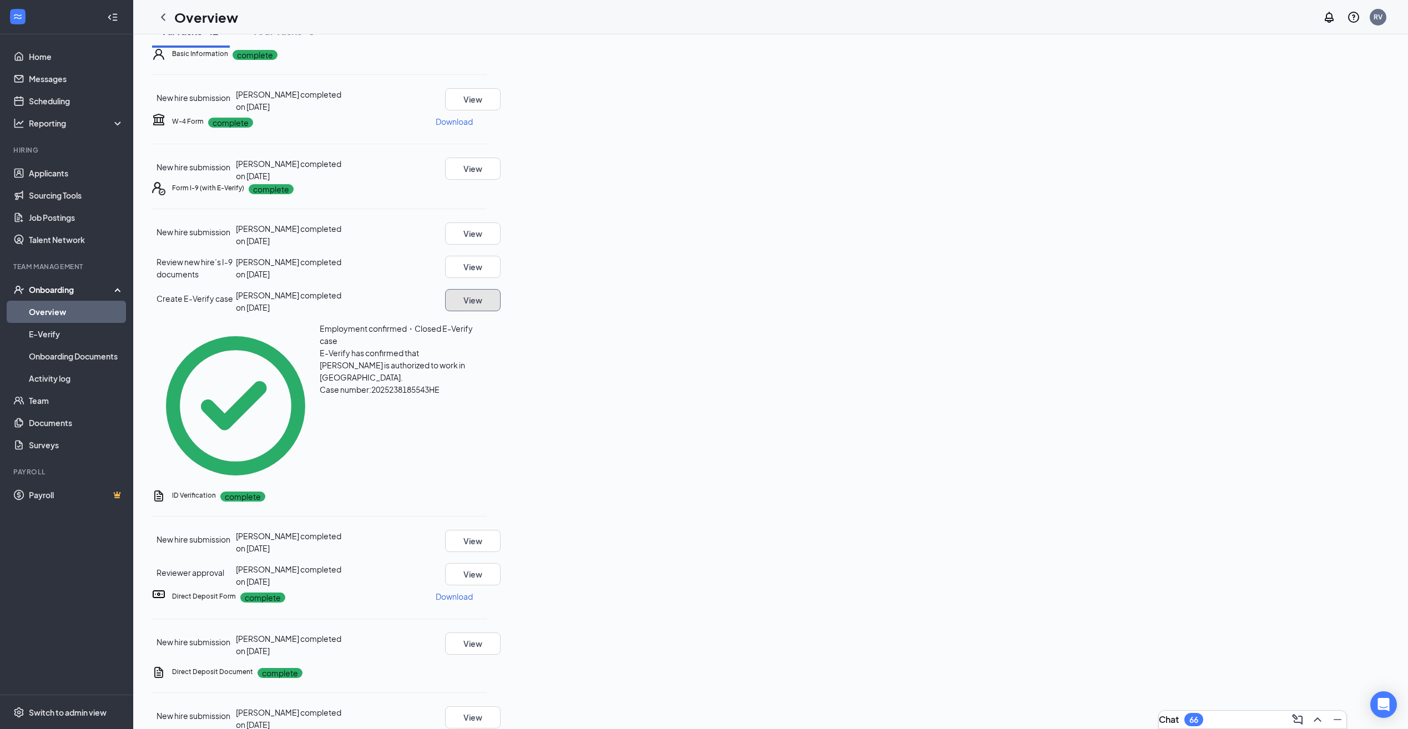
scroll to position [56, 0]
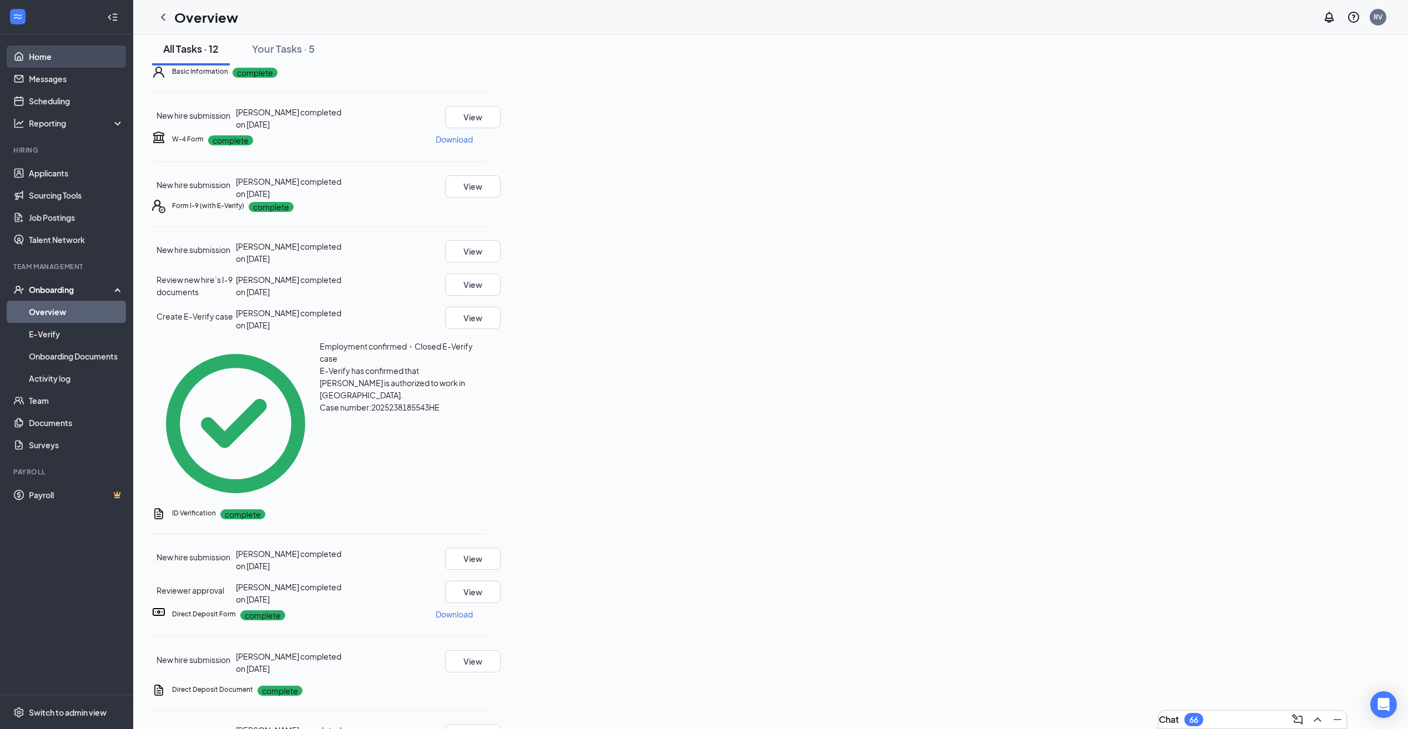
click at [34, 58] on link "Home" at bounding box center [76, 57] width 95 height 22
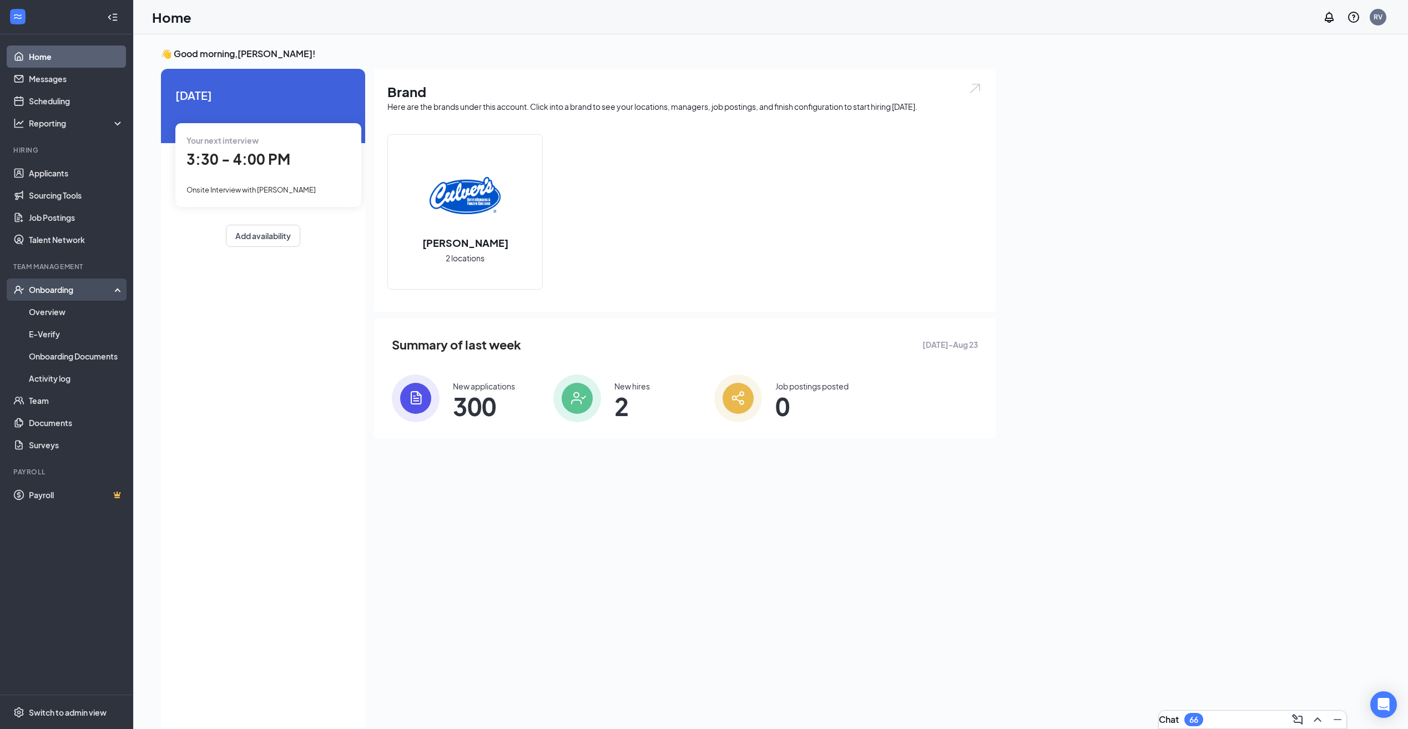
click at [64, 290] on div "Onboarding" at bounding box center [71, 289] width 85 height 11
click at [55, 288] on div "Onboarding" at bounding box center [71, 289] width 85 height 11
click at [54, 310] on link "Overview" at bounding box center [76, 312] width 95 height 22
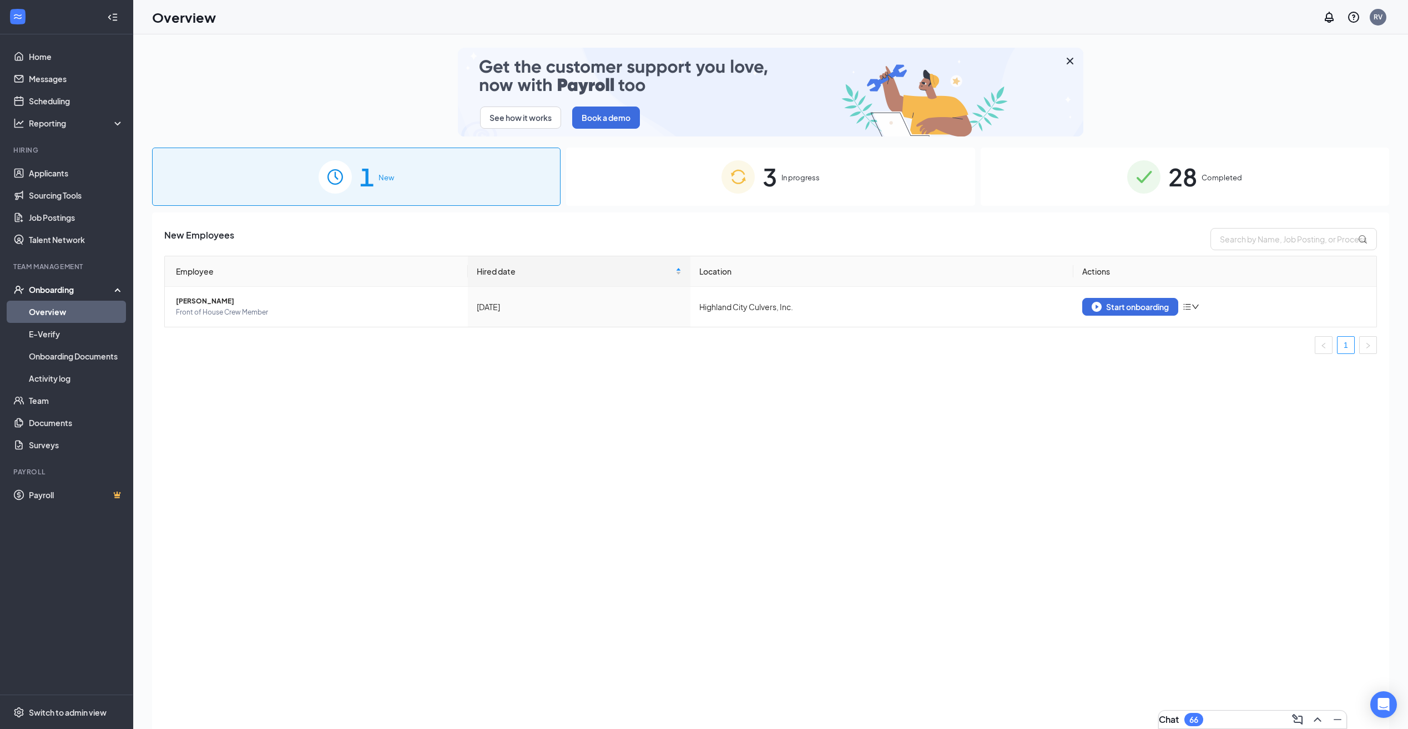
click at [779, 189] on div "3 In progress" at bounding box center [770, 177] width 409 height 58
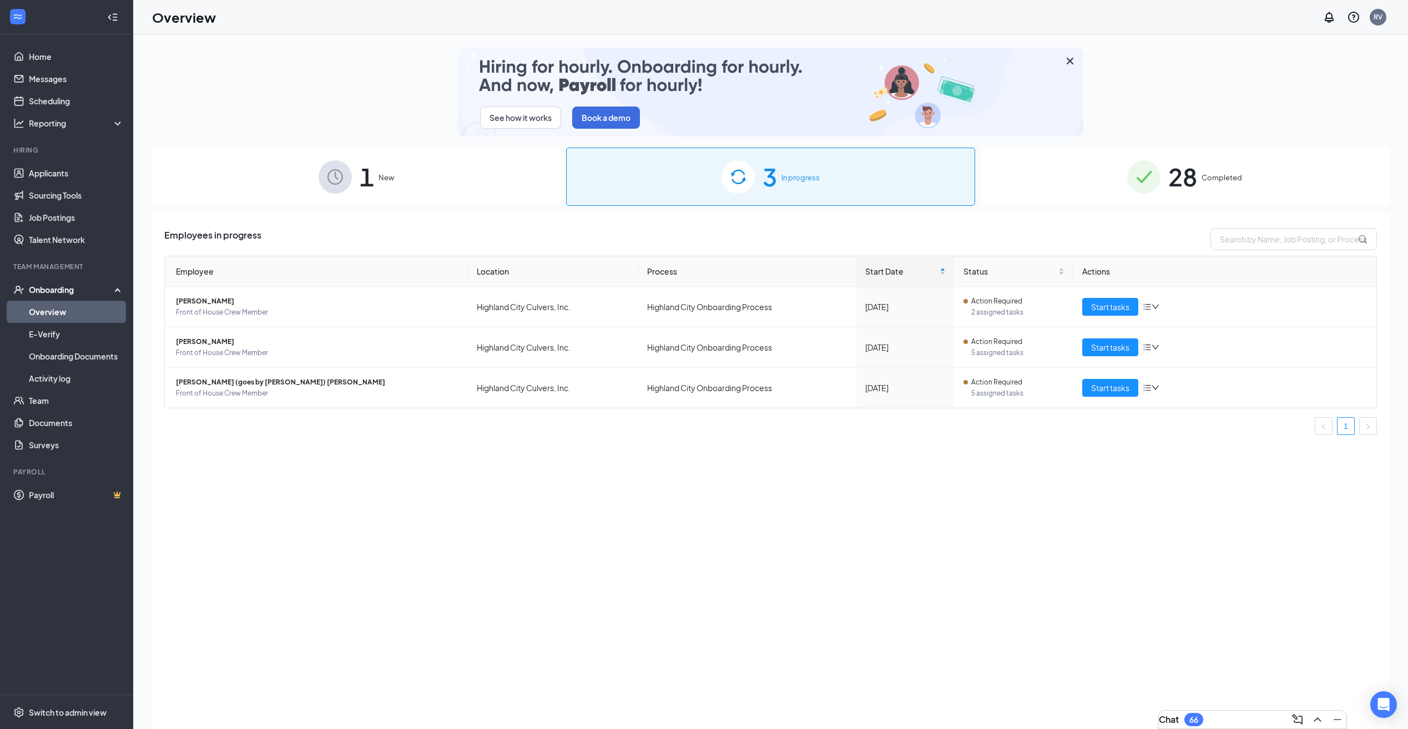
click at [1227, 181] on span "Completed" at bounding box center [1222, 177] width 41 height 11
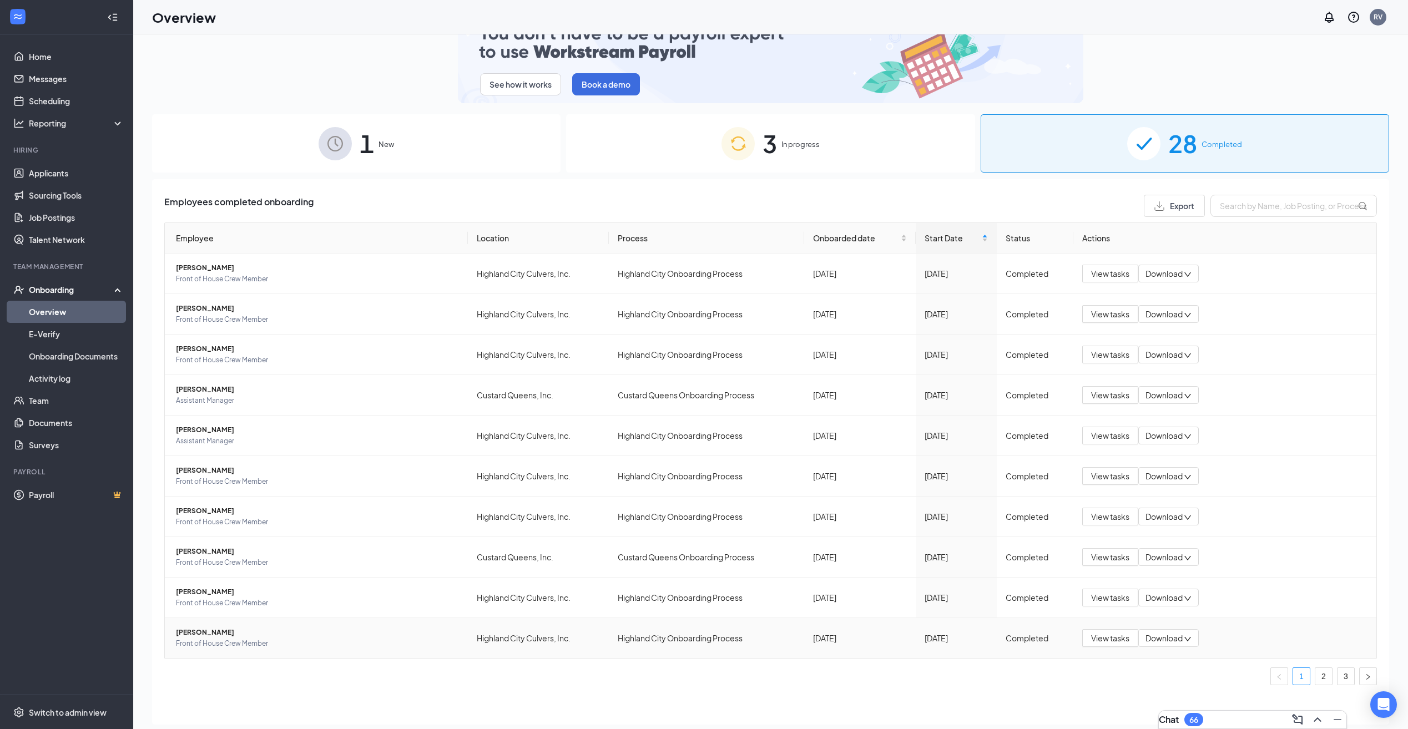
scroll to position [50, 0]
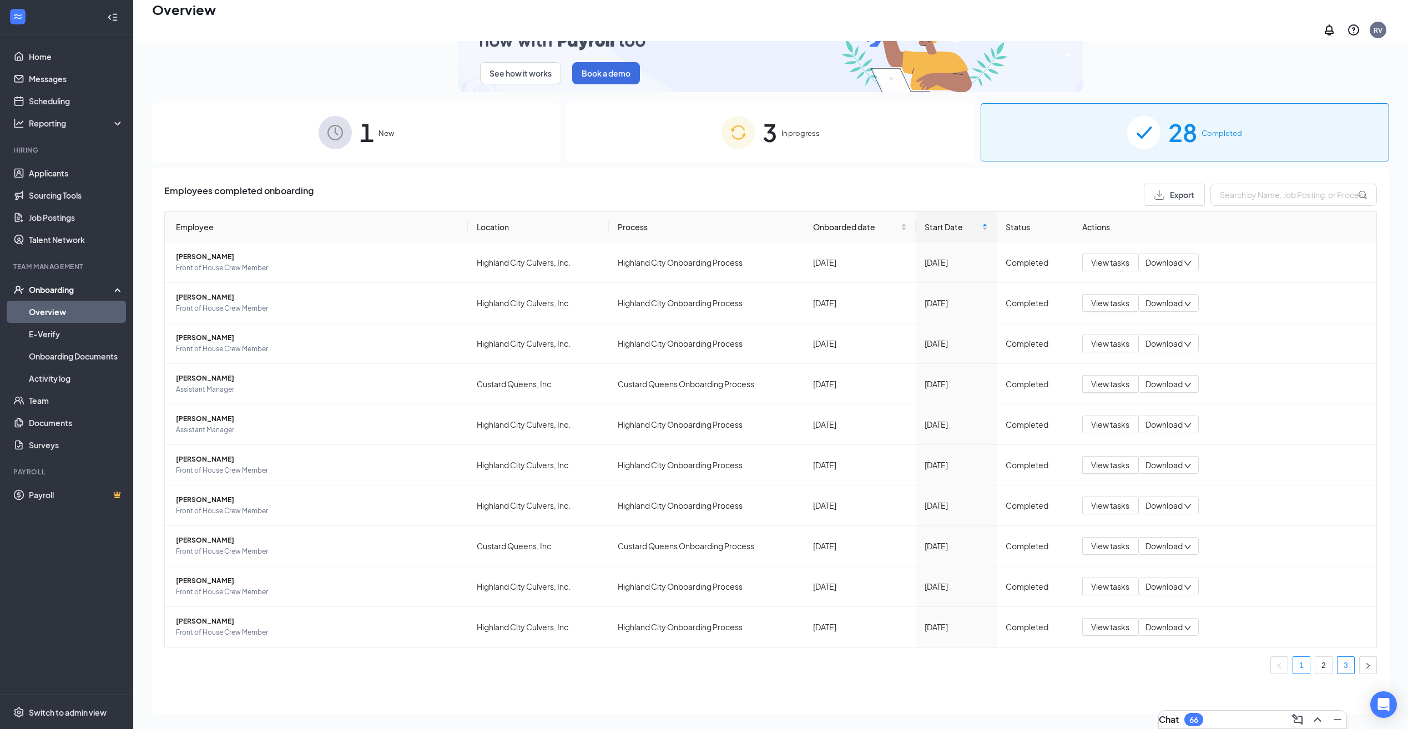
click at [1338, 661] on link "3" at bounding box center [1346, 665] width 17 height 17
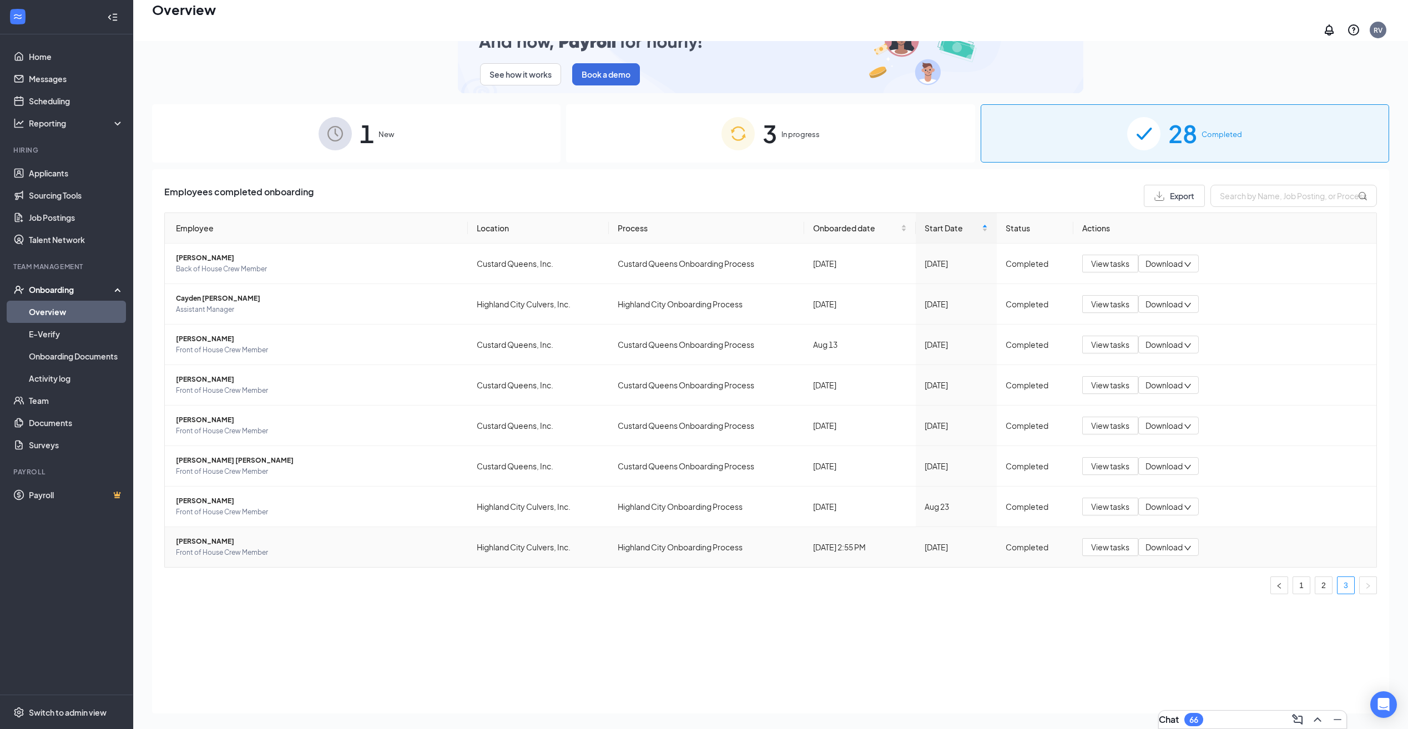
click at [222, 537] on span "[PERSON_NAME]" at bounding box center [317, 541] width 283 height 11
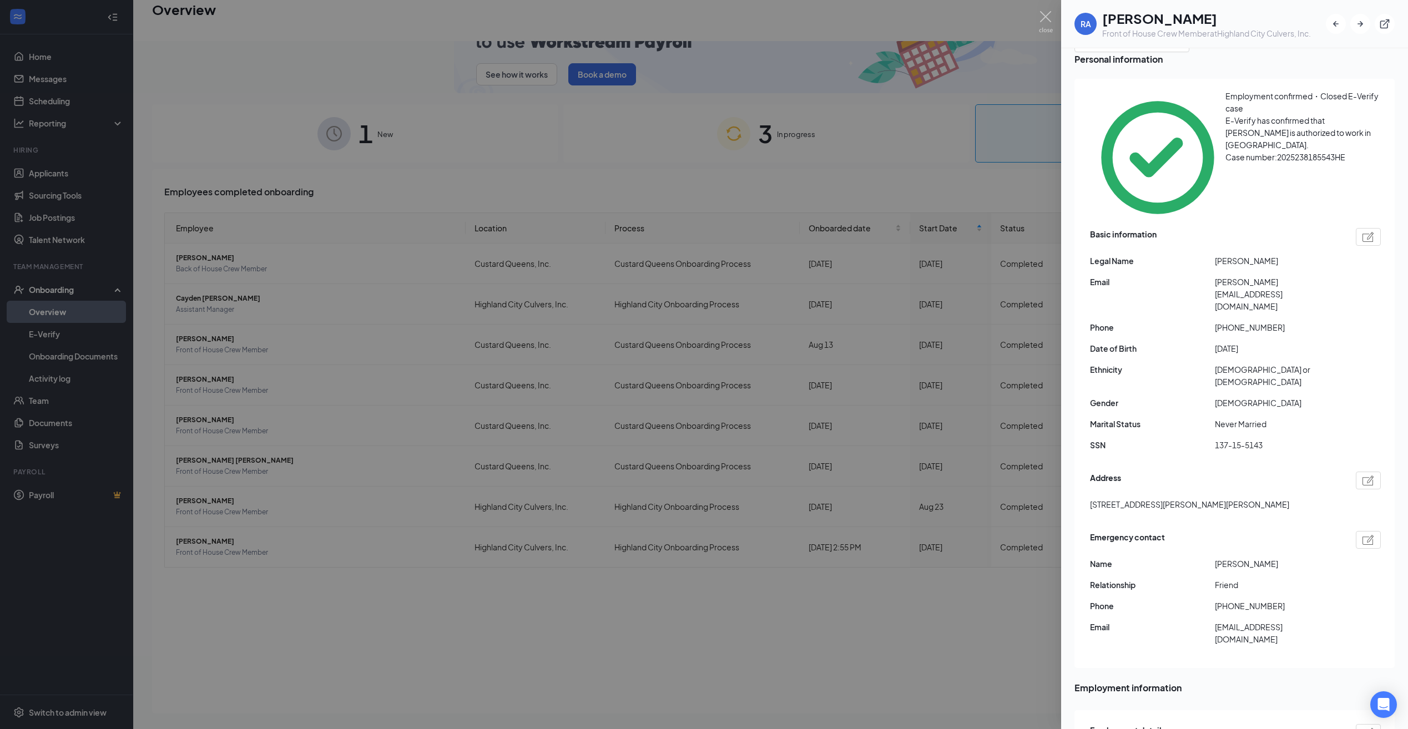
scroll to position [56, 0]
